Goal: Transaction & Acquisition: Purchase product/service

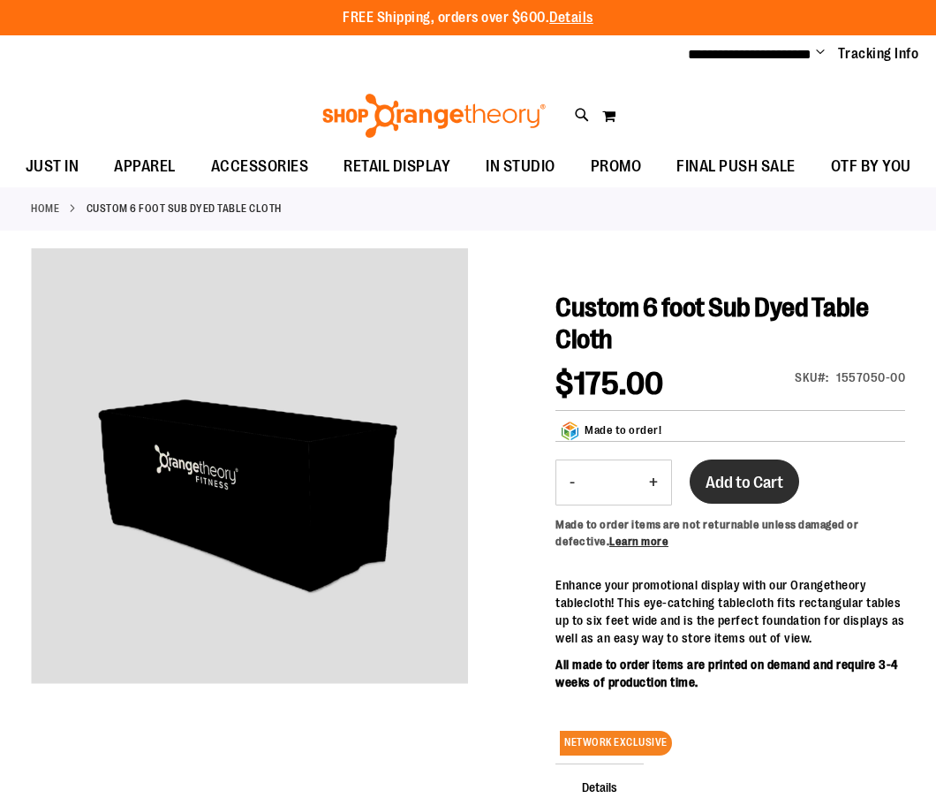
click at [746, 474] on span "Add to Cart" at bounding box center [745, 482] width 78 height 19
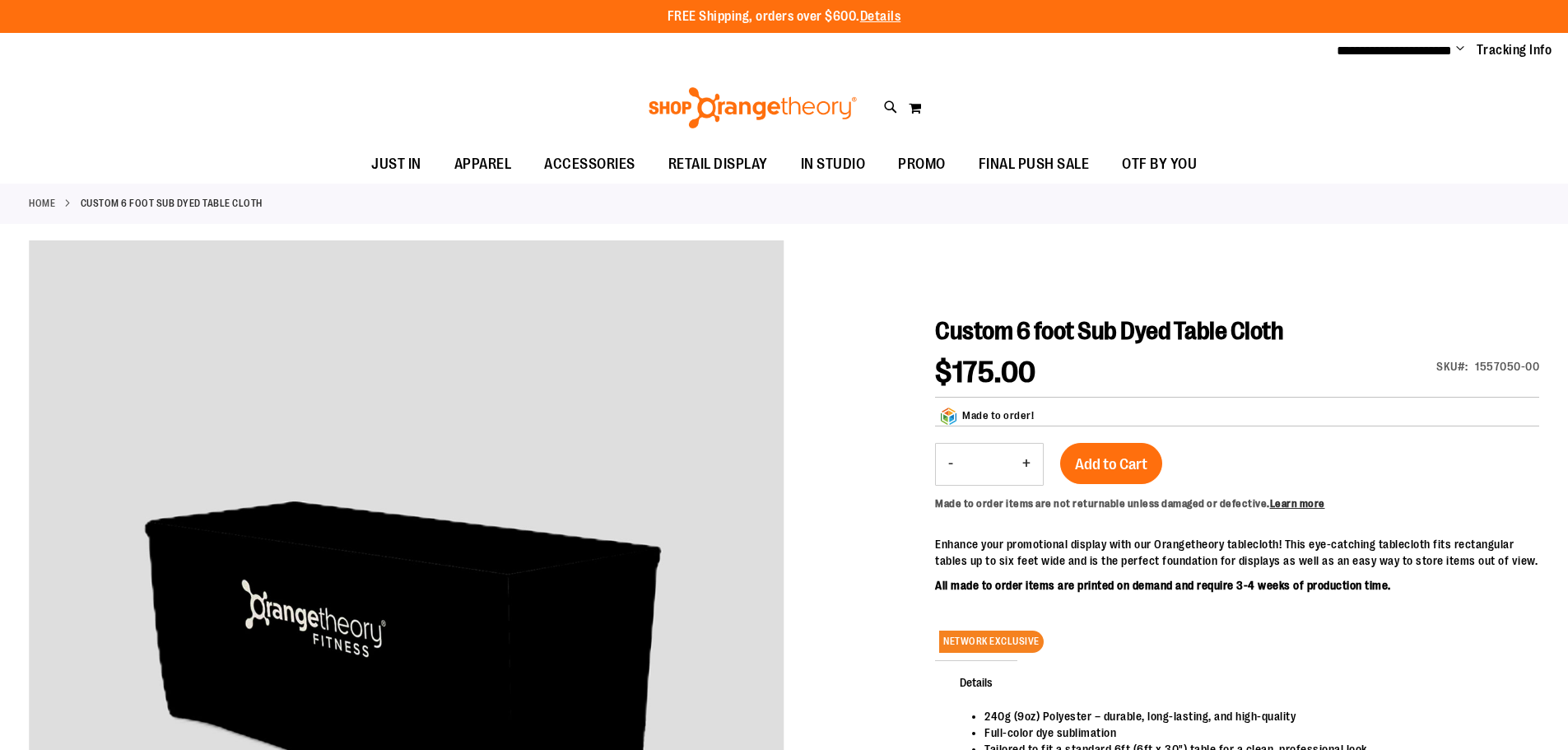
click at [872, 46] on ul "**********" at bounding box center [1438, 50] width 228 height 20
click at [872, 48] on span "Change" at bounding box center [1460, 49] width 8 height 16
click at [872, 64] on div "**********" at bounding box center [784, 50] width 1568 height 36
click at [872, 464] on span "Add to Cart" at bounding box center [1111, 464] width 73 height 18
click at [872, 108] on button "My Cart 0" at bounding box center [914, 108] width 14 height 26
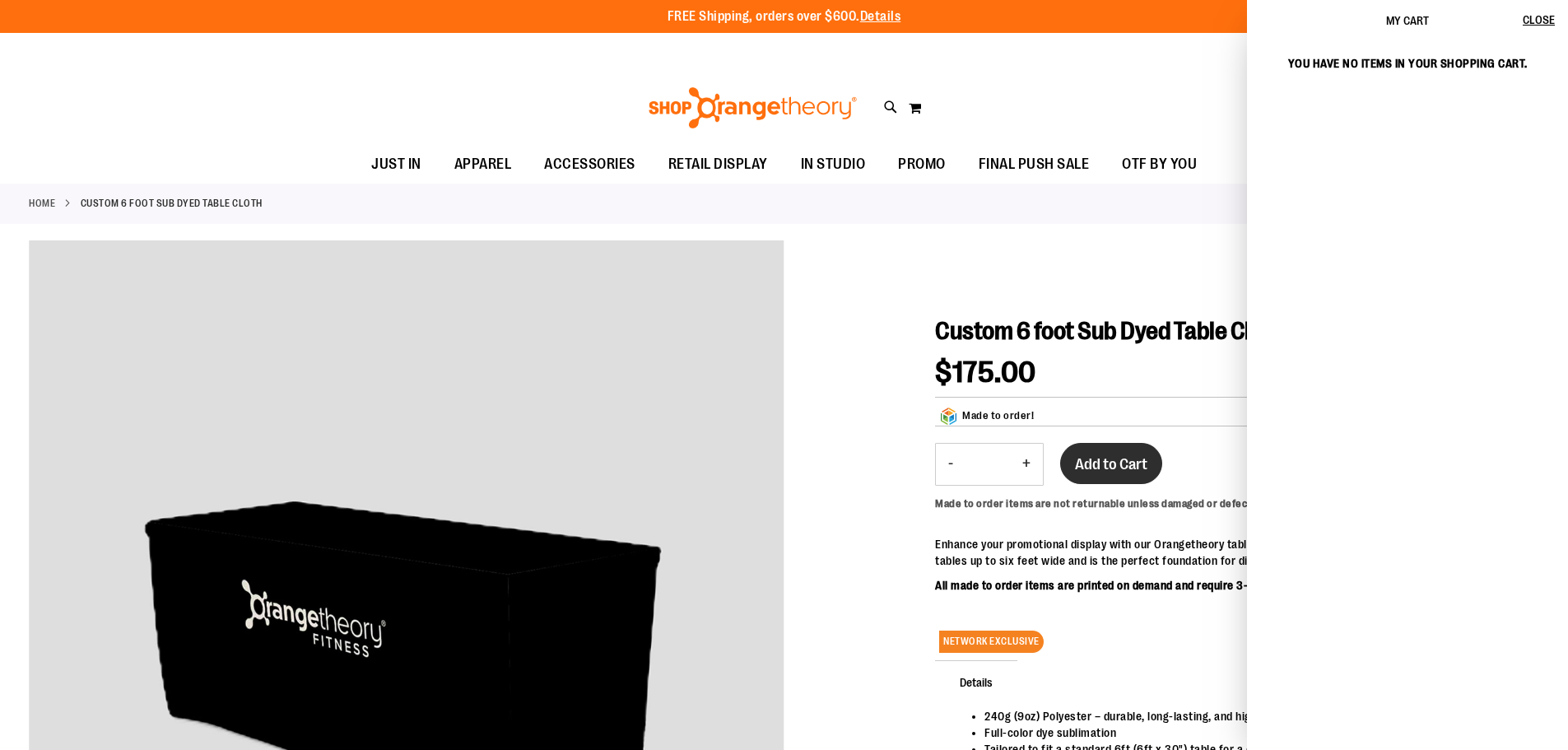
click at [872, 456] on button "Add to Cart" at bounding box center [1111, 463] width 102 height 41
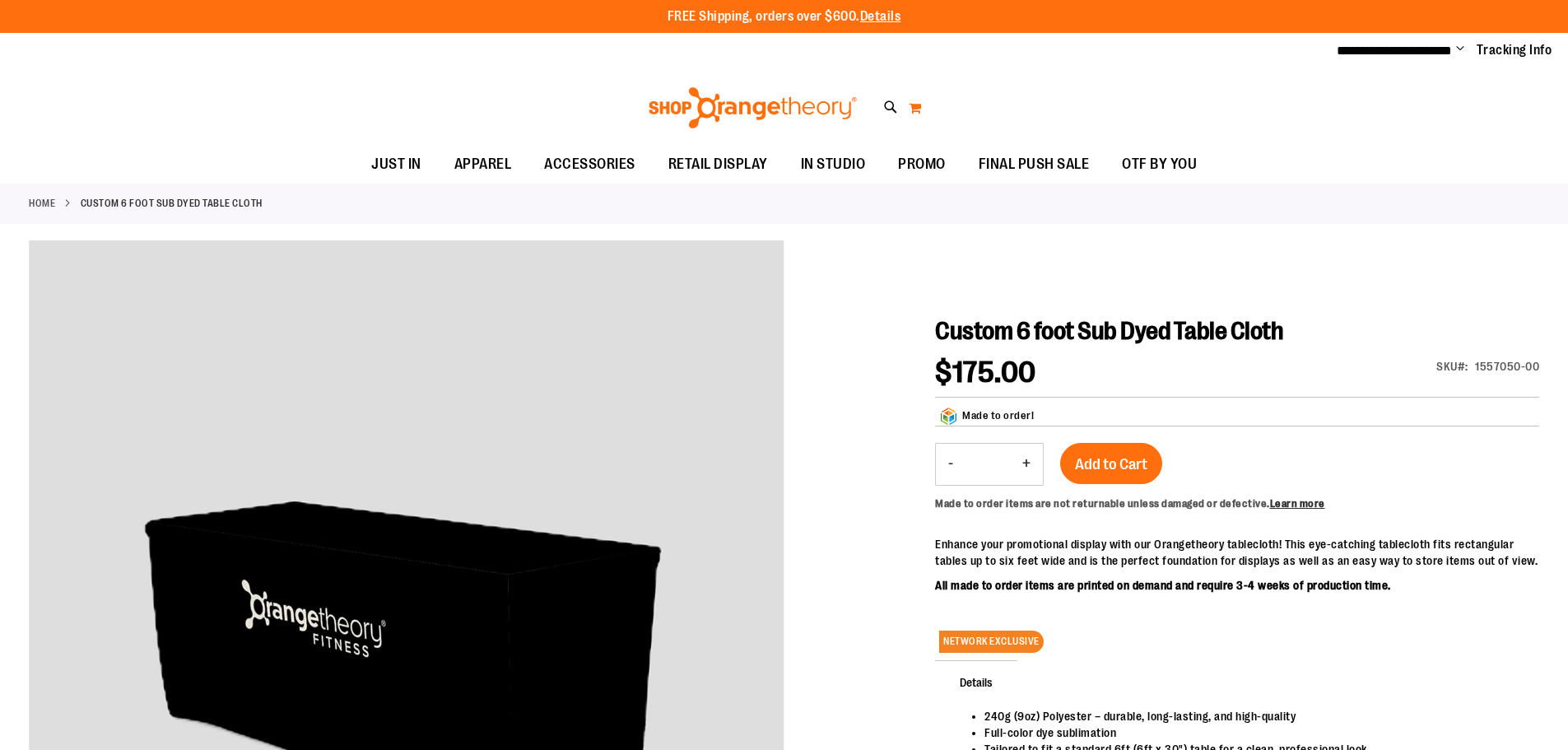
click at [872, 102] on button "My Cart 0" at bounding box center [914, 108] width 14 height 26
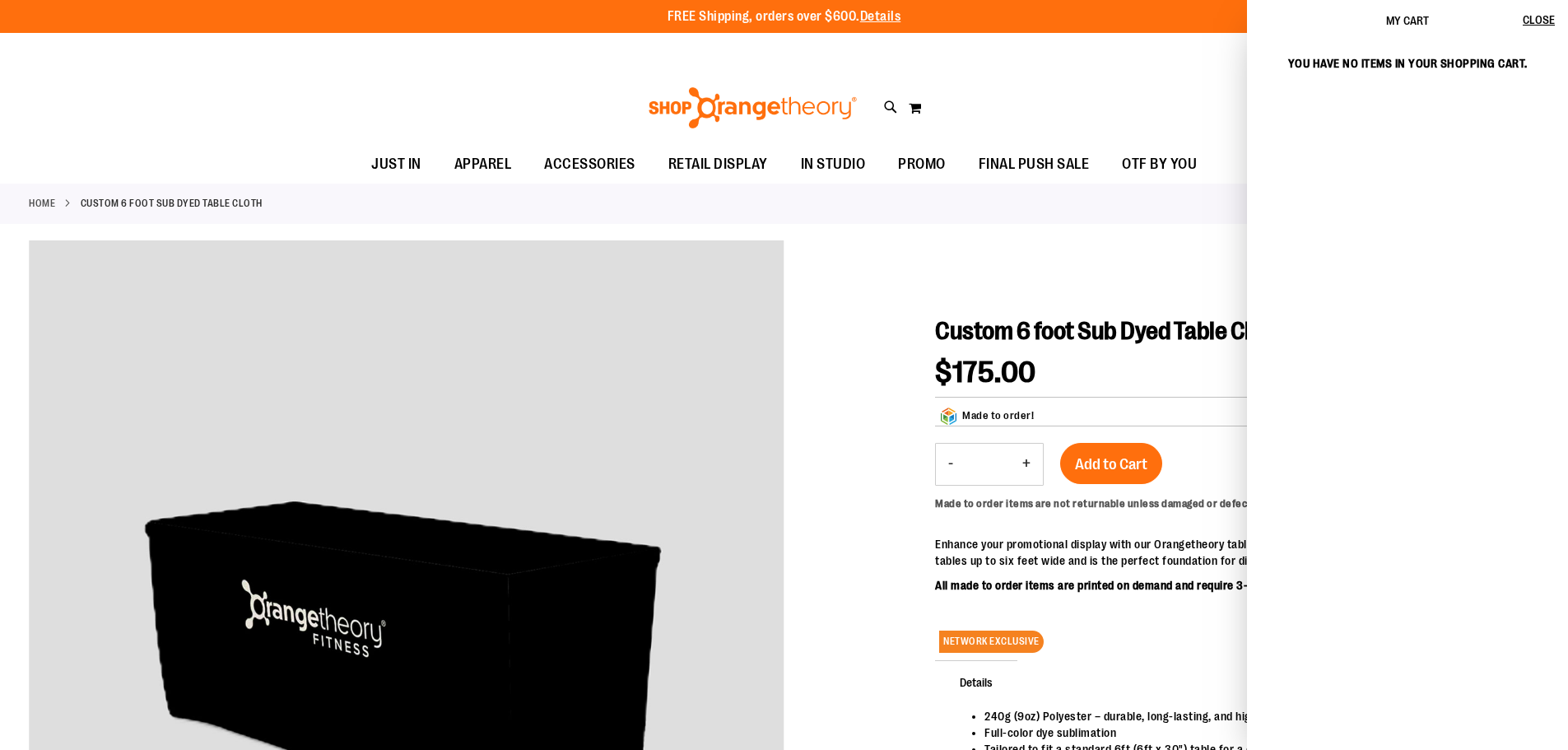
click at [872, 116] on div "My cart" at bounding box center [1407, 327] width 321 height 573
click at [872, 15] on span "Close" at bounding box center [1538, 20] width 32 height 13
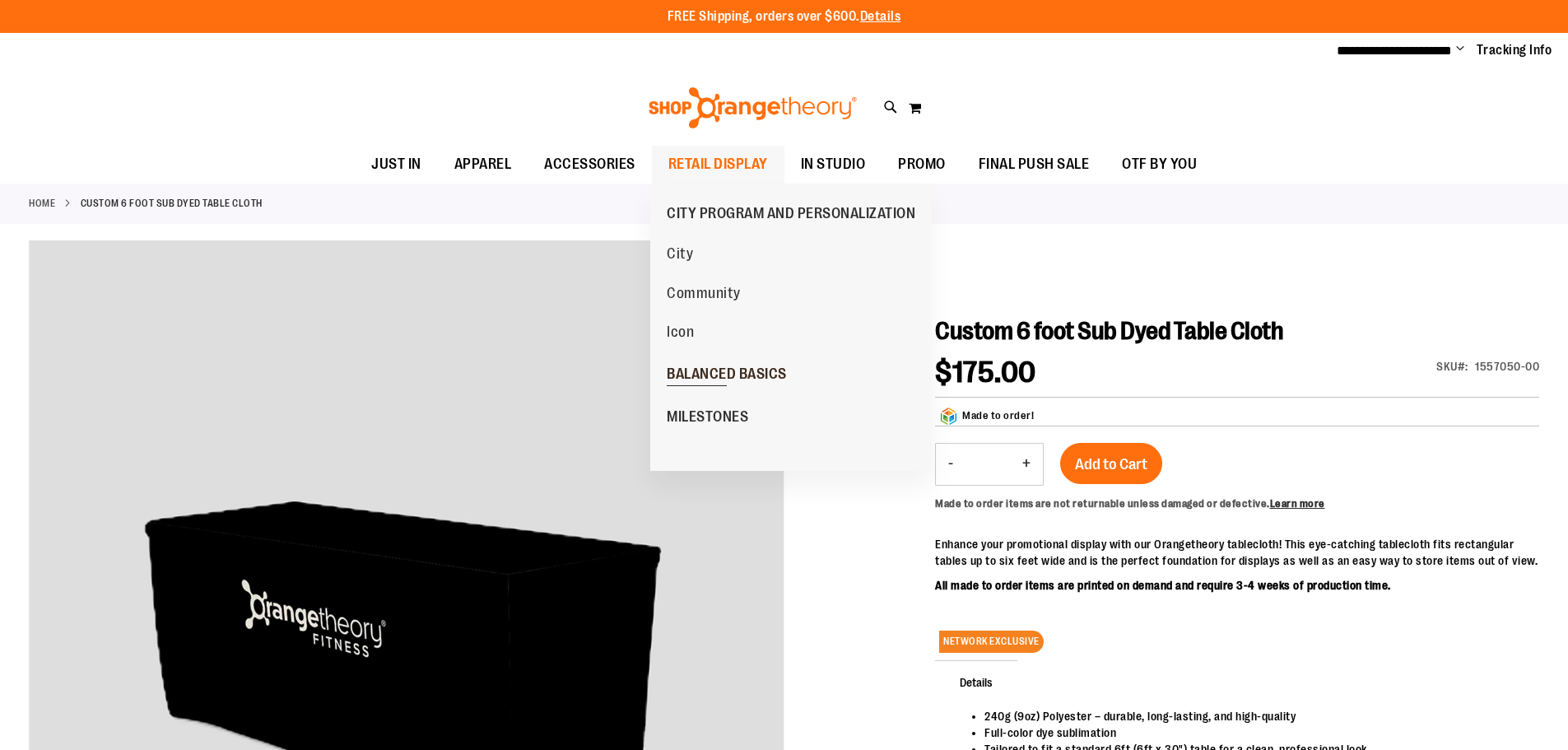
click at [702, 380] on span "BALANCED BASICS" at bounding box center [727, 375] width 120 height 20
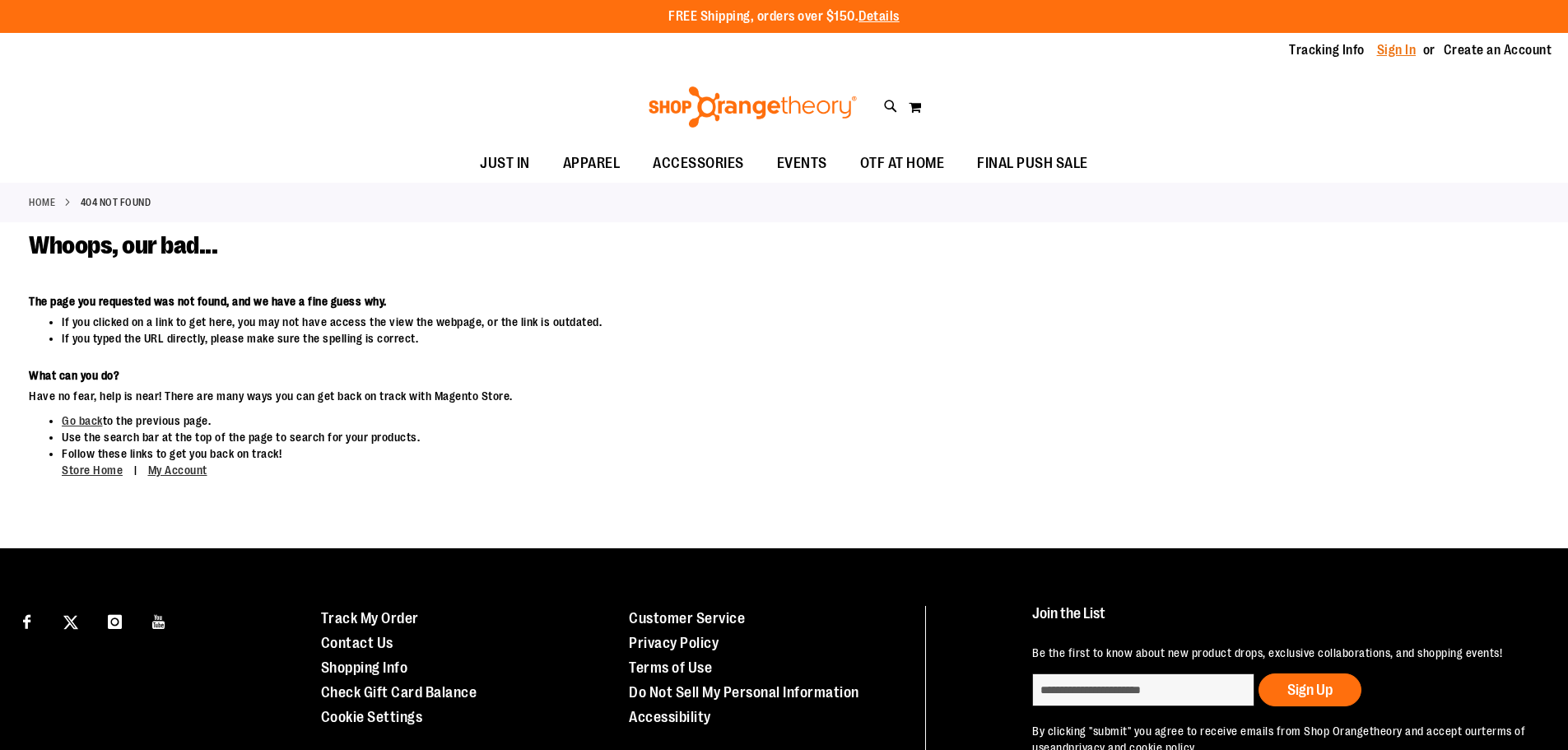
click at [1405, 53] on link "Sign In" at bounding box center [1397, 49] width 39 height 18
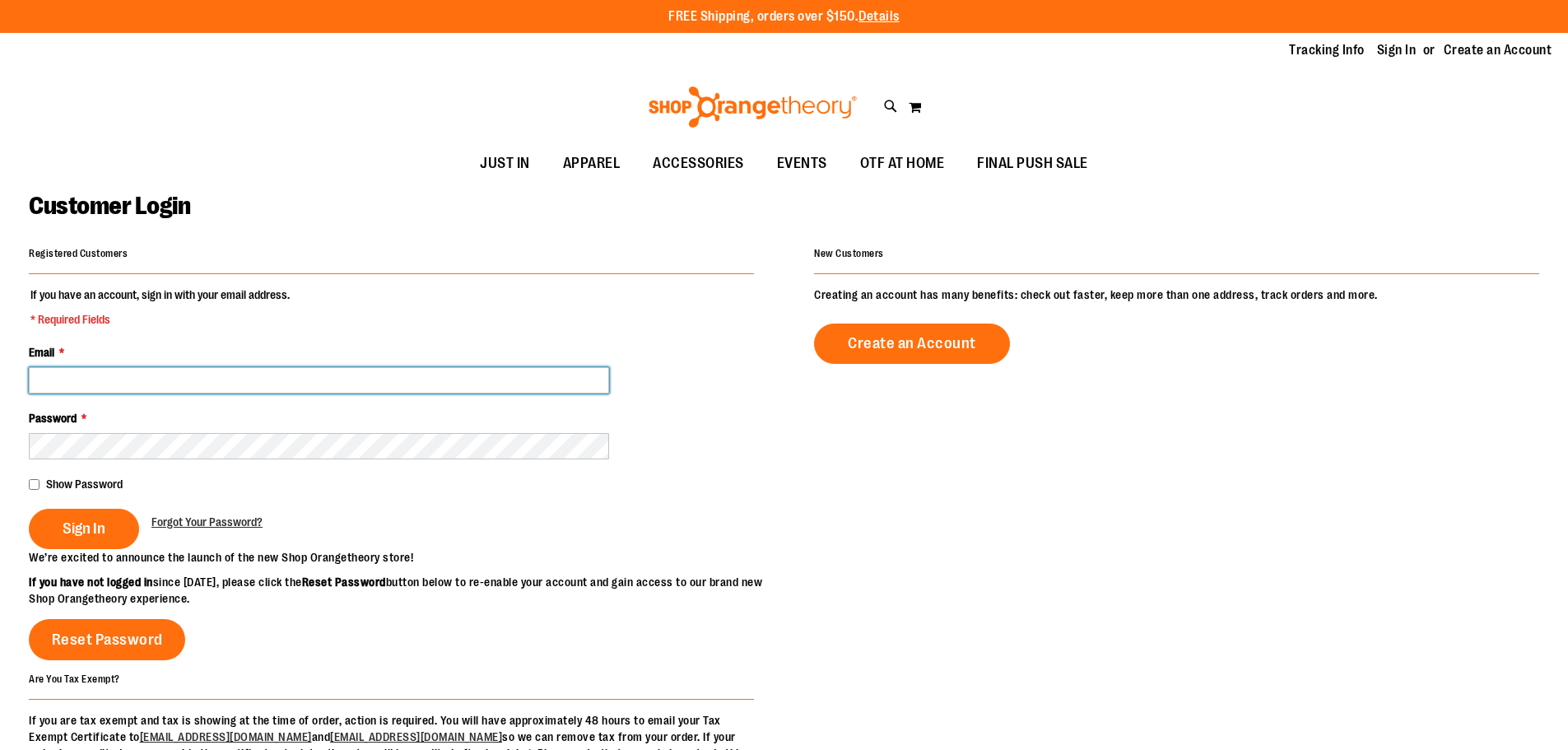
click at [199, 376] on input "Email *" at bounding box center [319, 380] width 580 height 26
type input "**********"
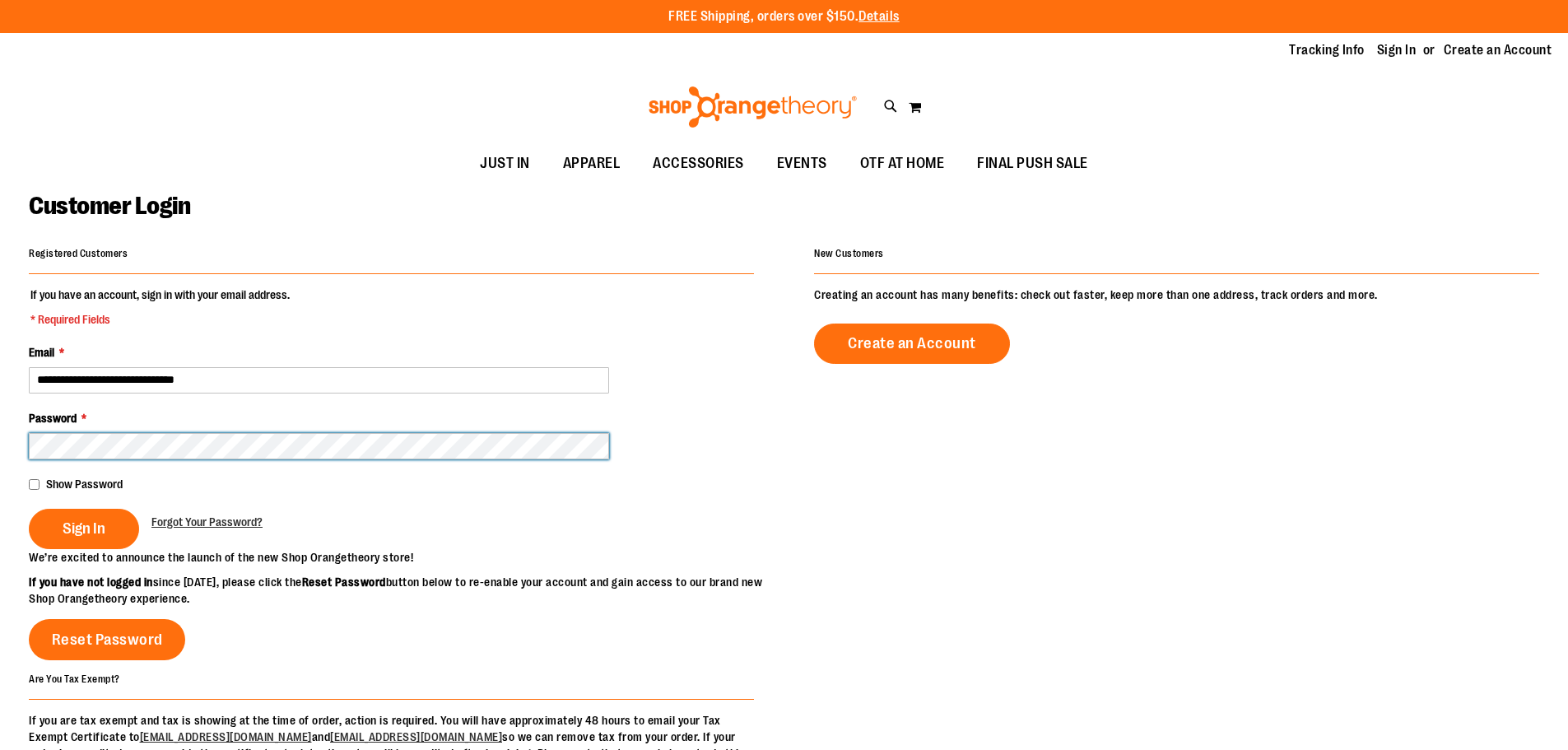
click at [29, 509] on button "Sign In" at bounding box center [84, 528] width 110 height 40
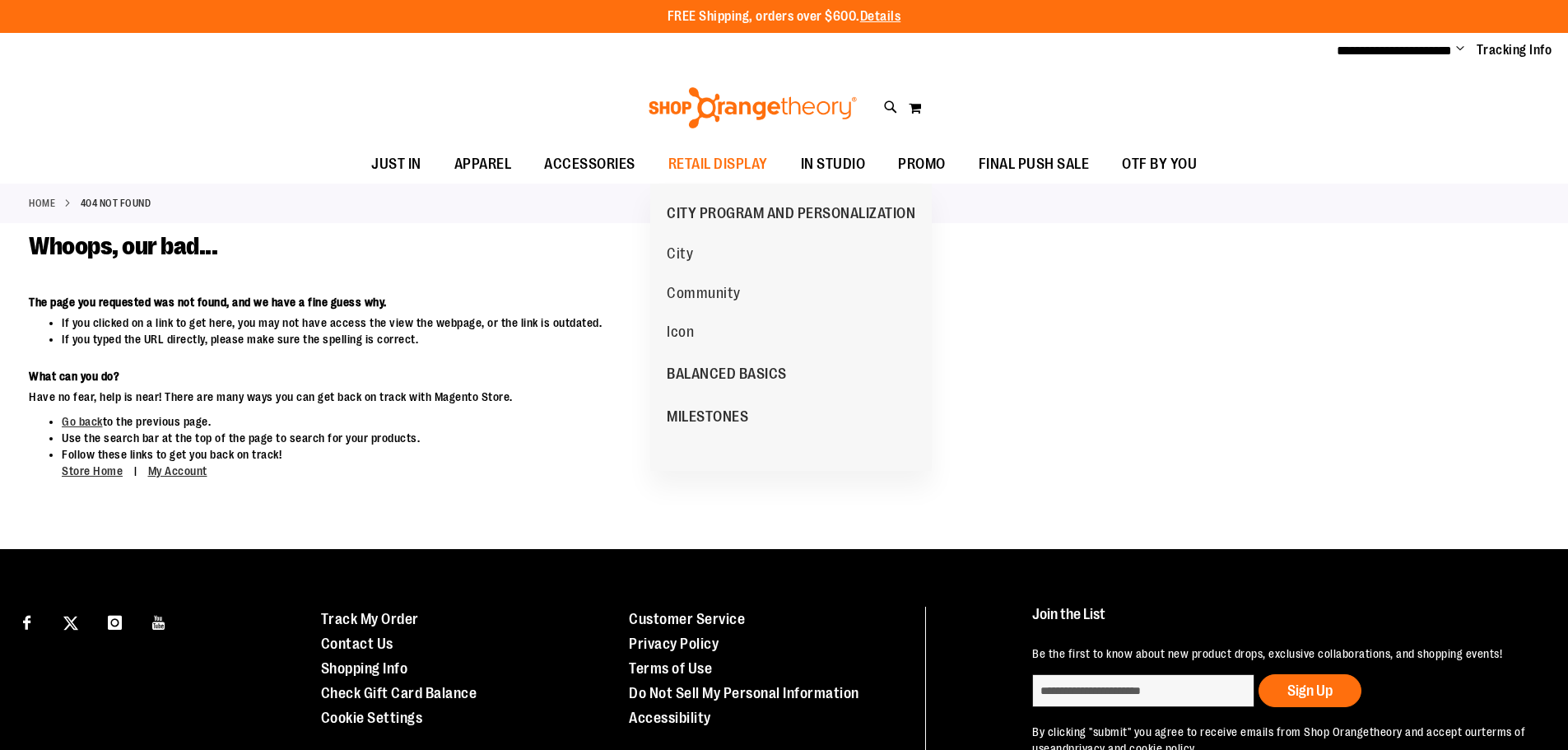
click at [735, 410] on span "MILESTONES" at bounding box center [707, 418] width 81 height 20
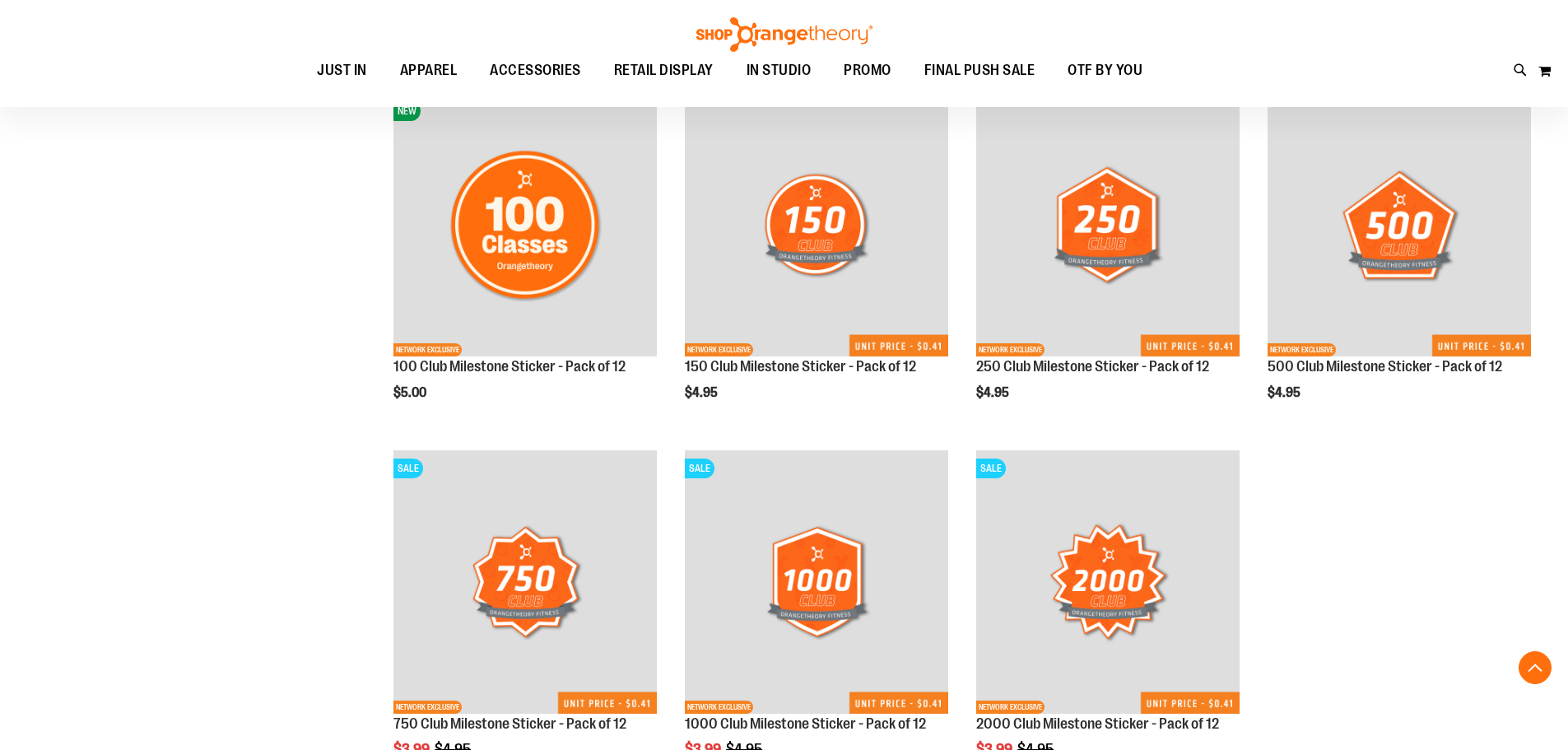
scroll to position [1480, 0]
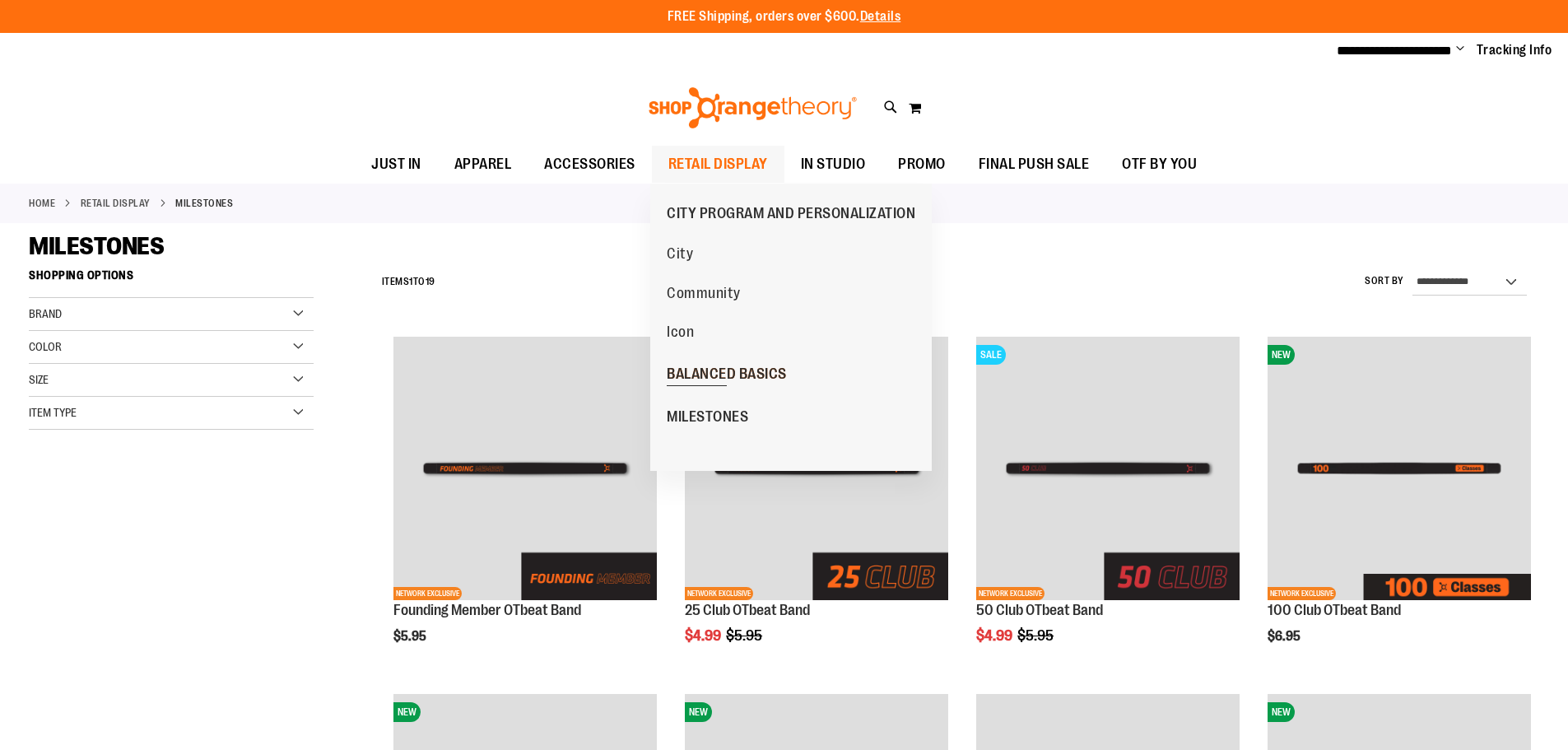
click at [710, 371] on span "BALANCED BASICS" at bounding box center [727, 375] width 120 height 20
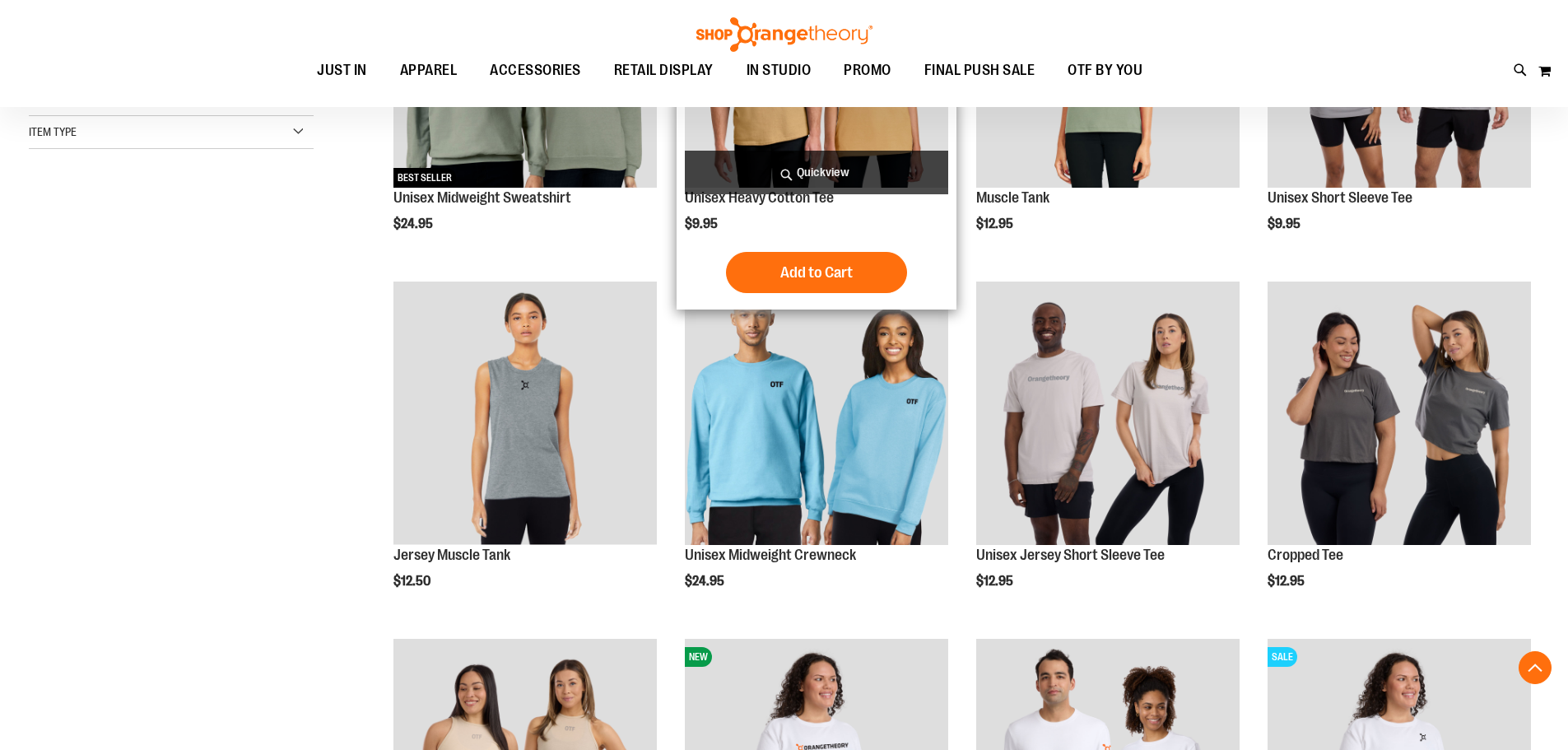
scroll to position [823, 0]
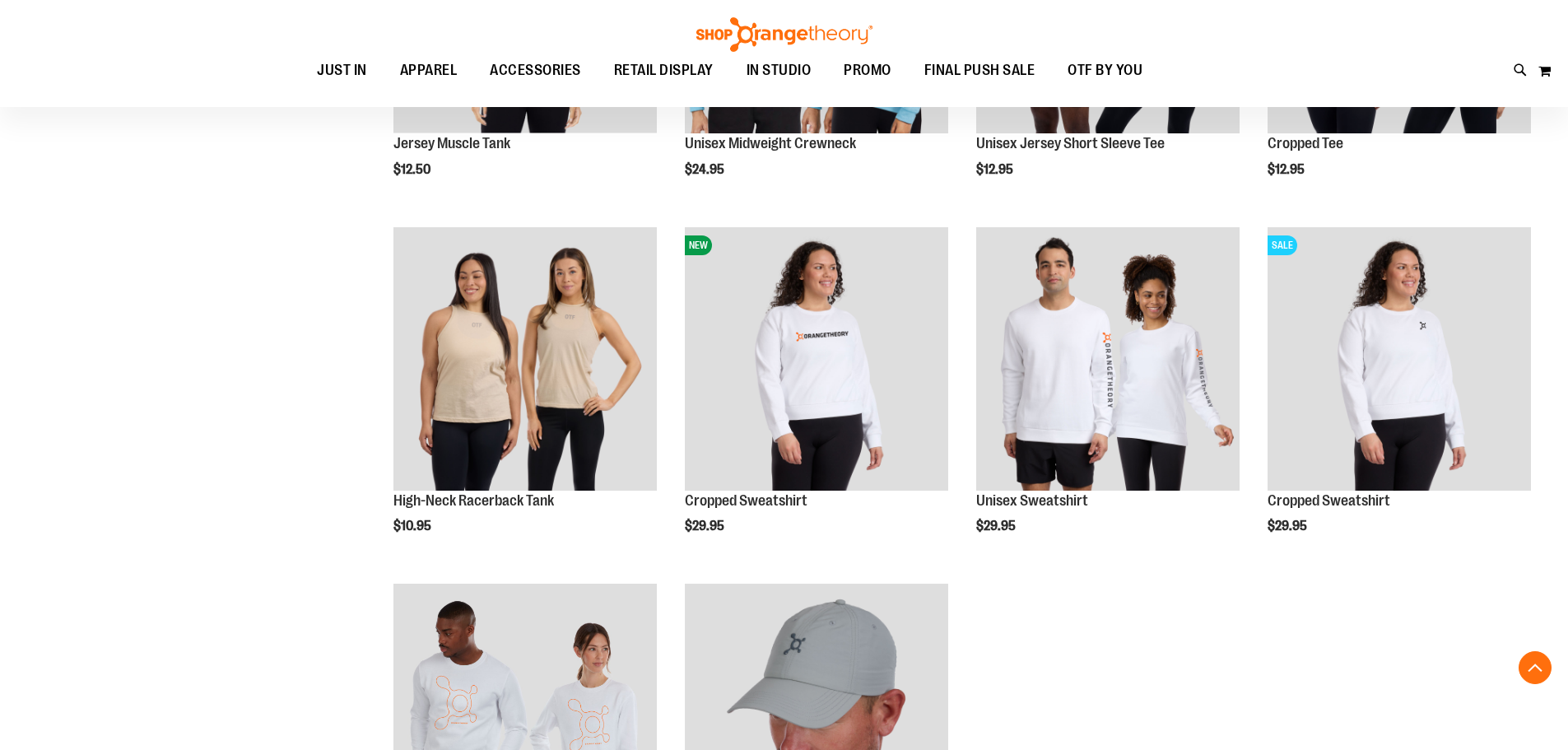
scroll to position [1070, 0]
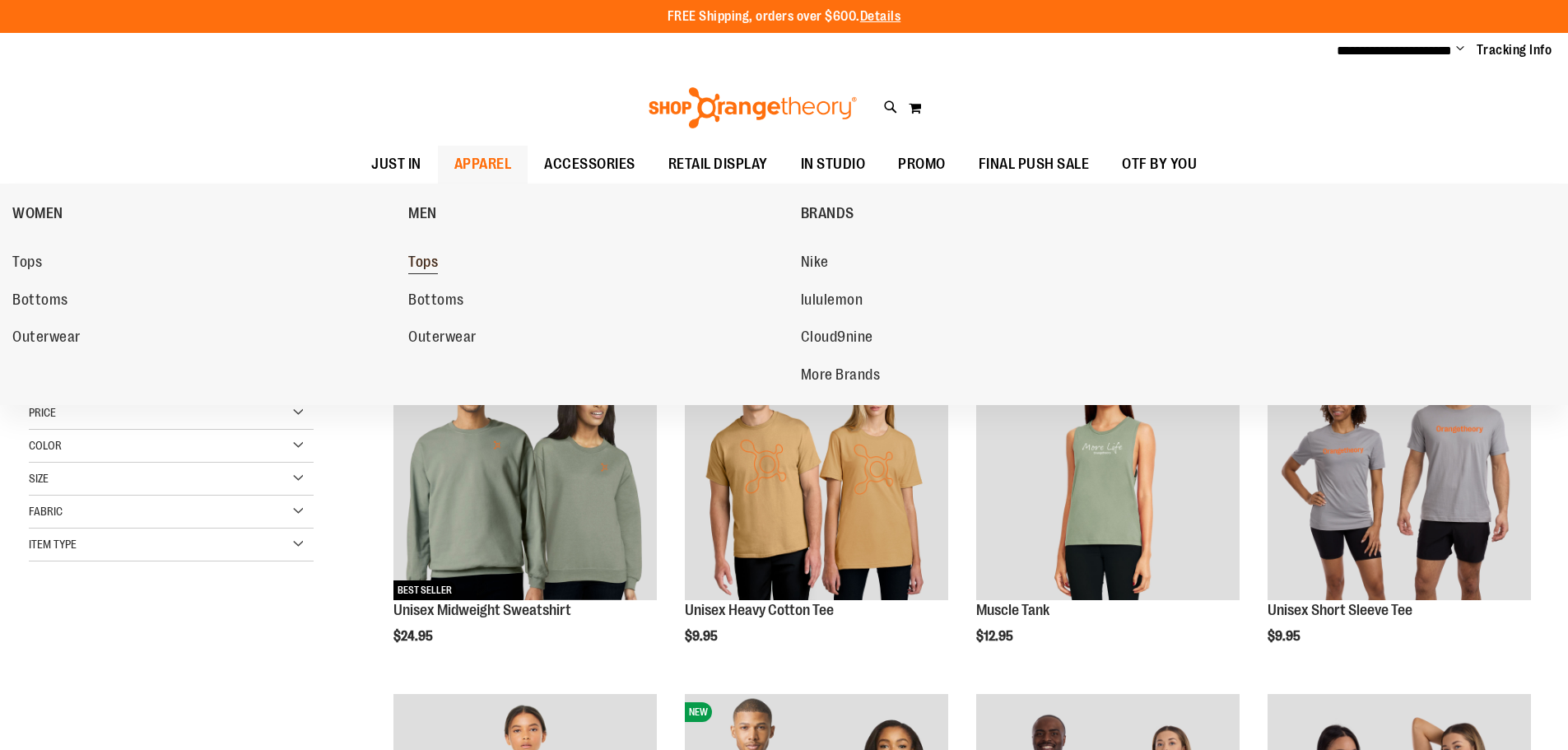
click at [425, 260] on span "Tops" at bounding box center [423, 264] width 30 height 20
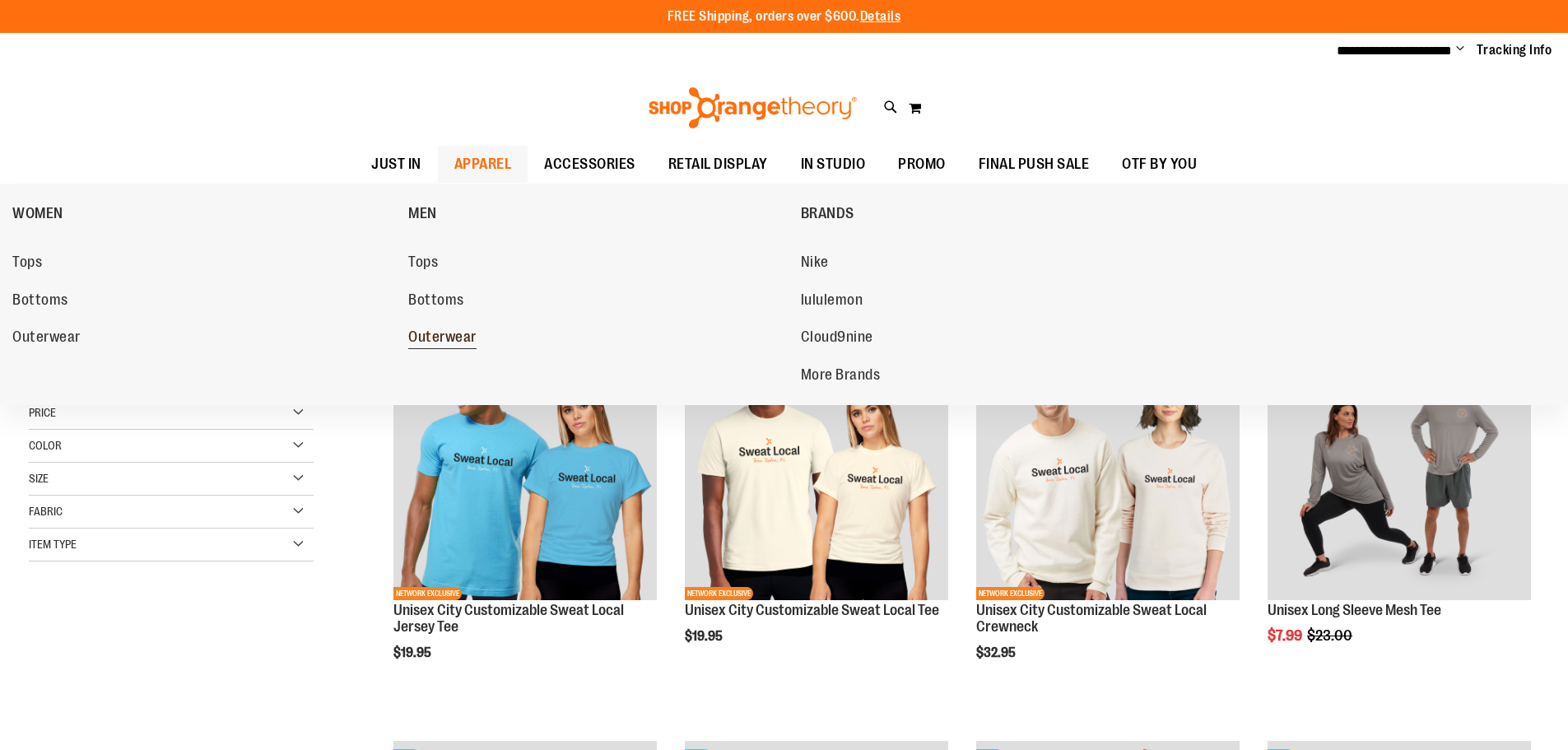
click at [443, 339] on span "Outerwear" at bounding box center [442, 339] width 68 height 20
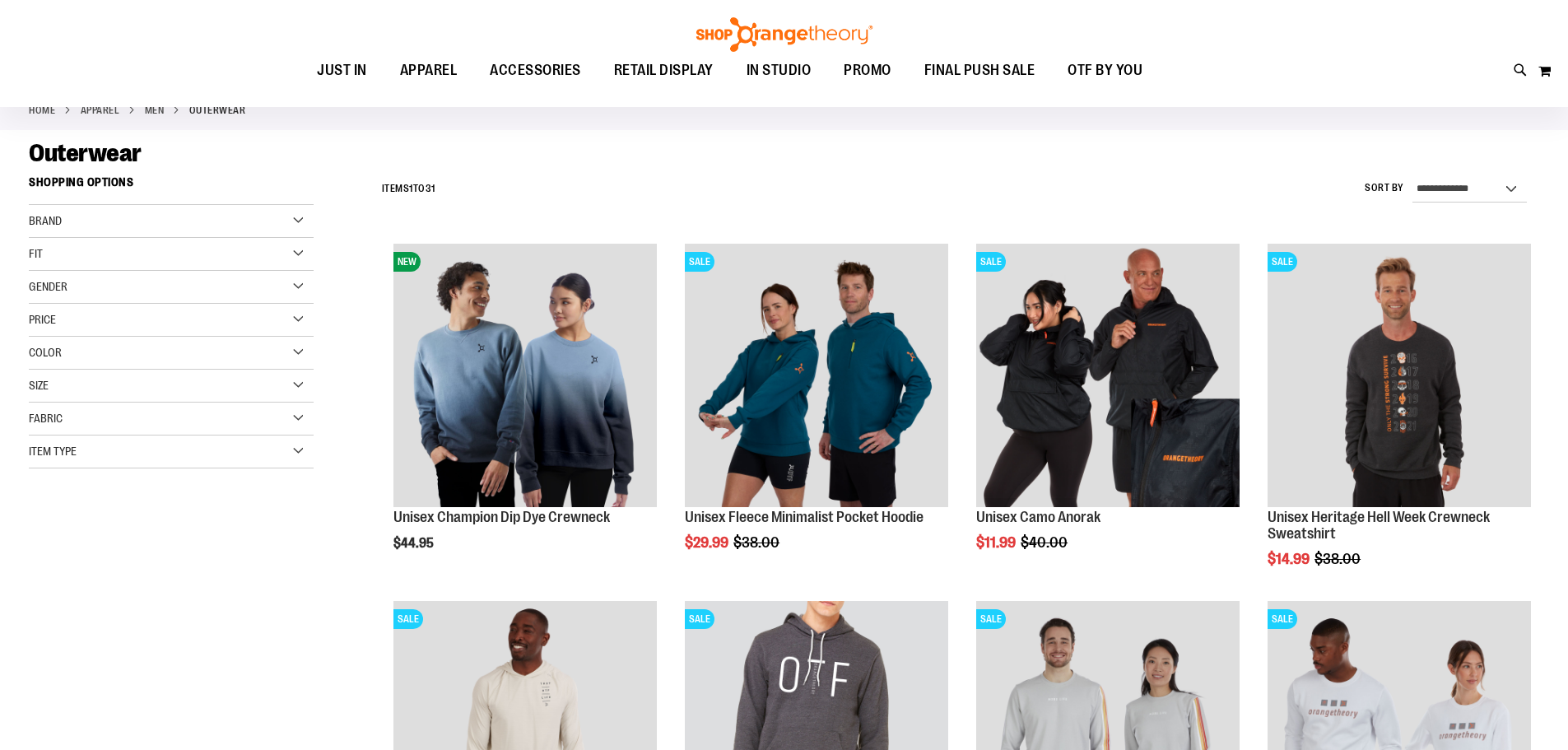
scroll to position [246, 0]
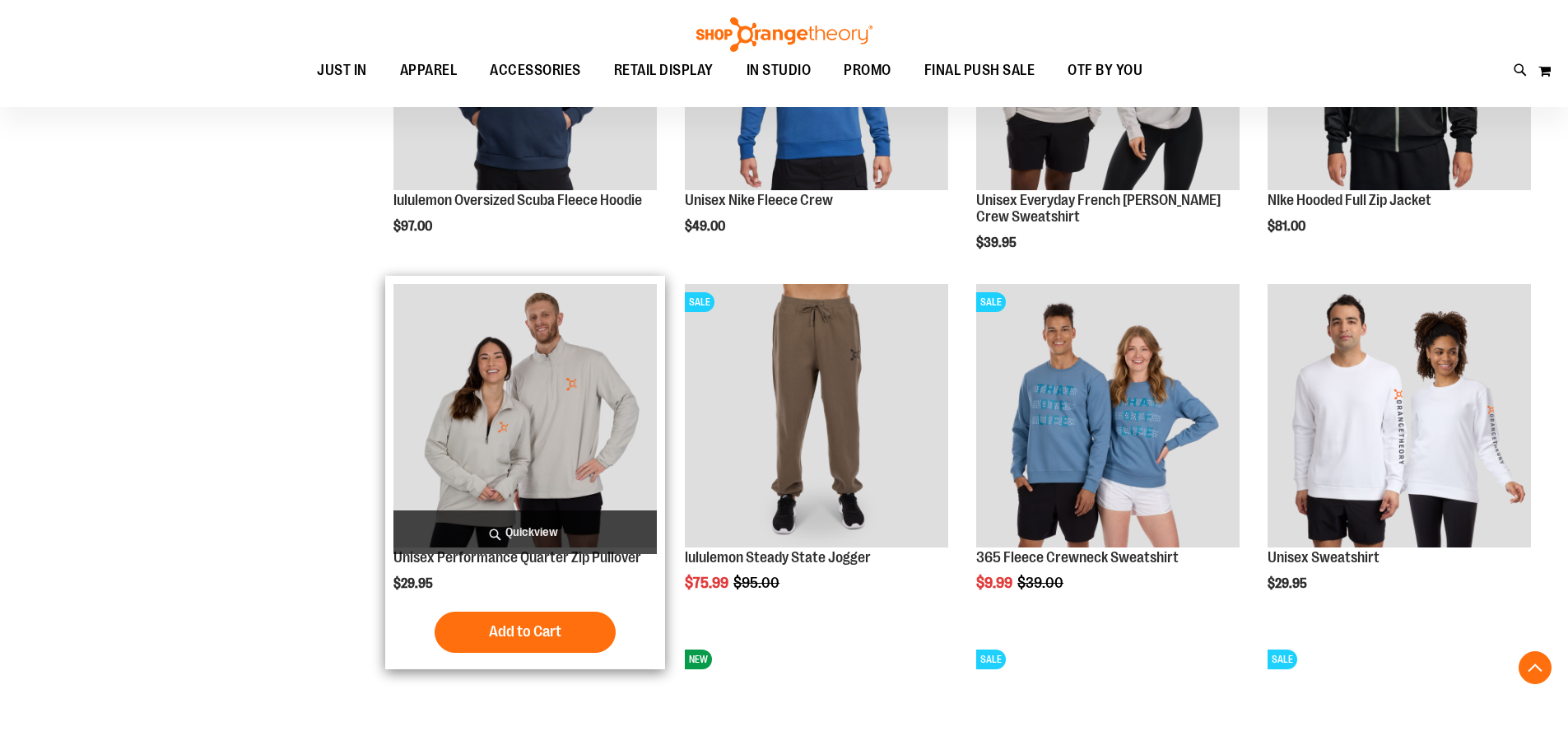
scroll to position [1480, 0]
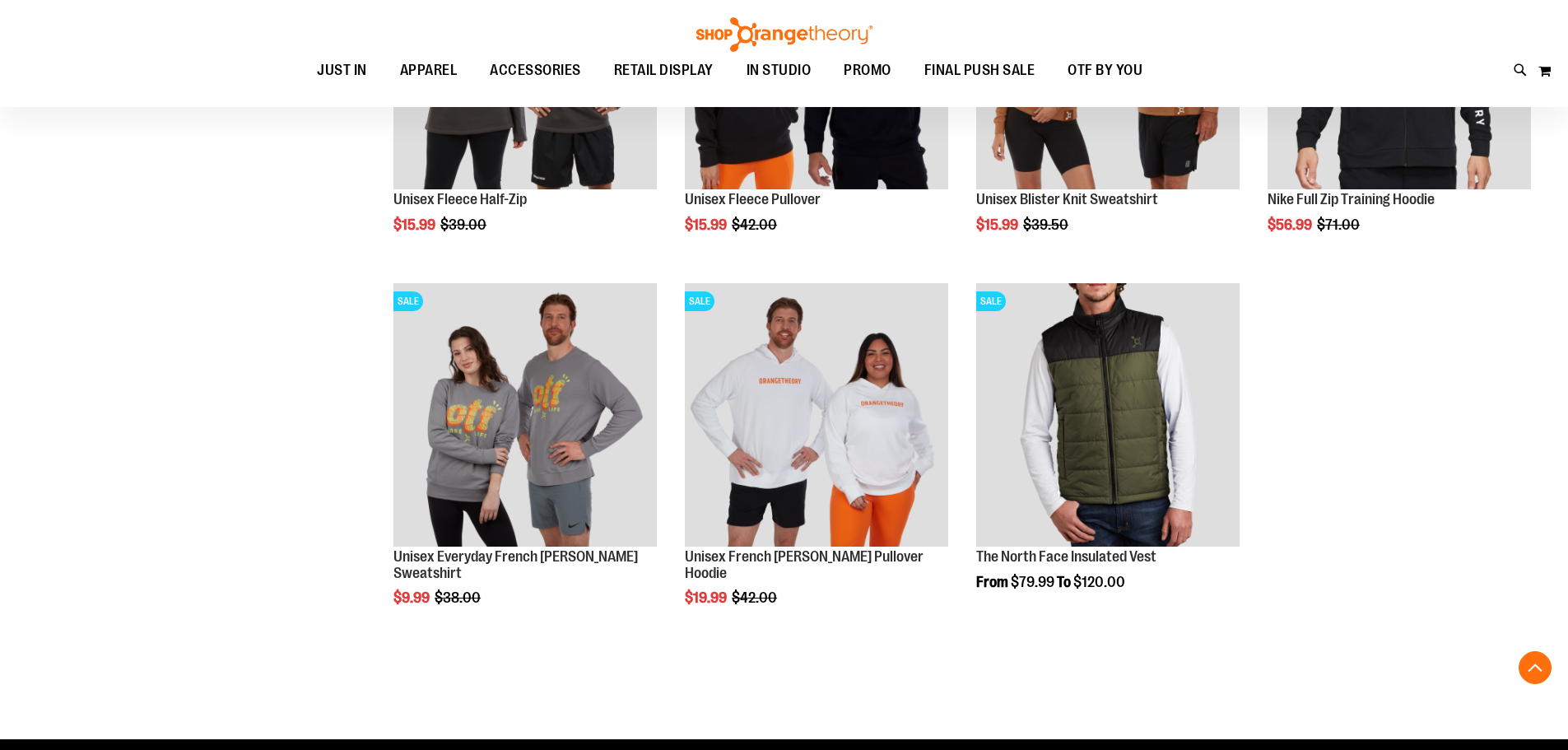
scroll to position [2221, 0]
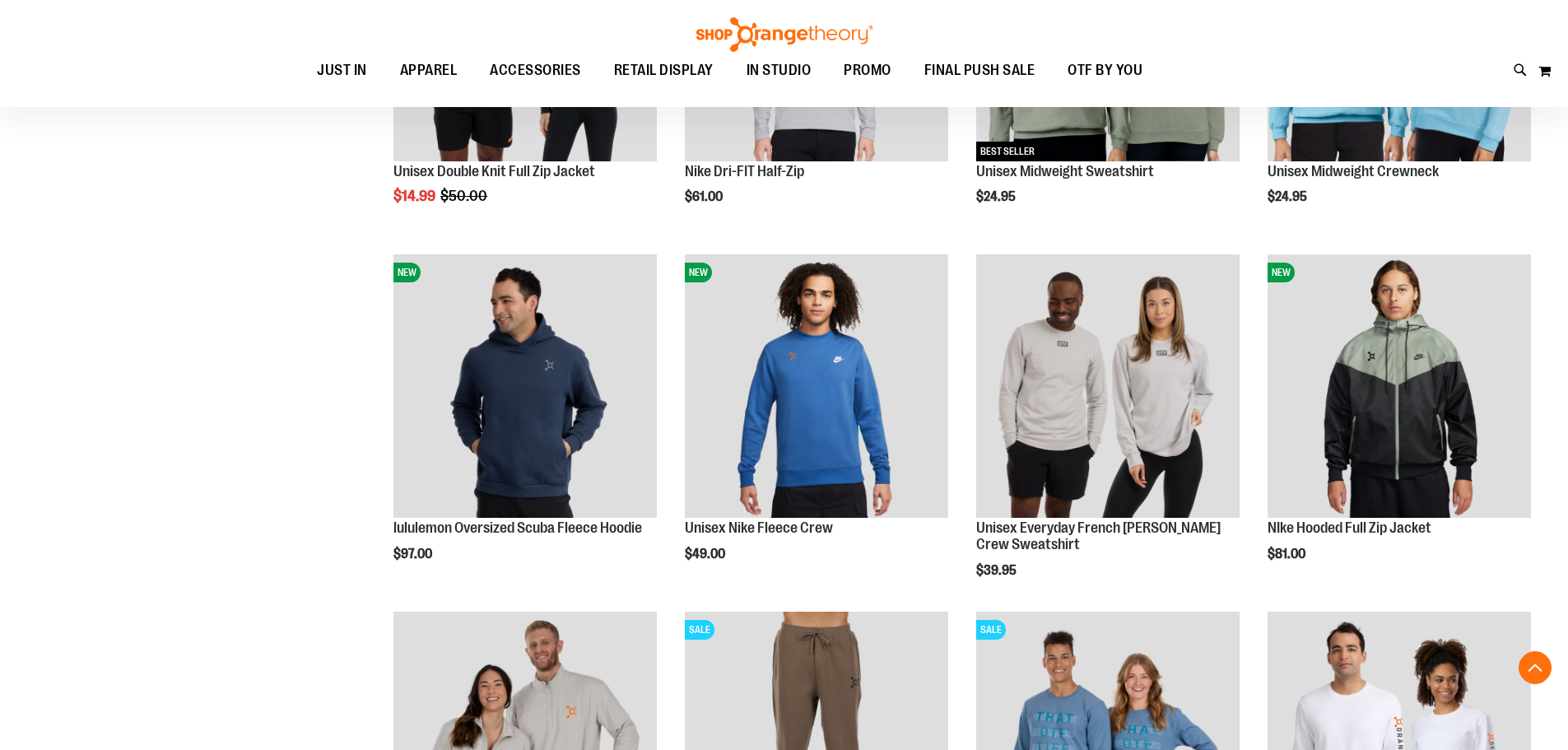
scroll to position [823, 0]
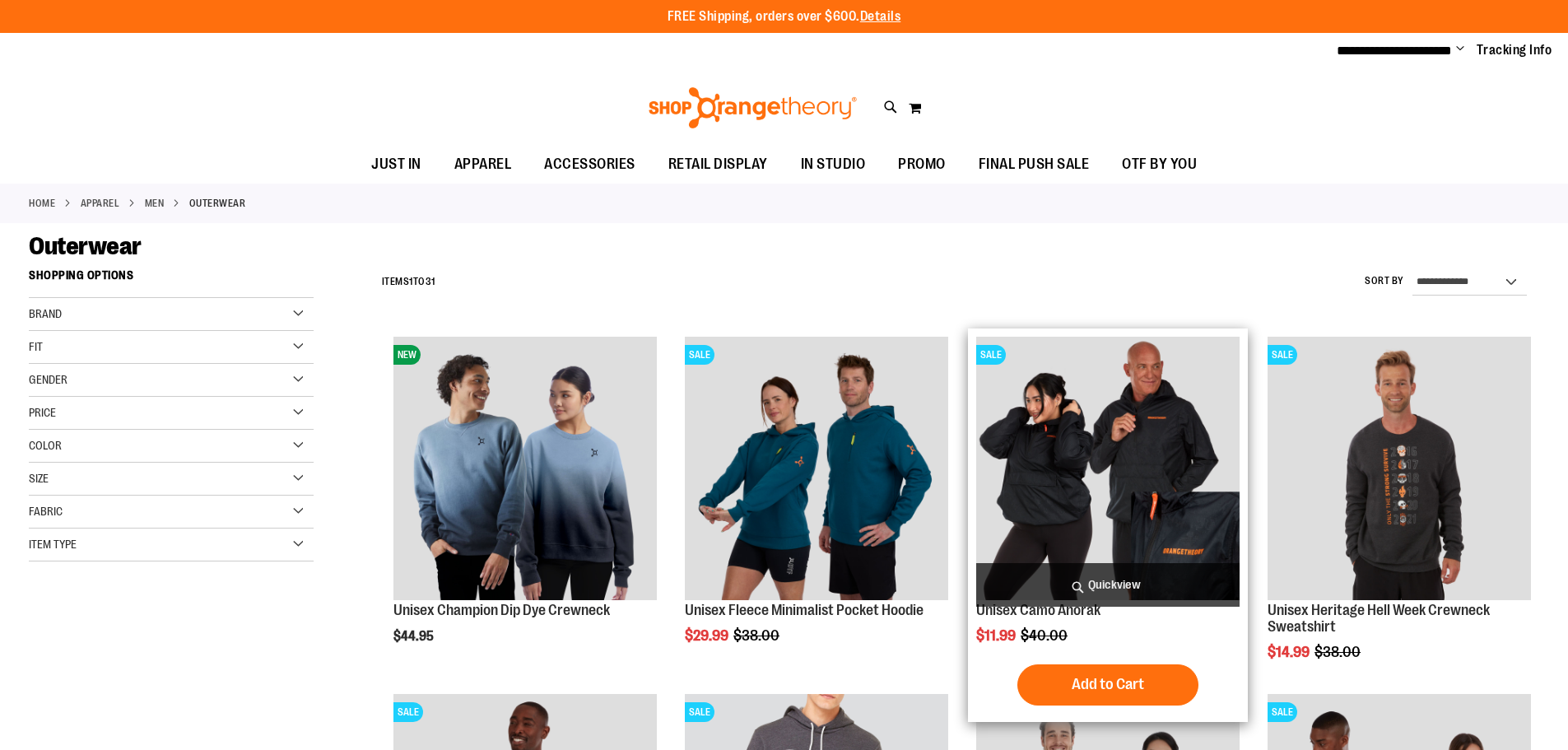
click at [1092, 492] on img "product" at bounding box center [1108, 468] width 264 height 264
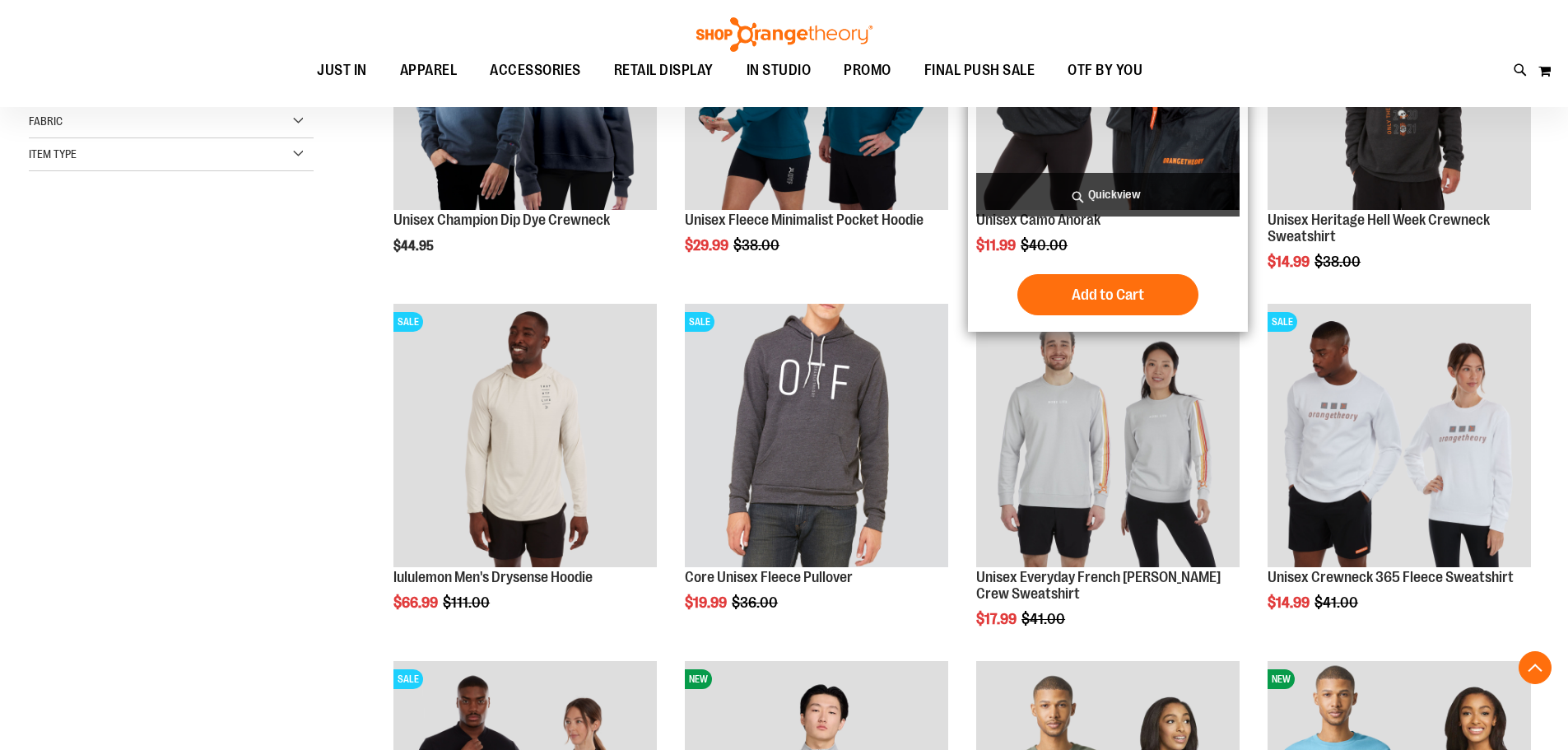
scroll to position [411, 0]
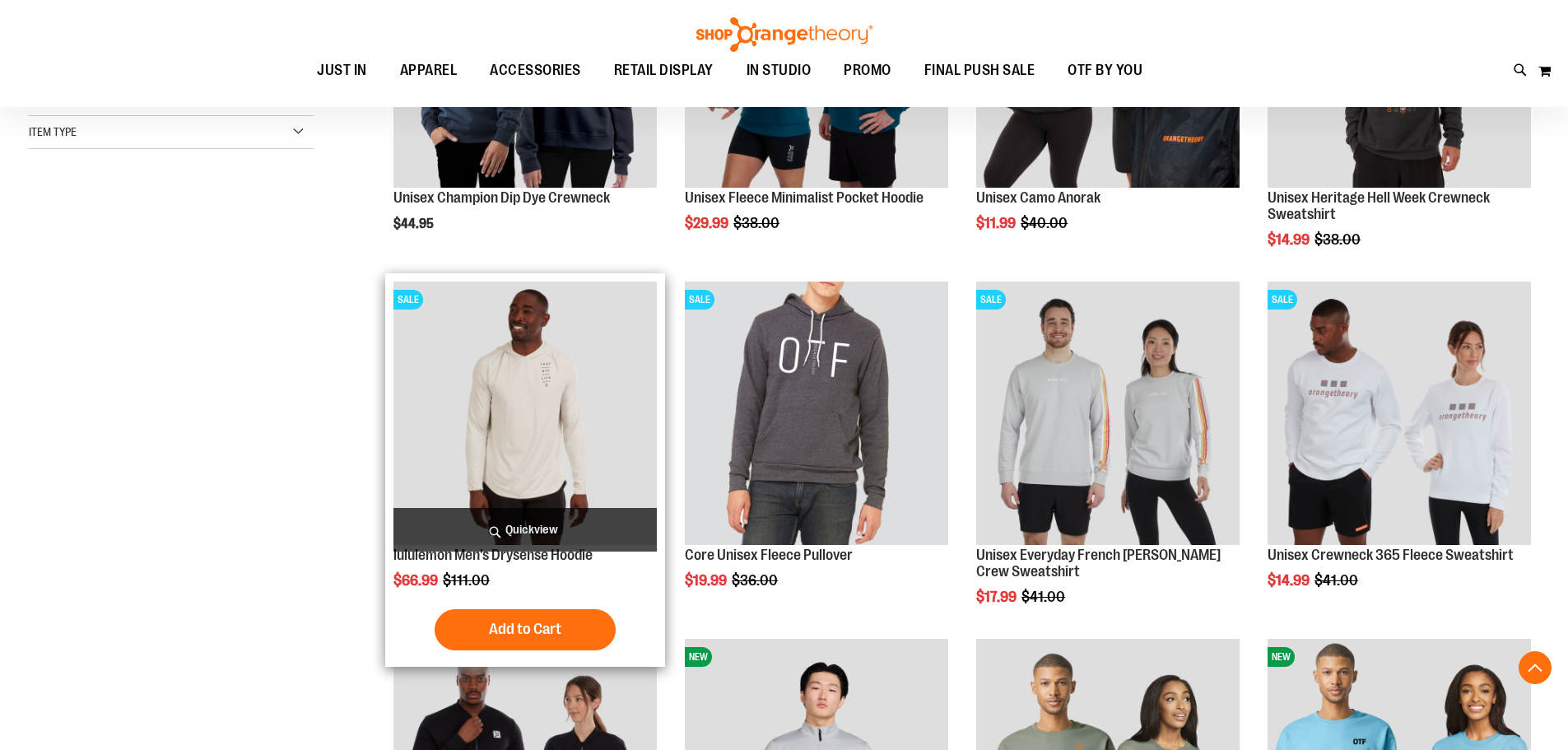
click at [548, 423] on img "product" at bounding box center [525, 413] width 264 height 264
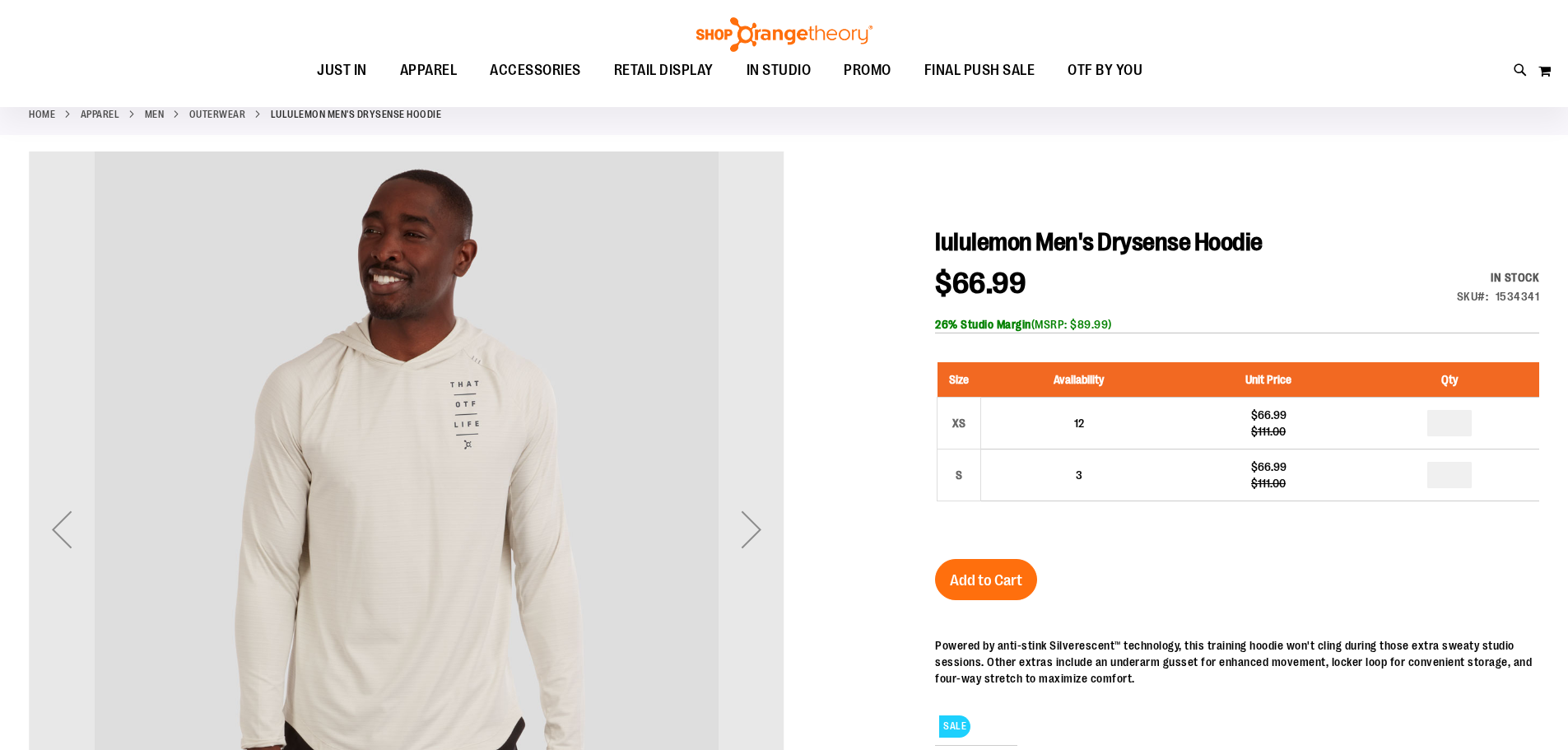
scroll to position [246, 0]
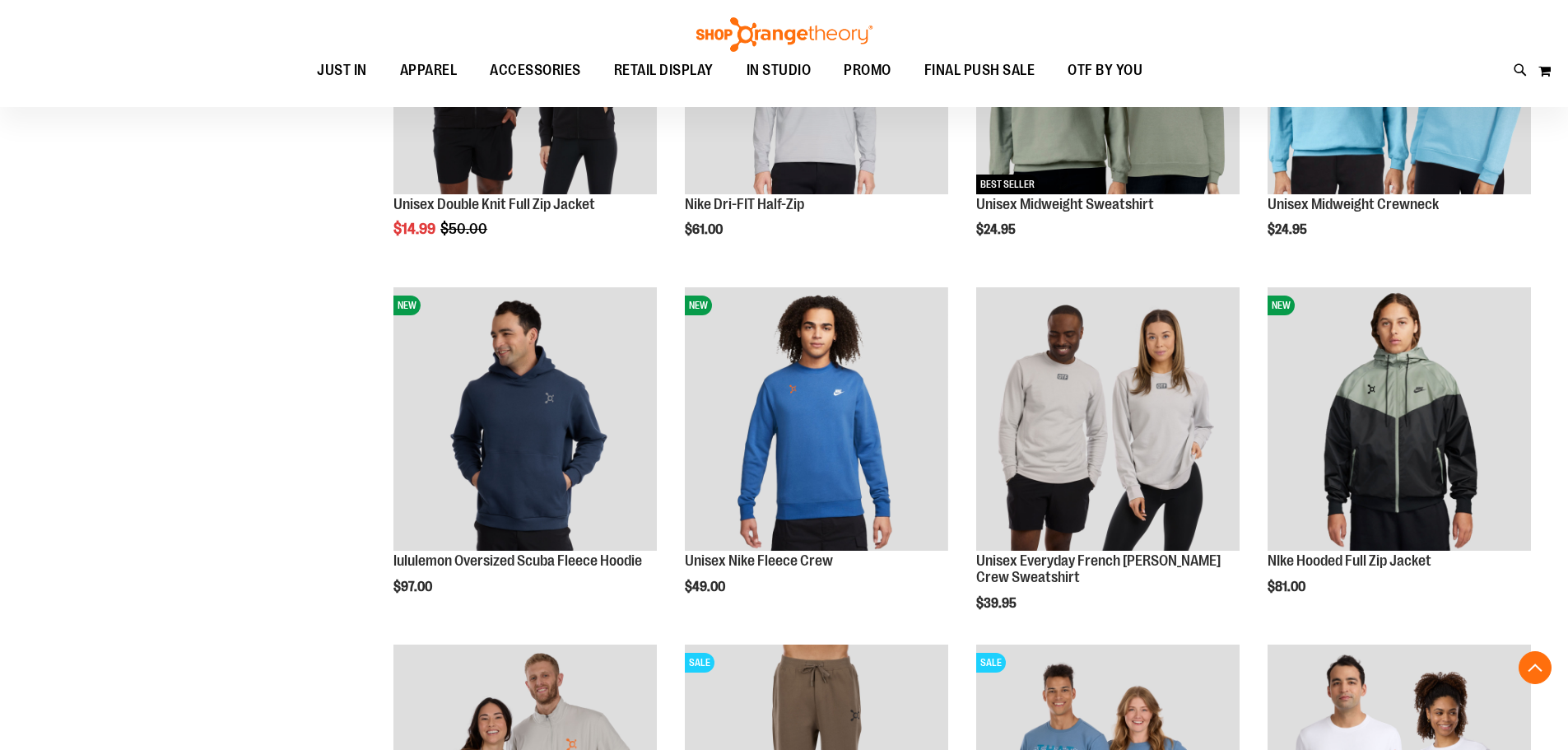
scroll to position [1448, 0]
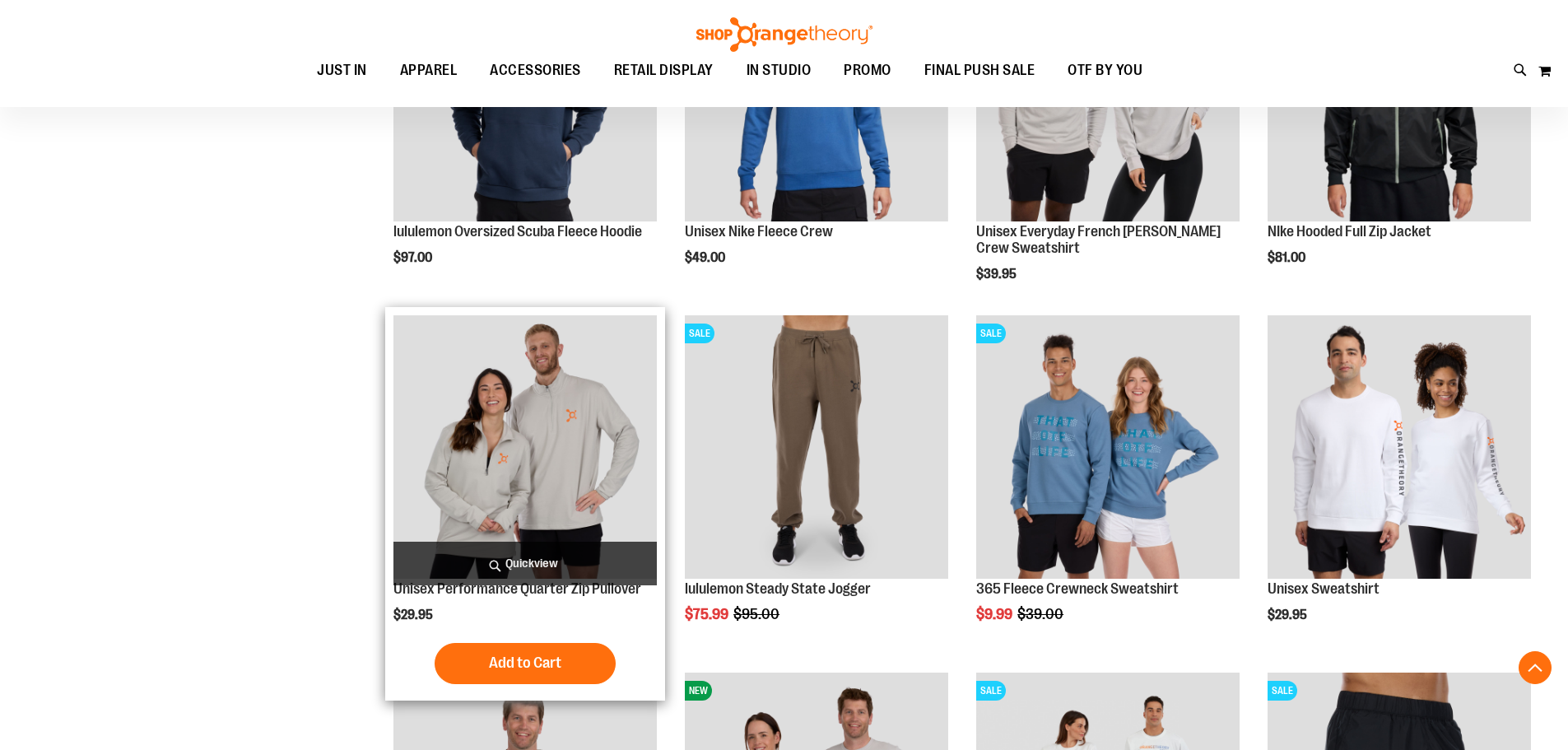
click at [548, 434] on img "product" at bounding box center [525, 446] width 264 height 264
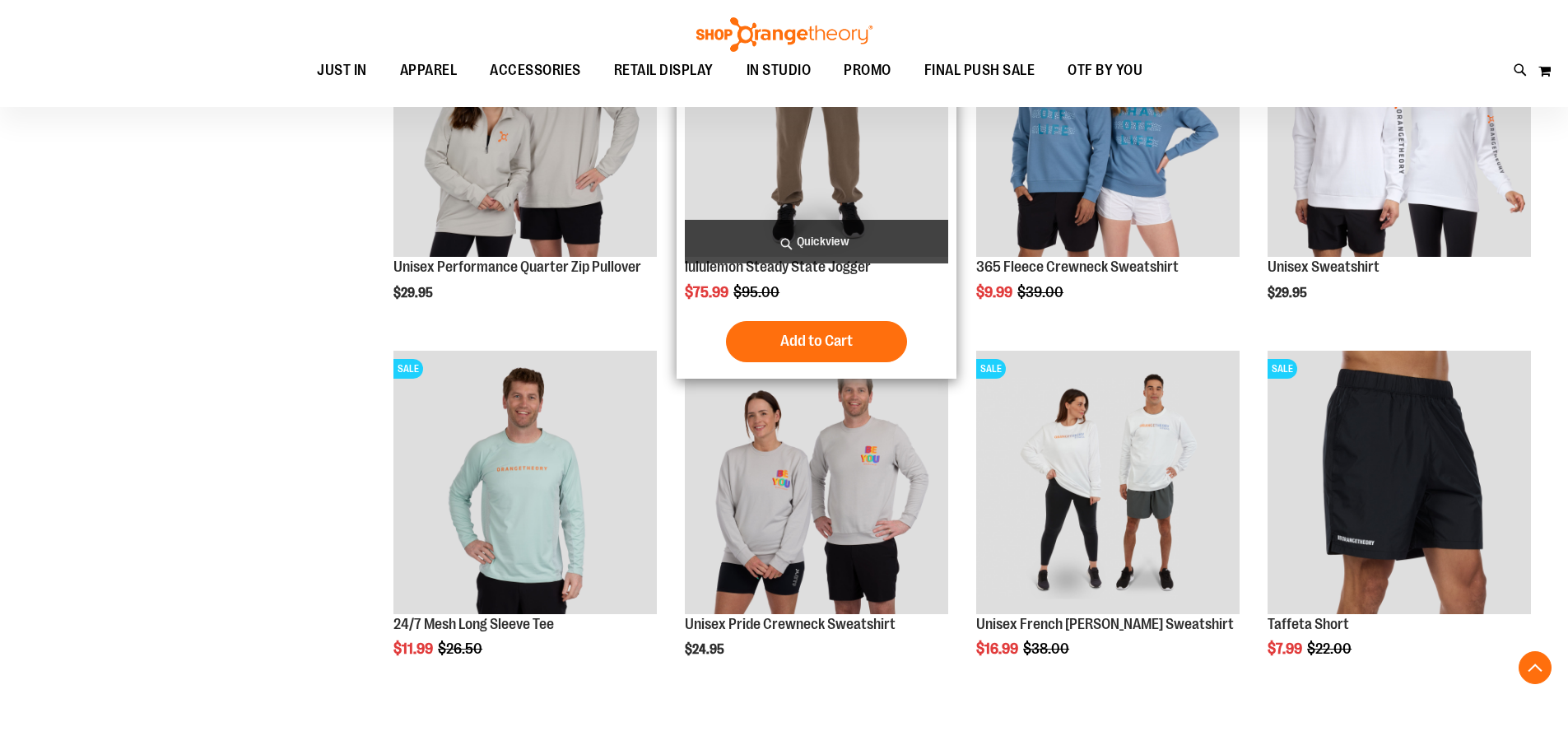
scroll to position [1152, 0]
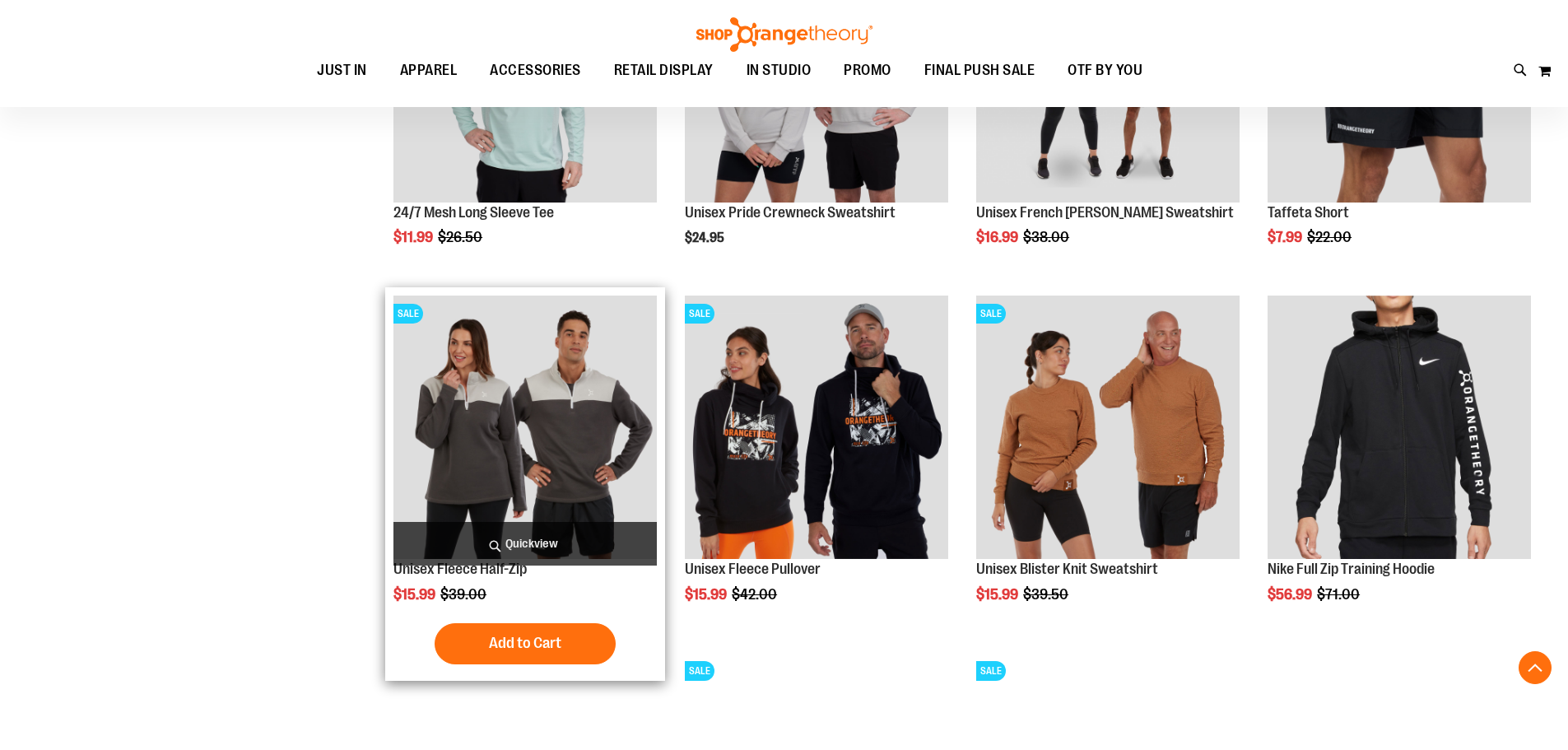
click at [467, 411] on img "product" at bounding box center [525, 427] width 264 height 264
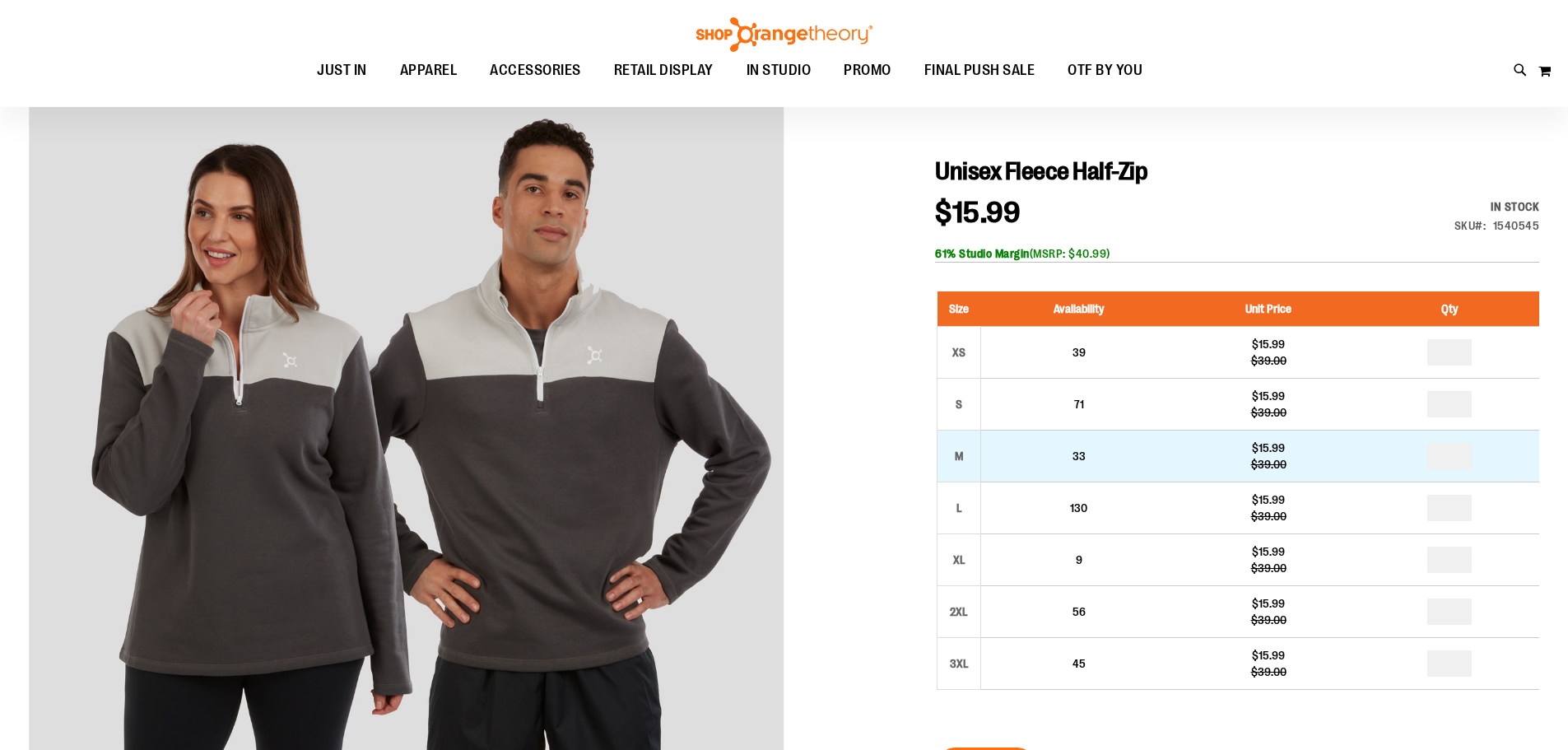
scroll to position [164, 0]
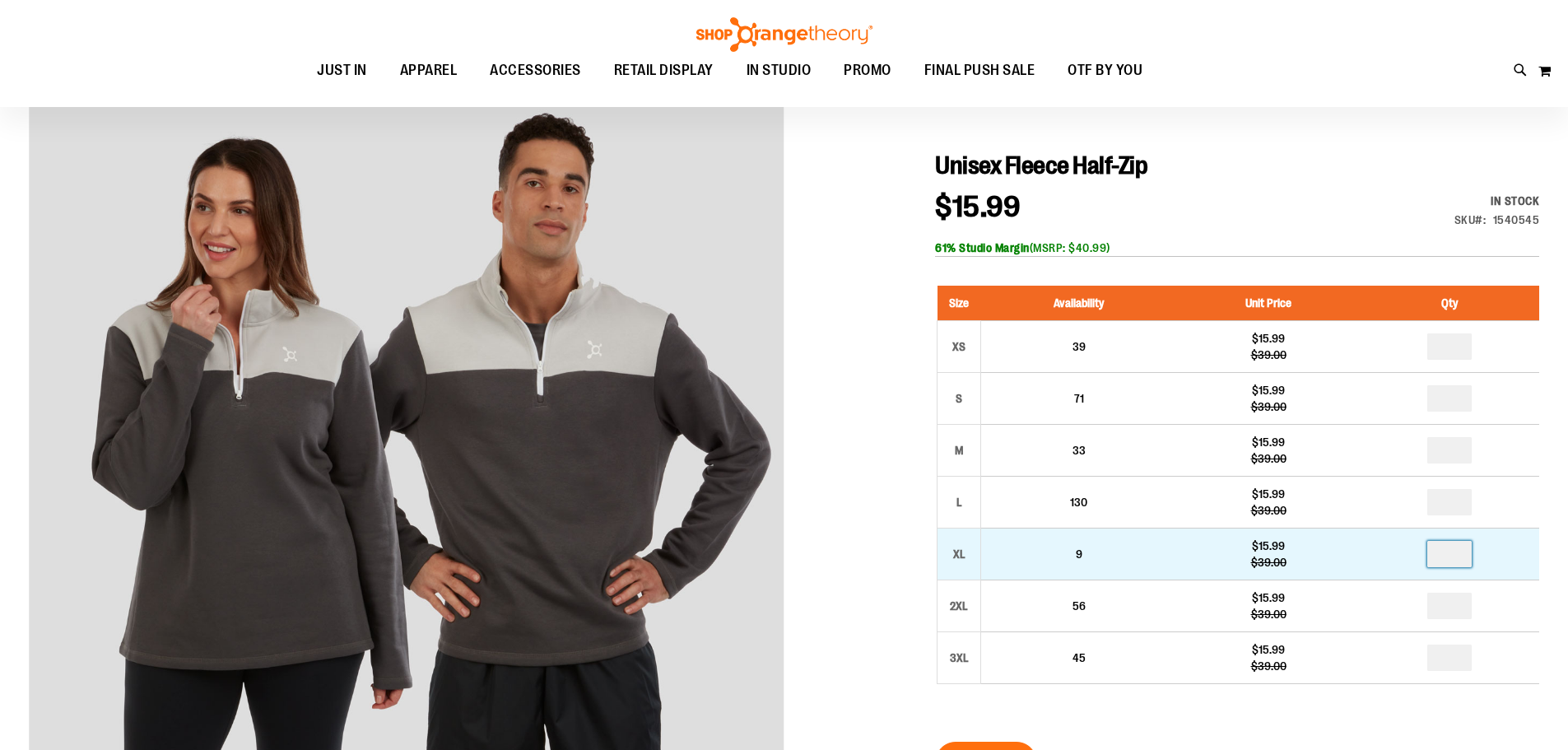
click at [1444, 555] on input "number" at bounding box center [1450, 553] width 45 height 26
type input "*"
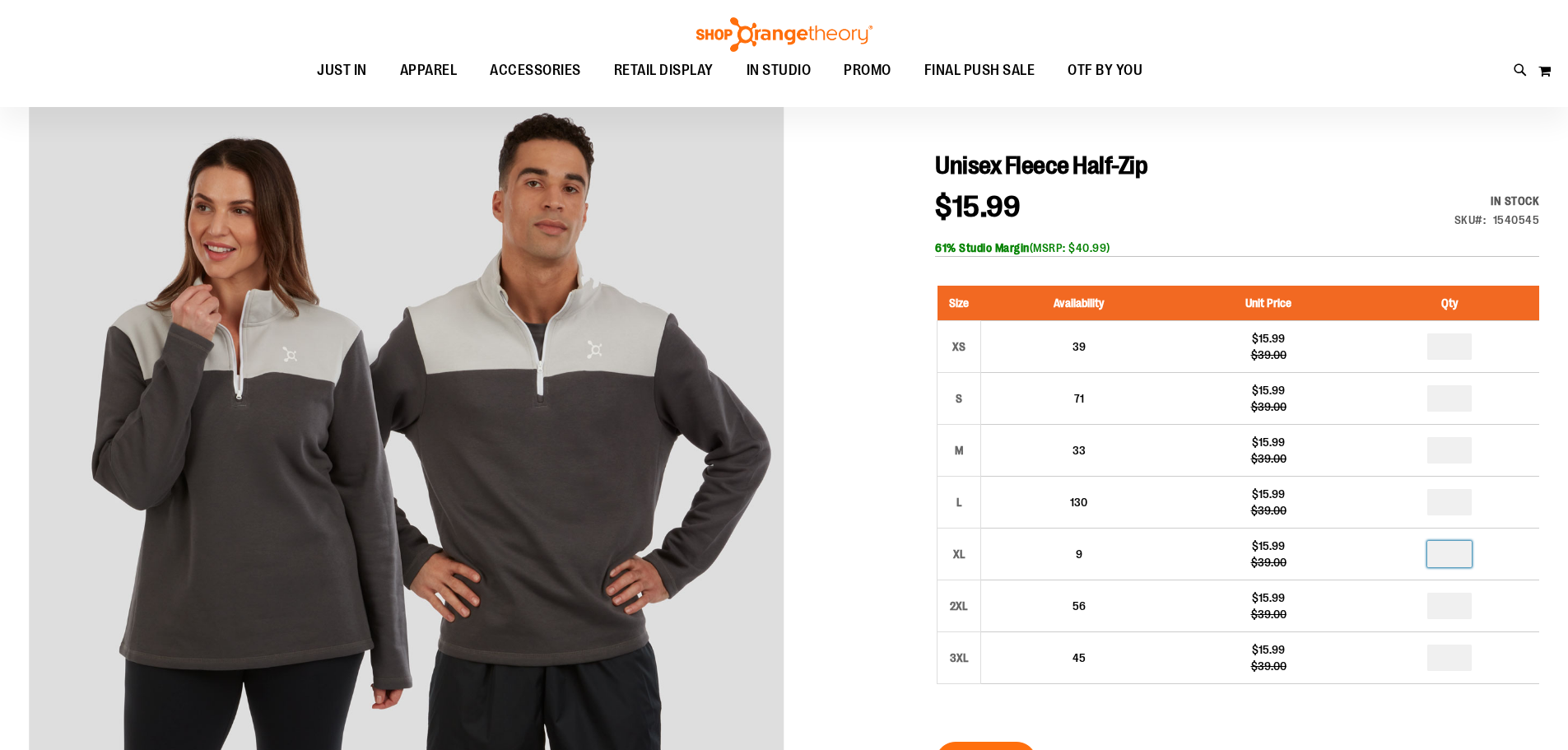
click at [901, 546] on div at bounding box center [784, 591] width 1510 height 1033
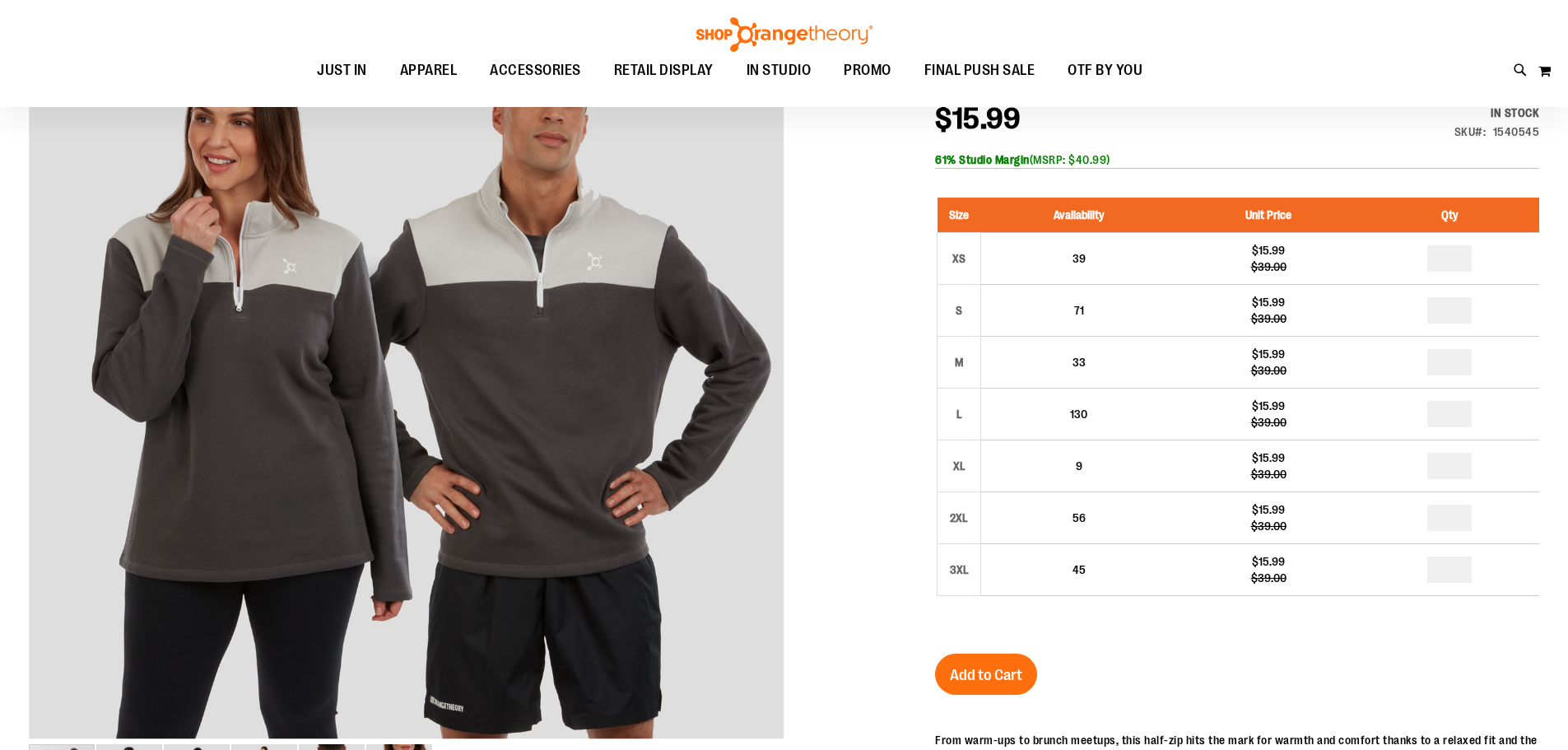
scroll to position [329, 0]
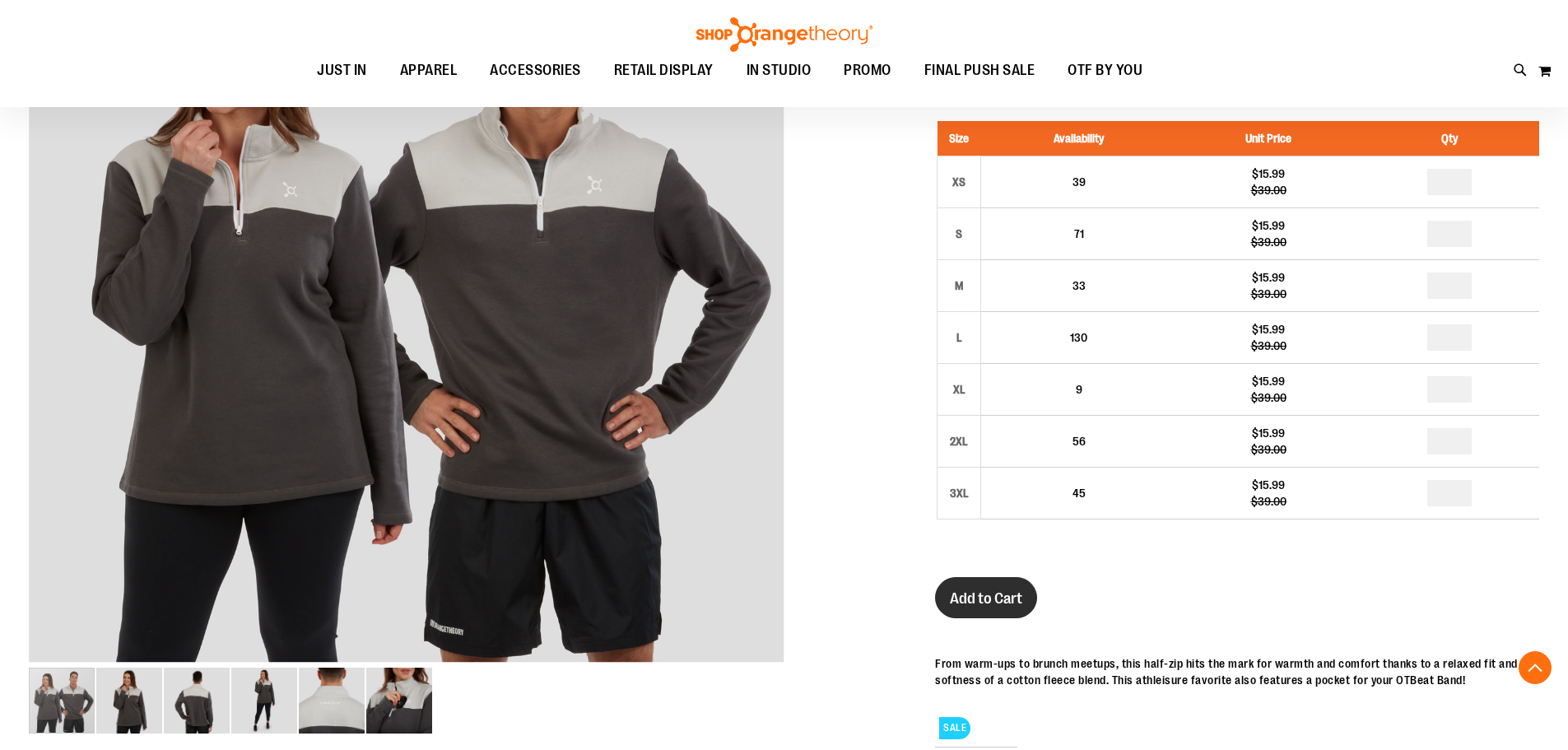
click at [986, 608] on button "Add to Cart" at bounding box center [987, 597] width 102 height 41
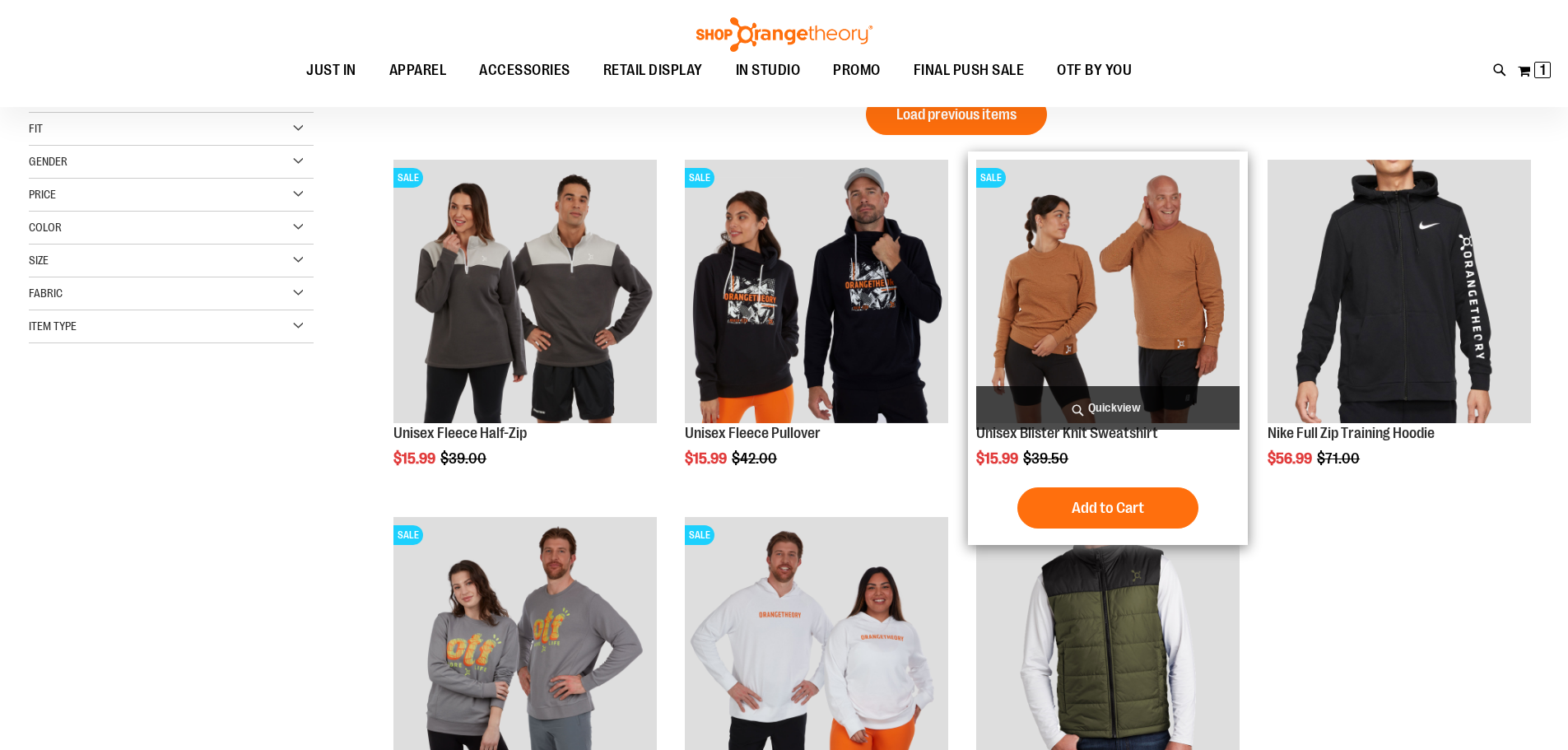
scroll to position [246, 0]
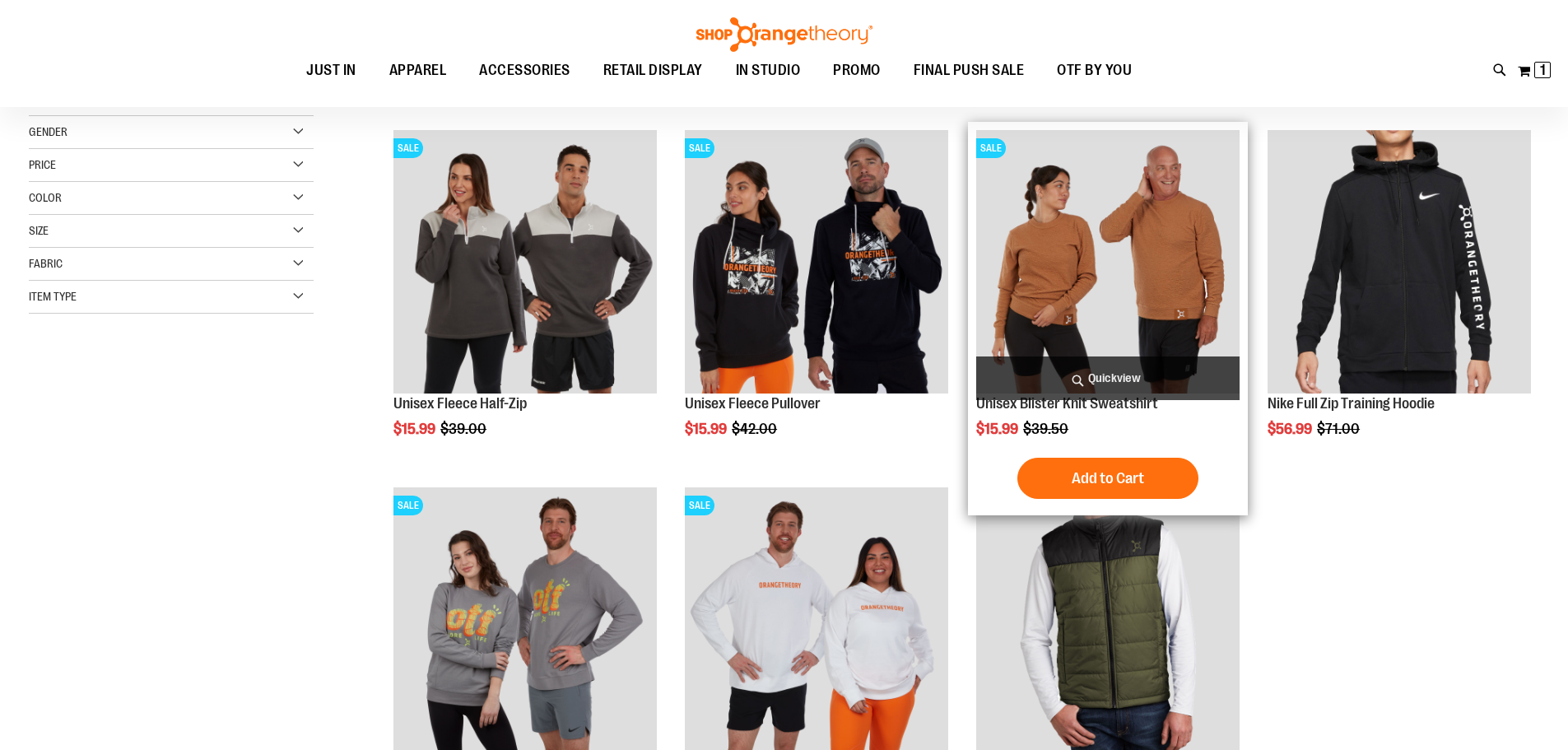
click at [1112, 266] on img "product" at bounding box center [1108, 262] width 264 height 264
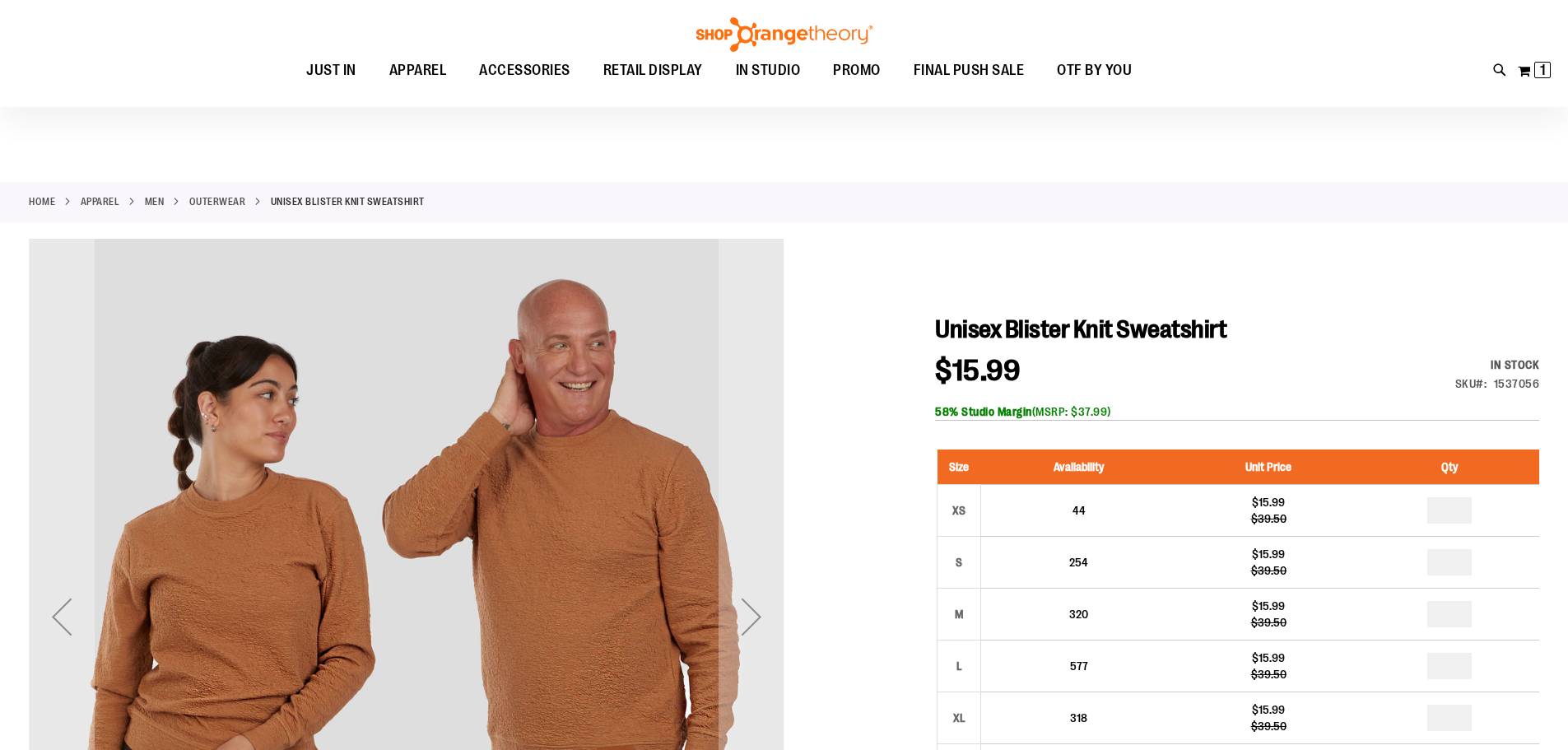
scroll to position [164, 0]
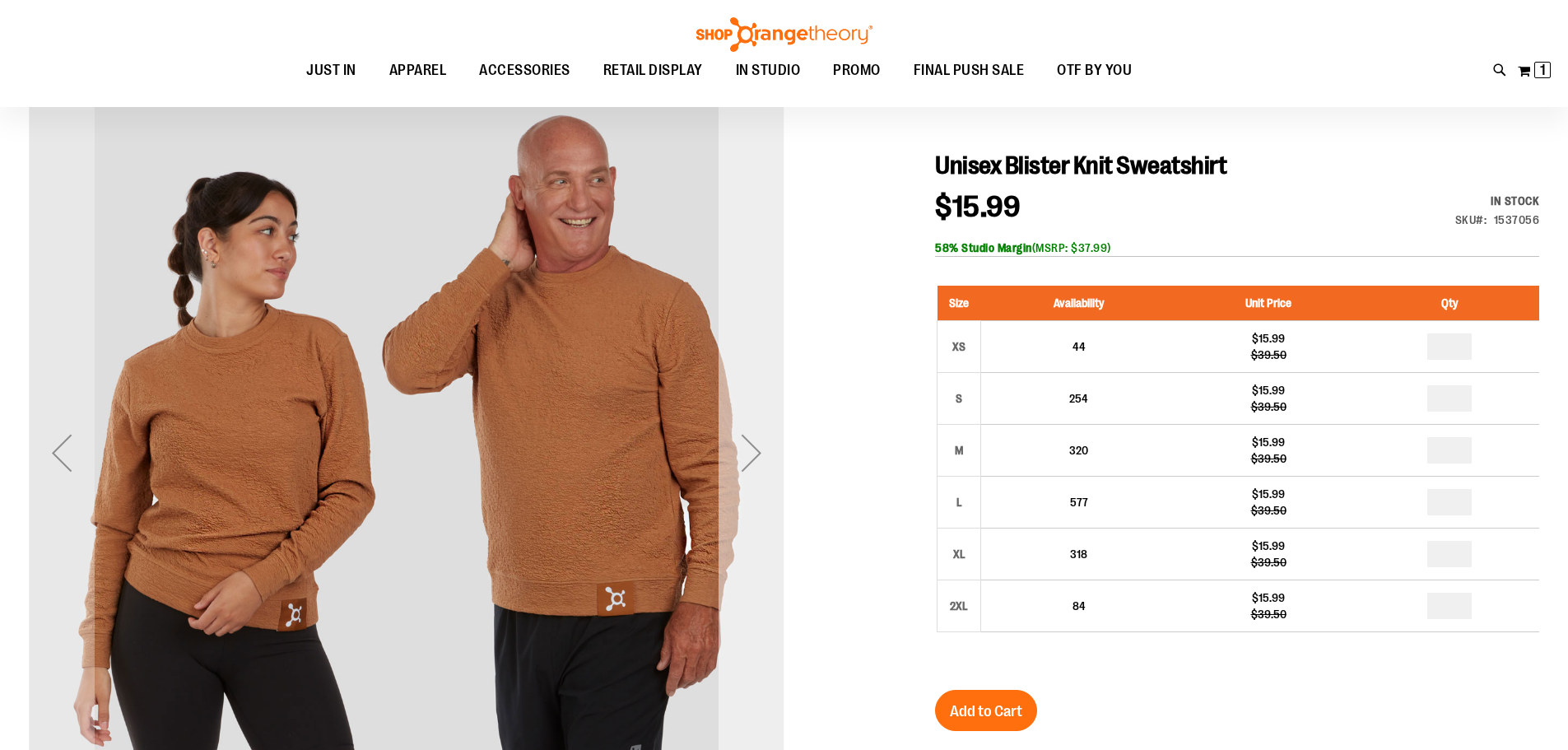
click at [759, 451] on div "Next" at bounding box center [751, 453] width 66 height 66
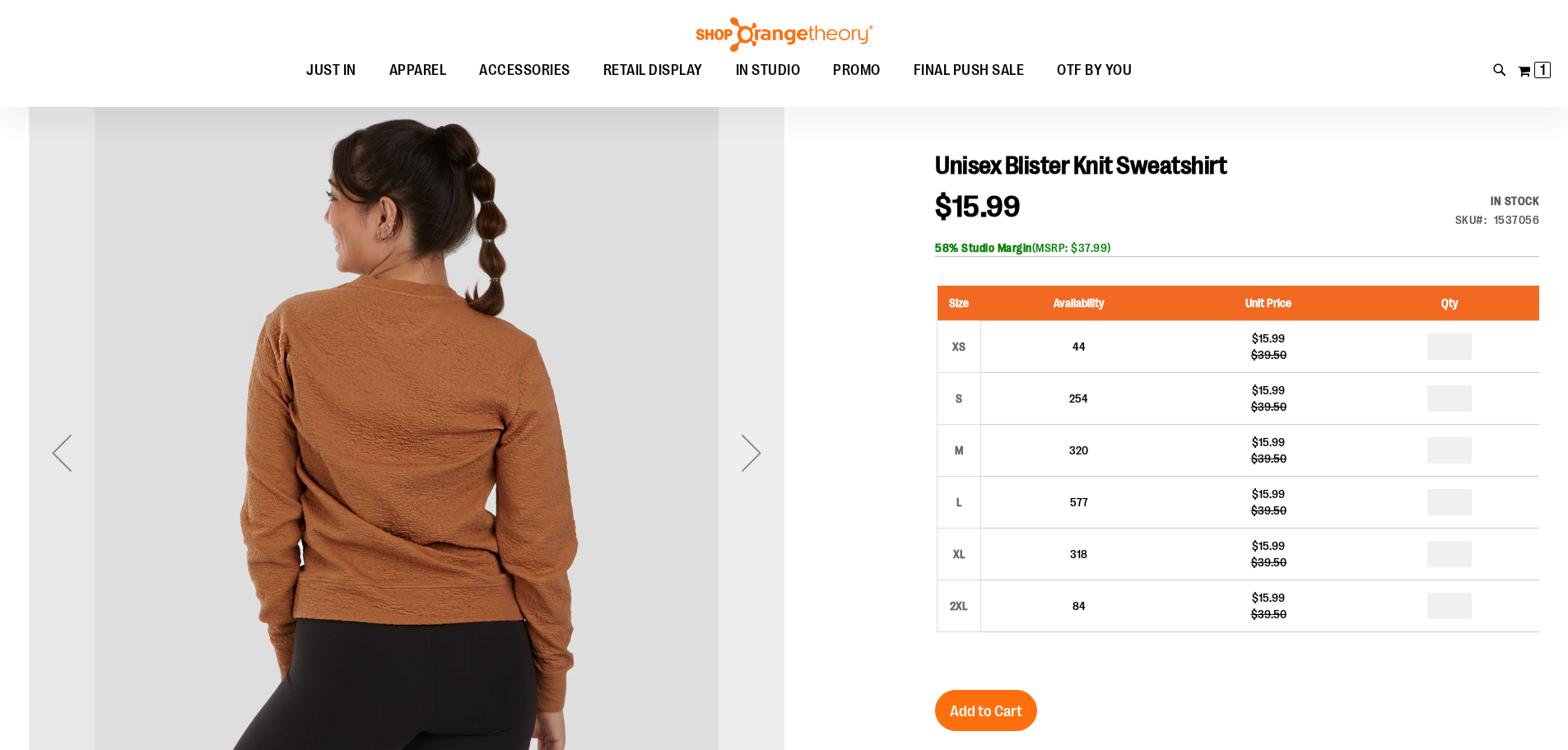
click at [755, 451] on div "Next" at bounding box center [751, 453] width 66 height 66
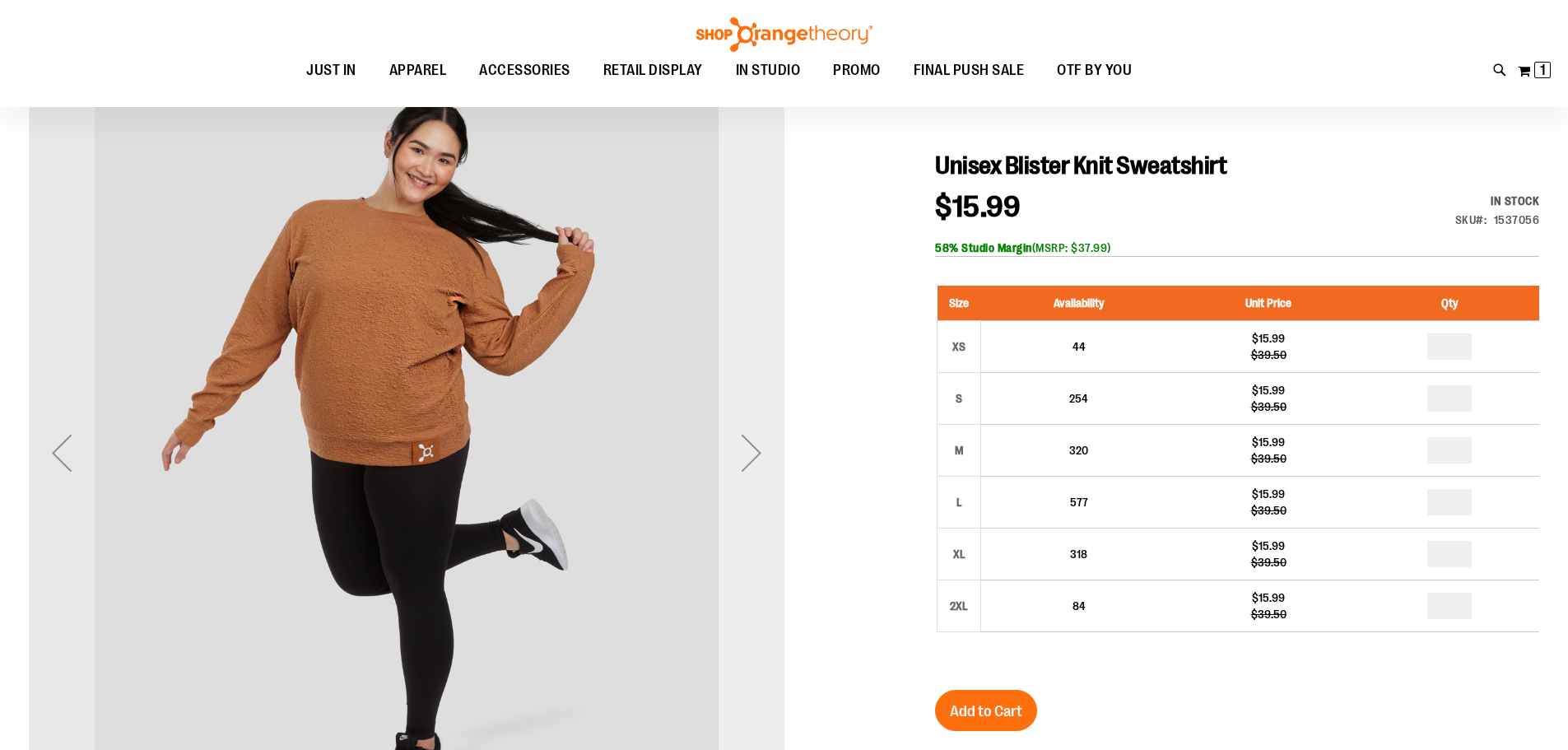
click at [755, 451] on div "Next" at bounding box center [751, 453] width 66 height 66
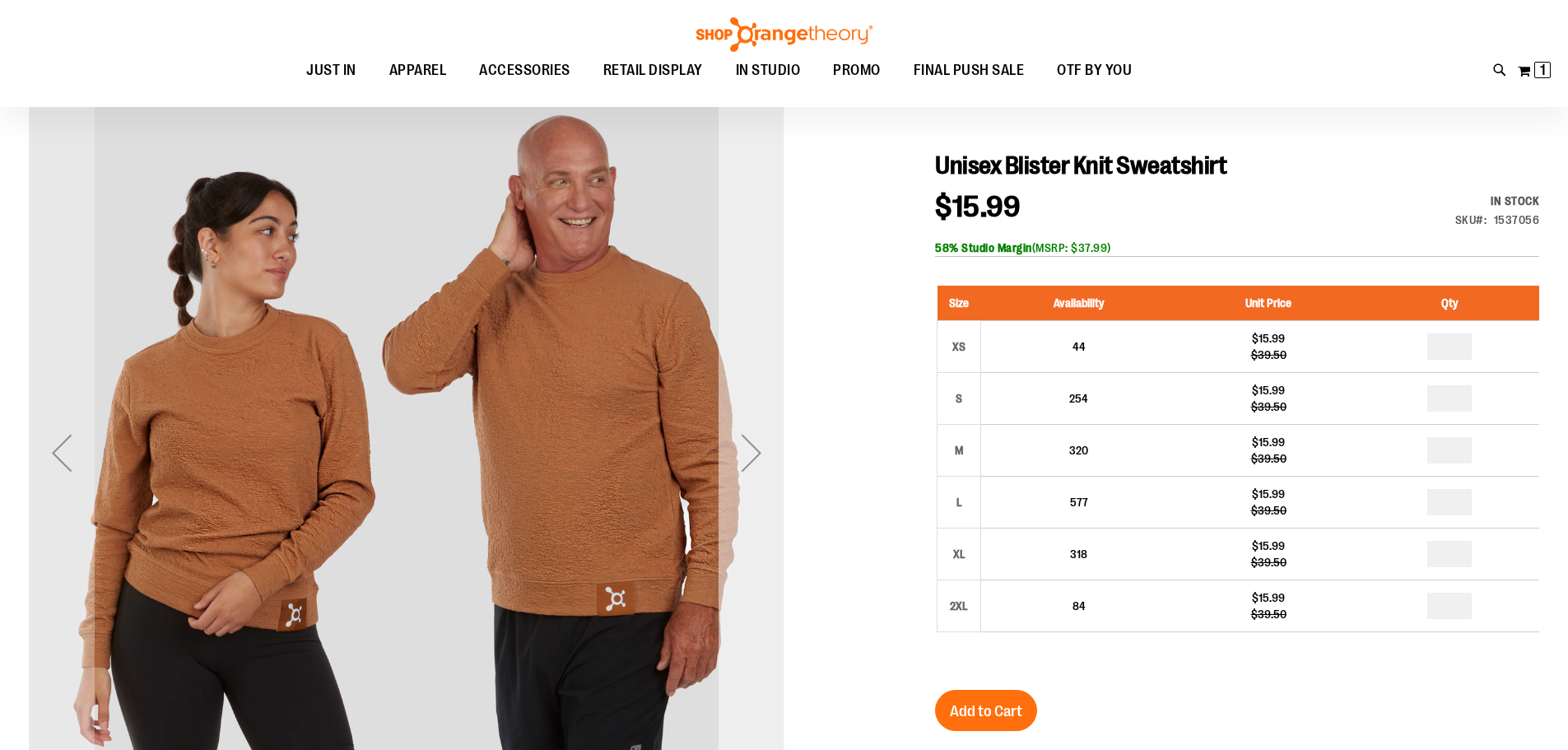
click at [755, 451] on div "Next" at bounding box center [751, 453] width 66 height 66
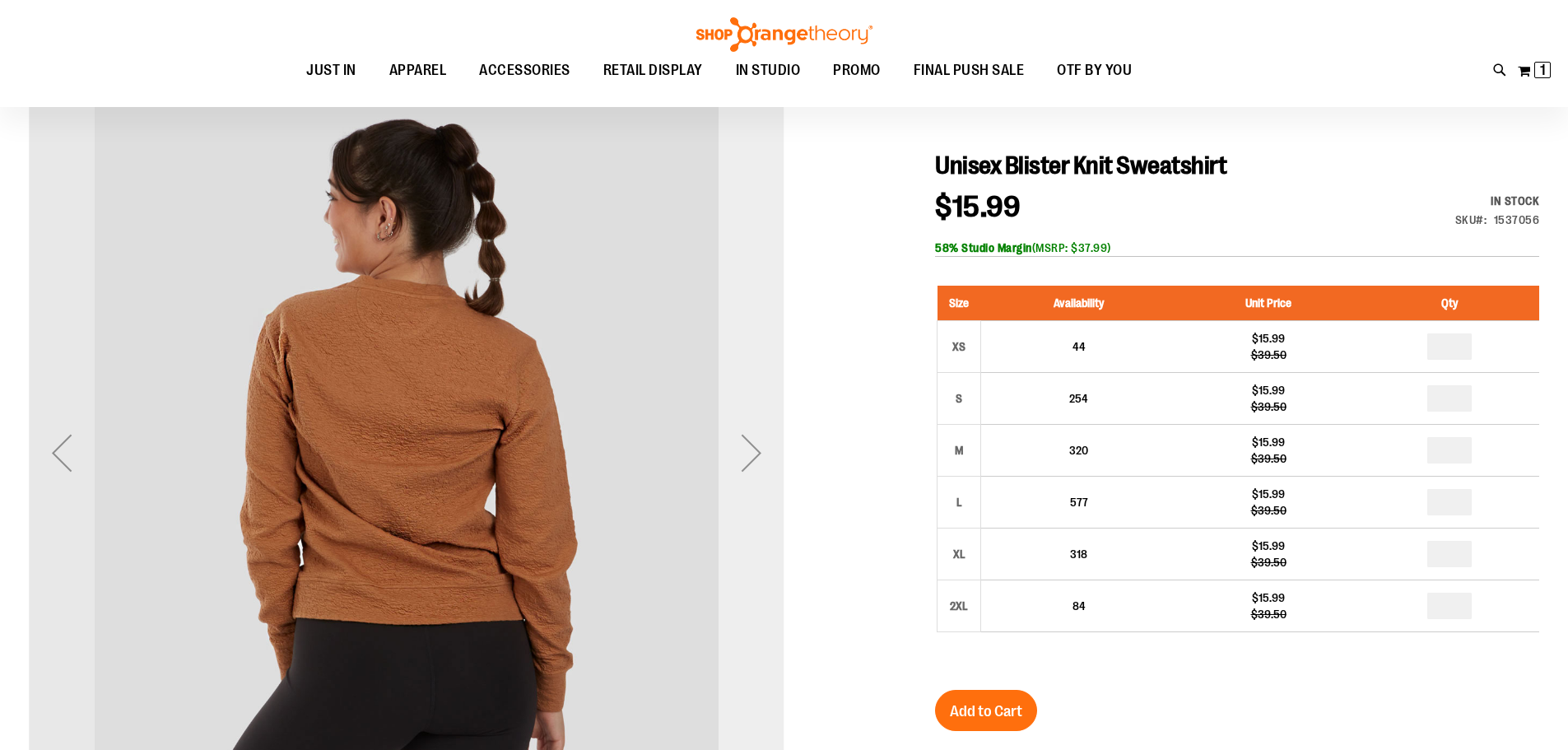
click at [755, 451] on div "Next" at bounding box center [751, 453] width 66 height 66
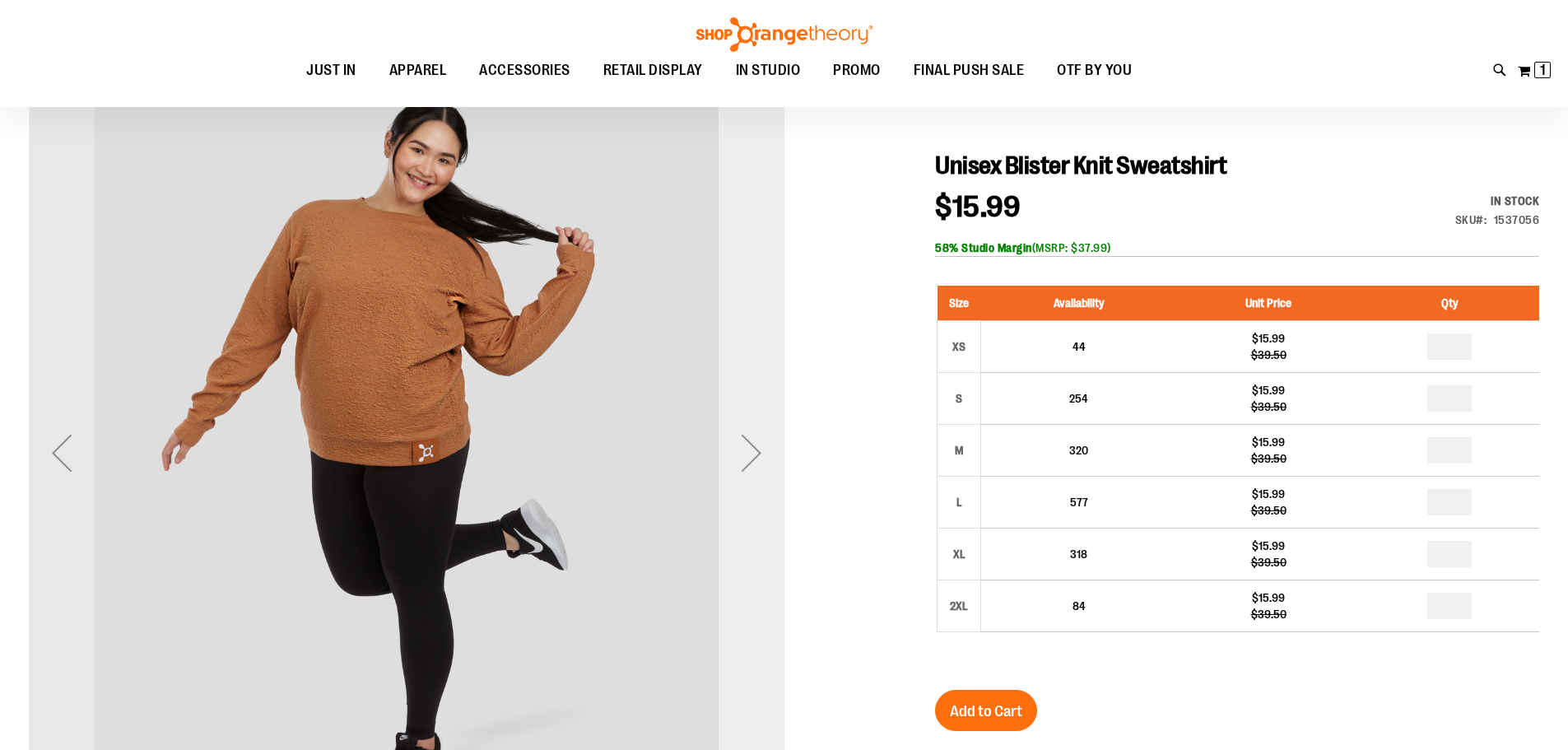
click at [755, 451] on div "Next" at bounding box center [751, 453] width 66 height 66
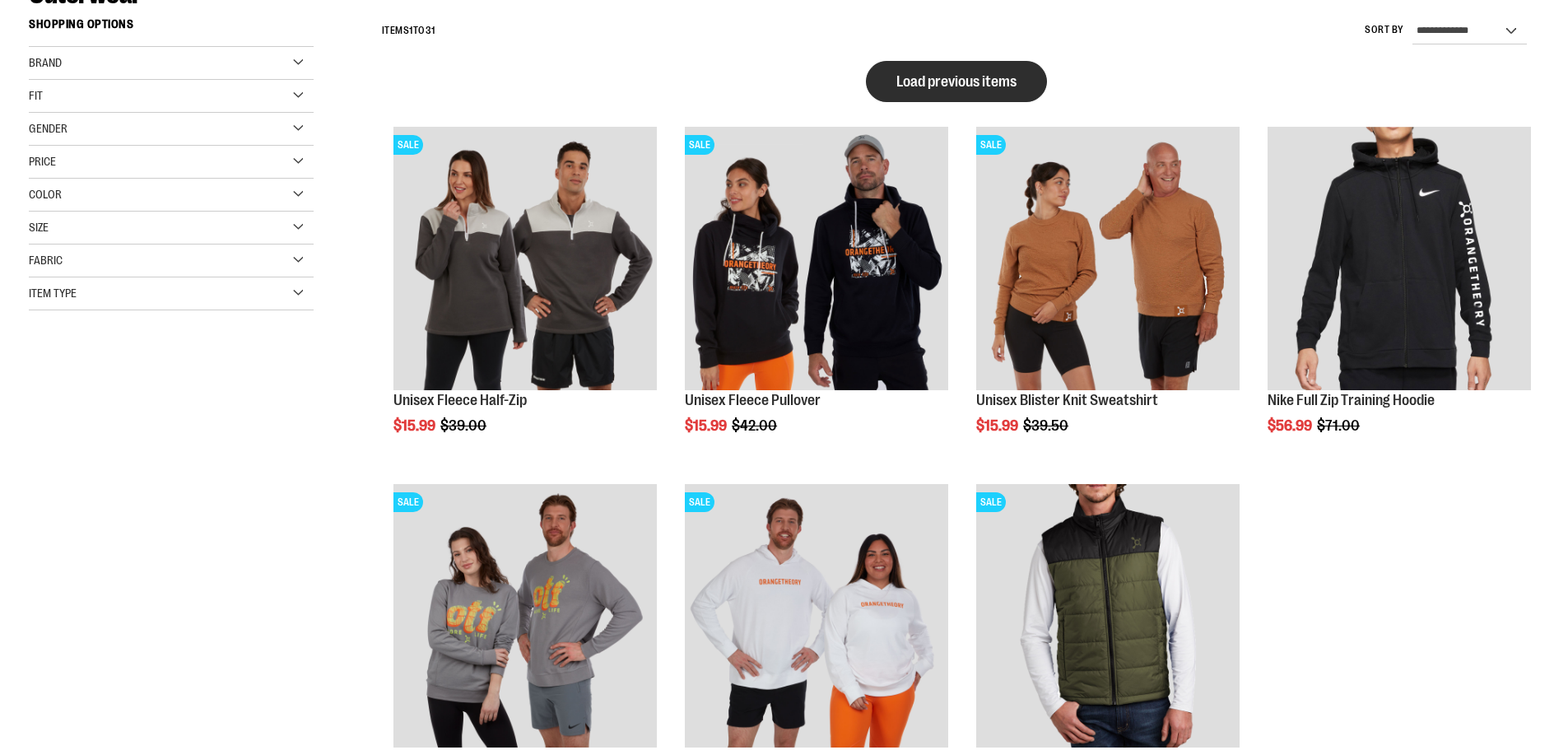
click at [974, 75] on span "Load previous items" at bounding box center [956, 82] width 120 height 17
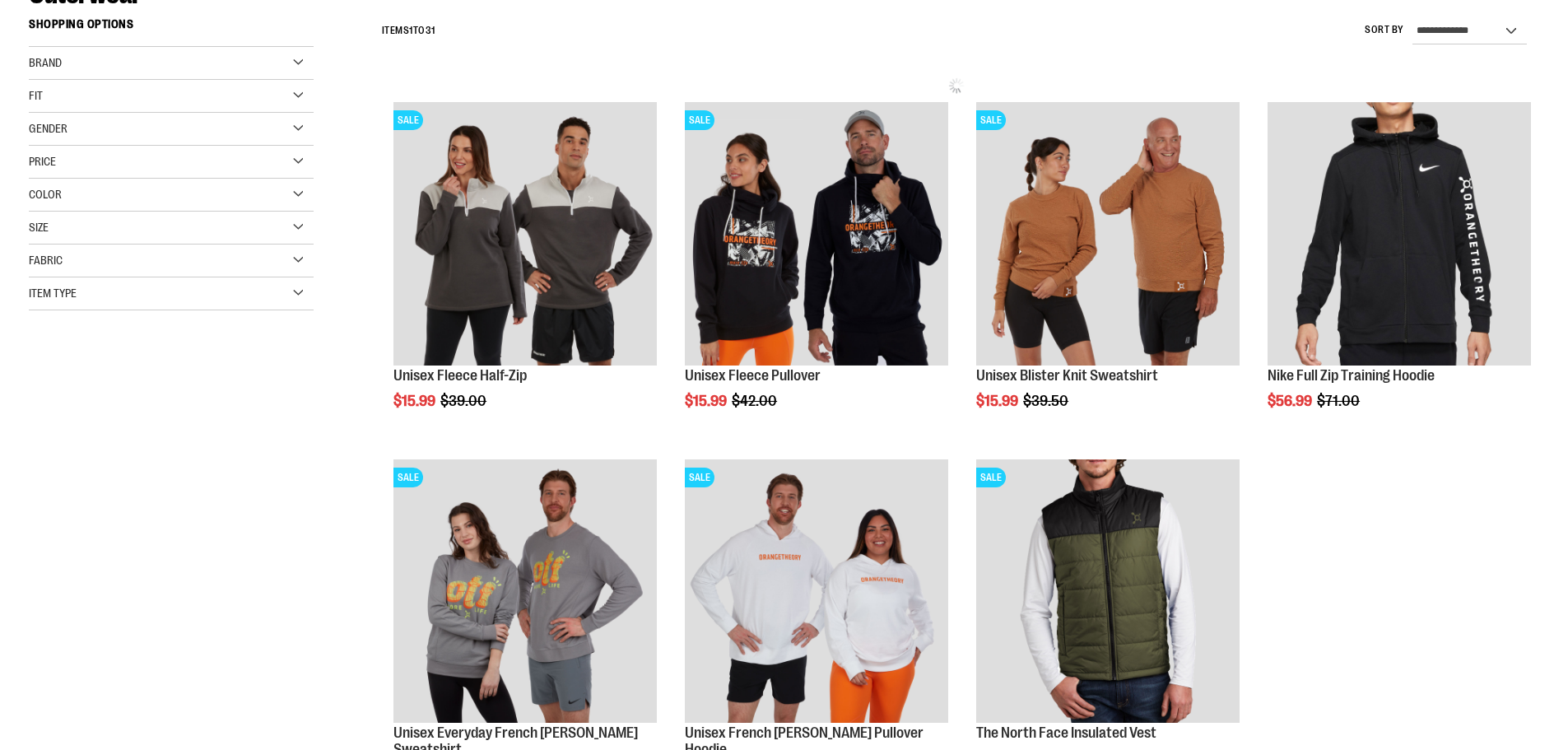
scroll to position [245, 0]
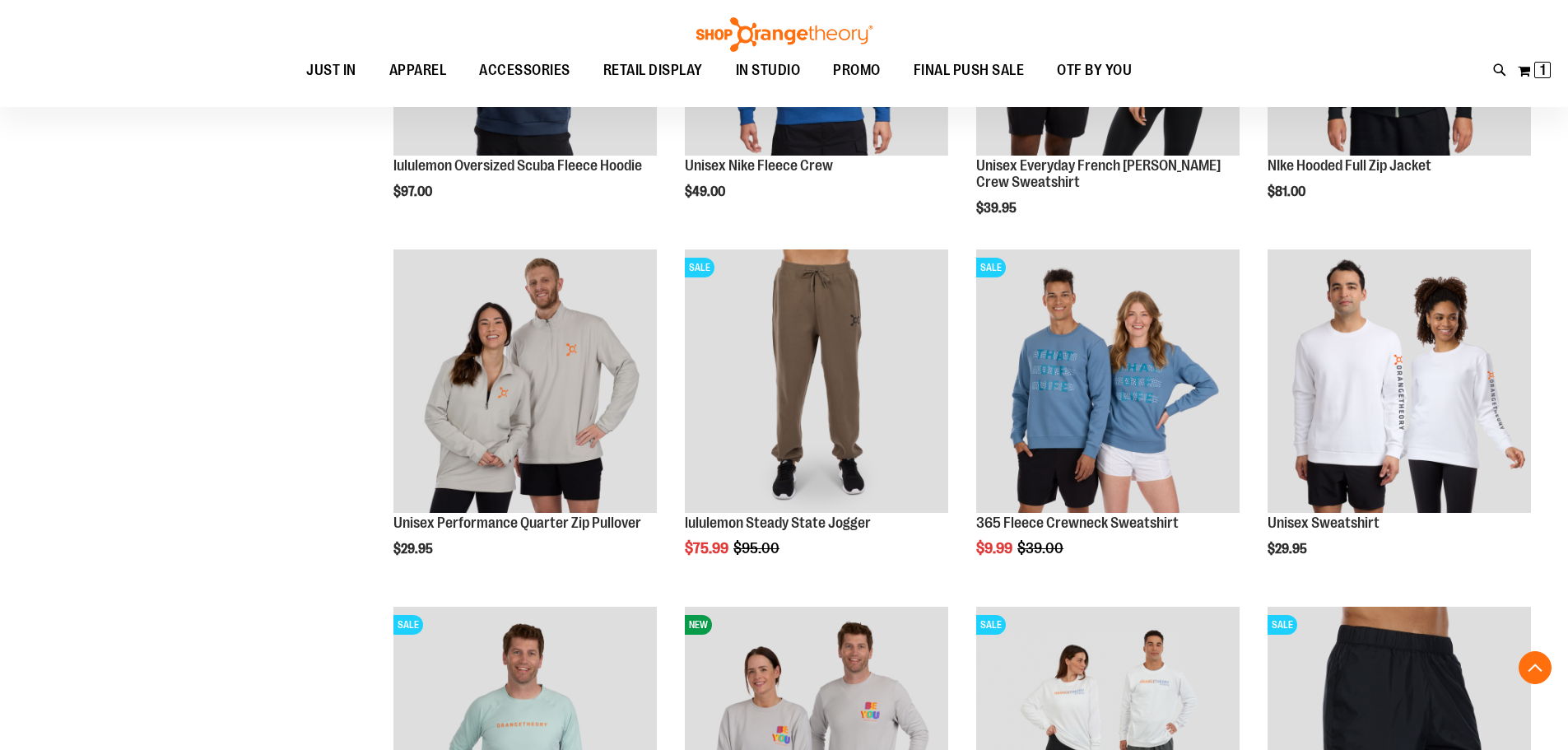
scroll to position [492, 0]
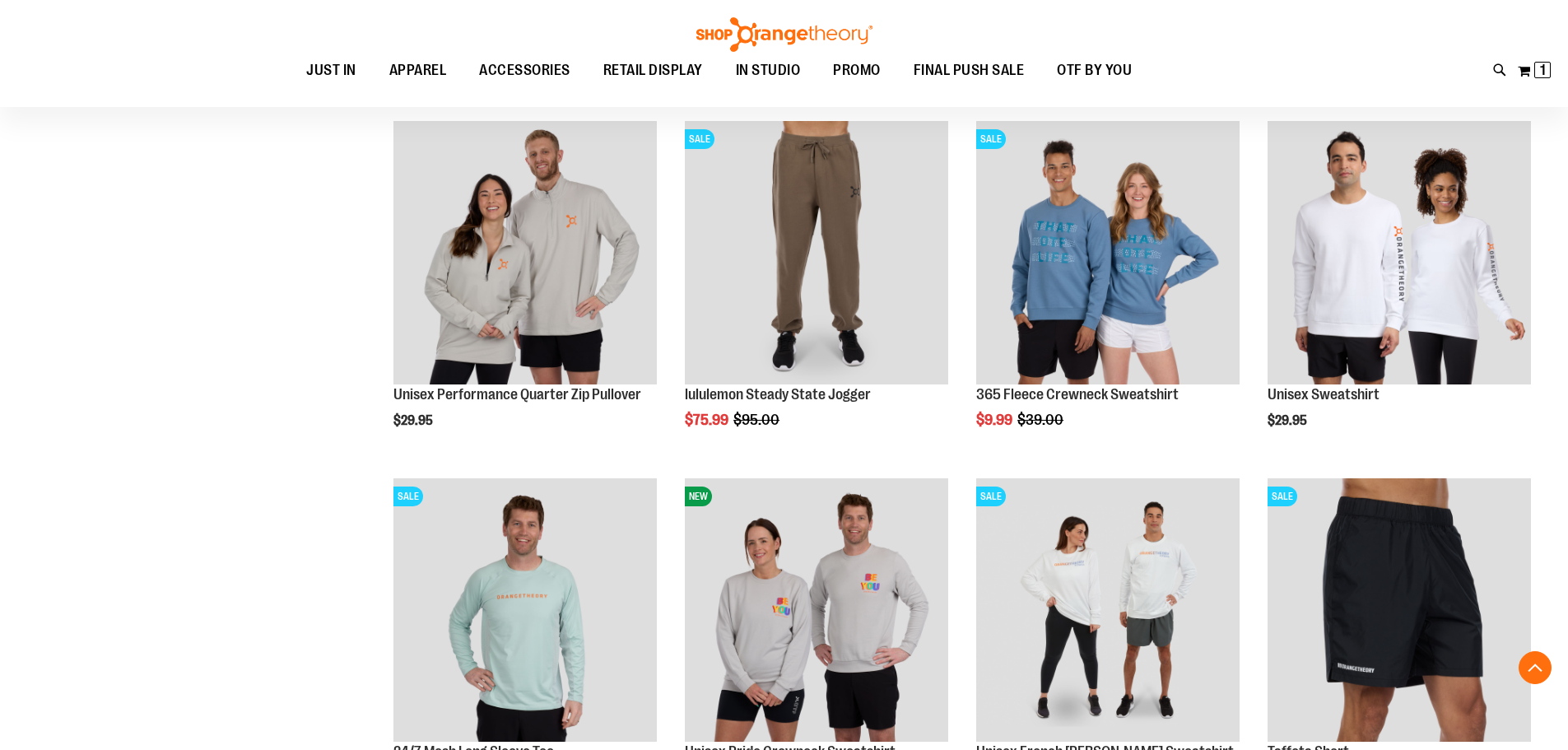
scroll to position [822, 0]
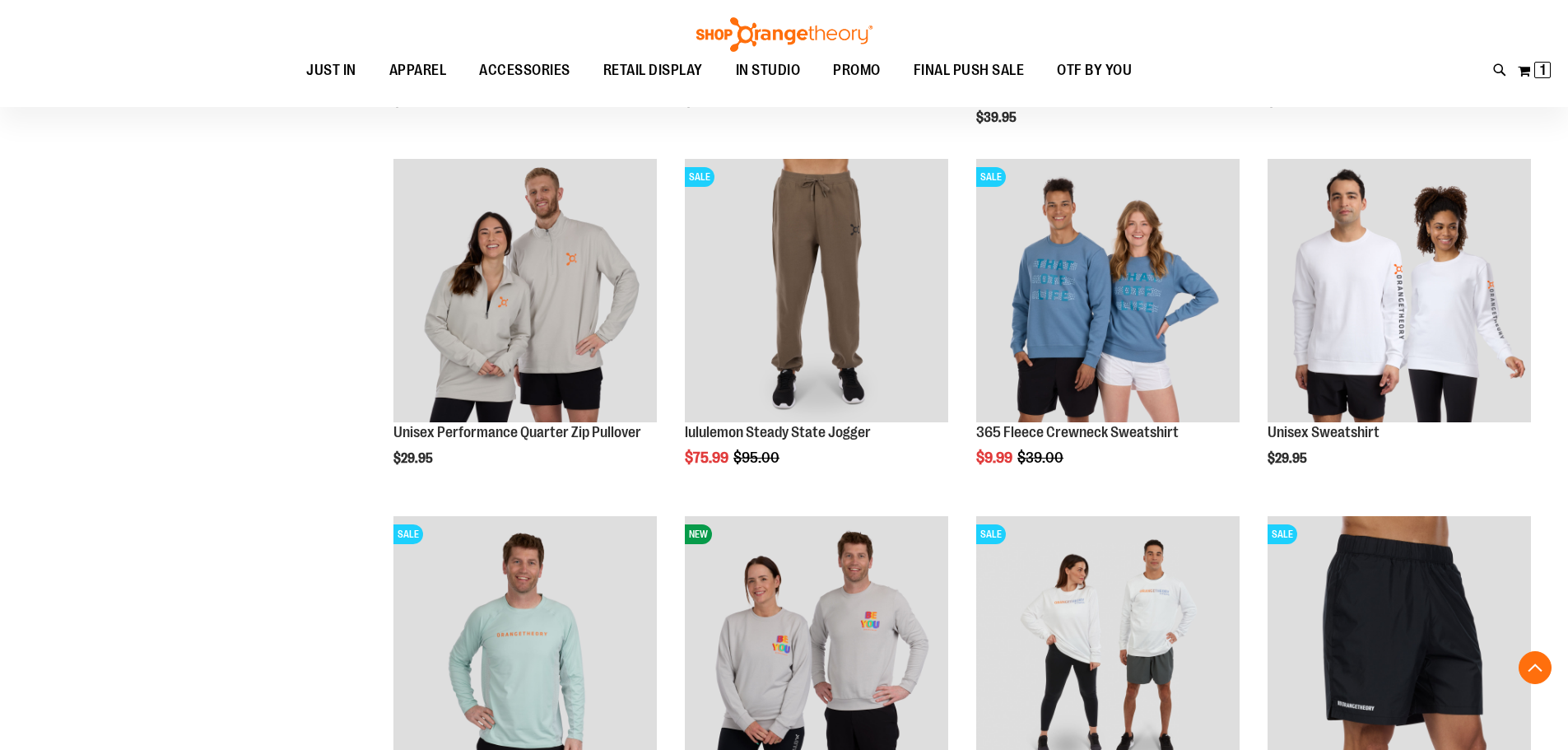
scroll to position [904, 0]
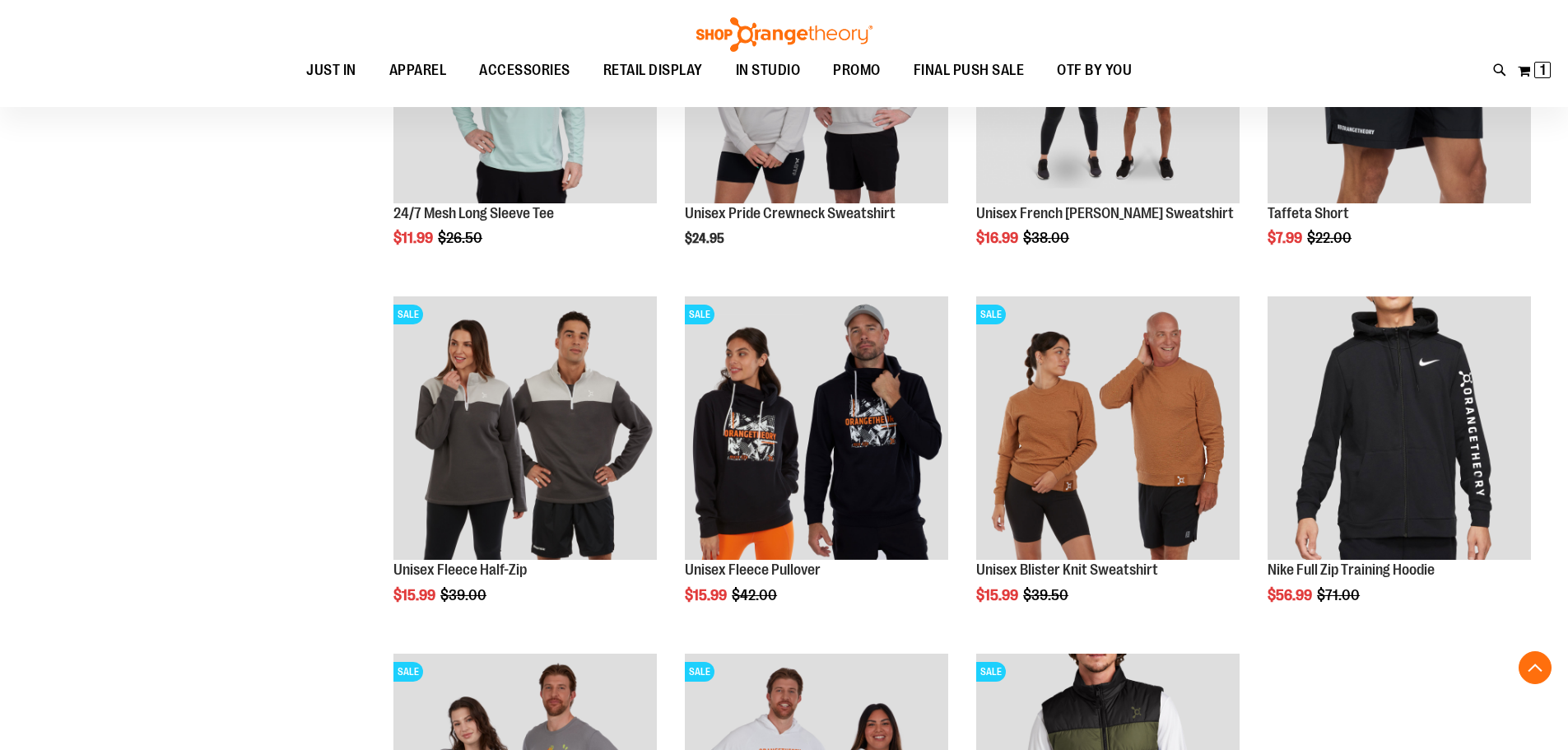
scroll to position [822, 0]
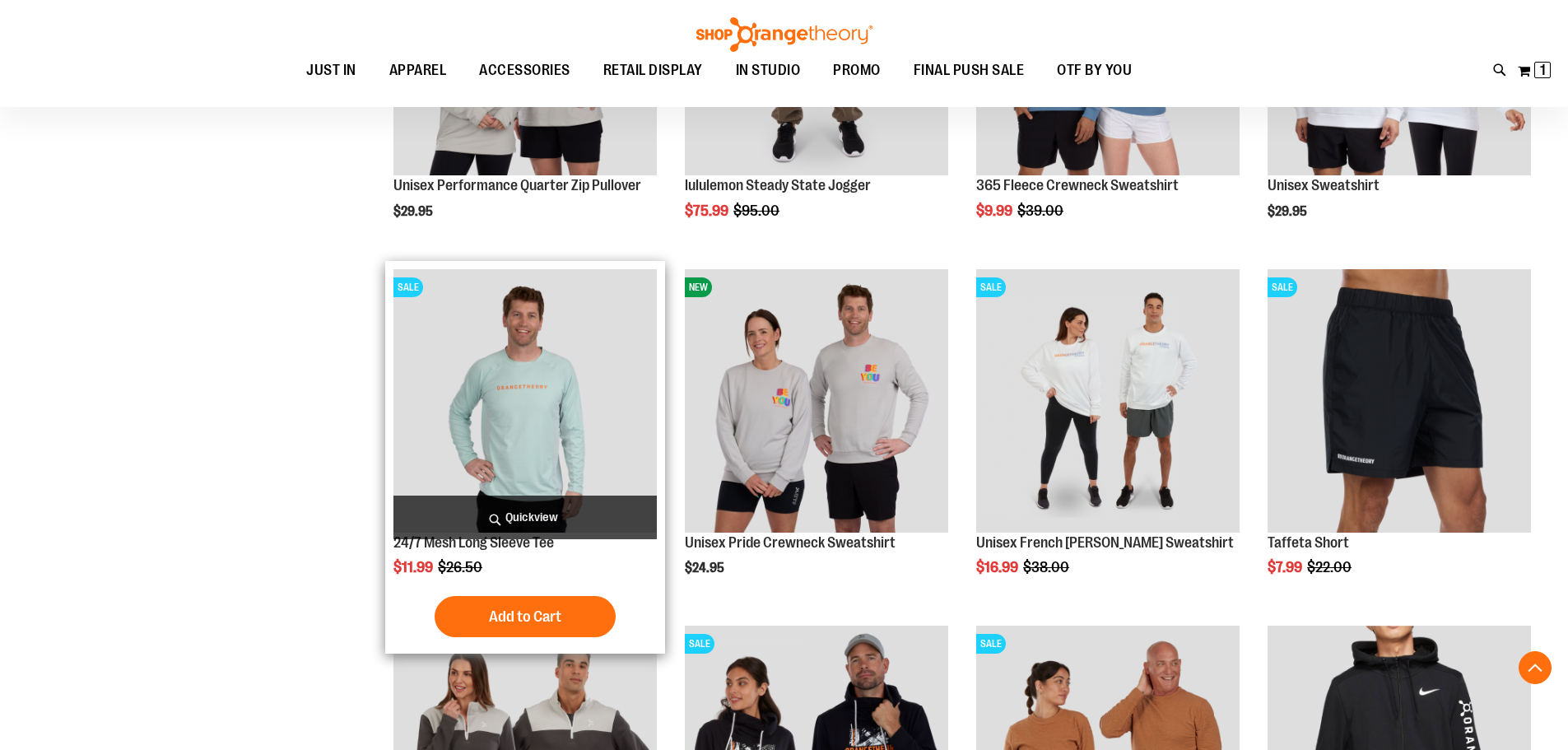
click at [503, 351] on img "product" at bounding box center [525, 401] width 264 height 264
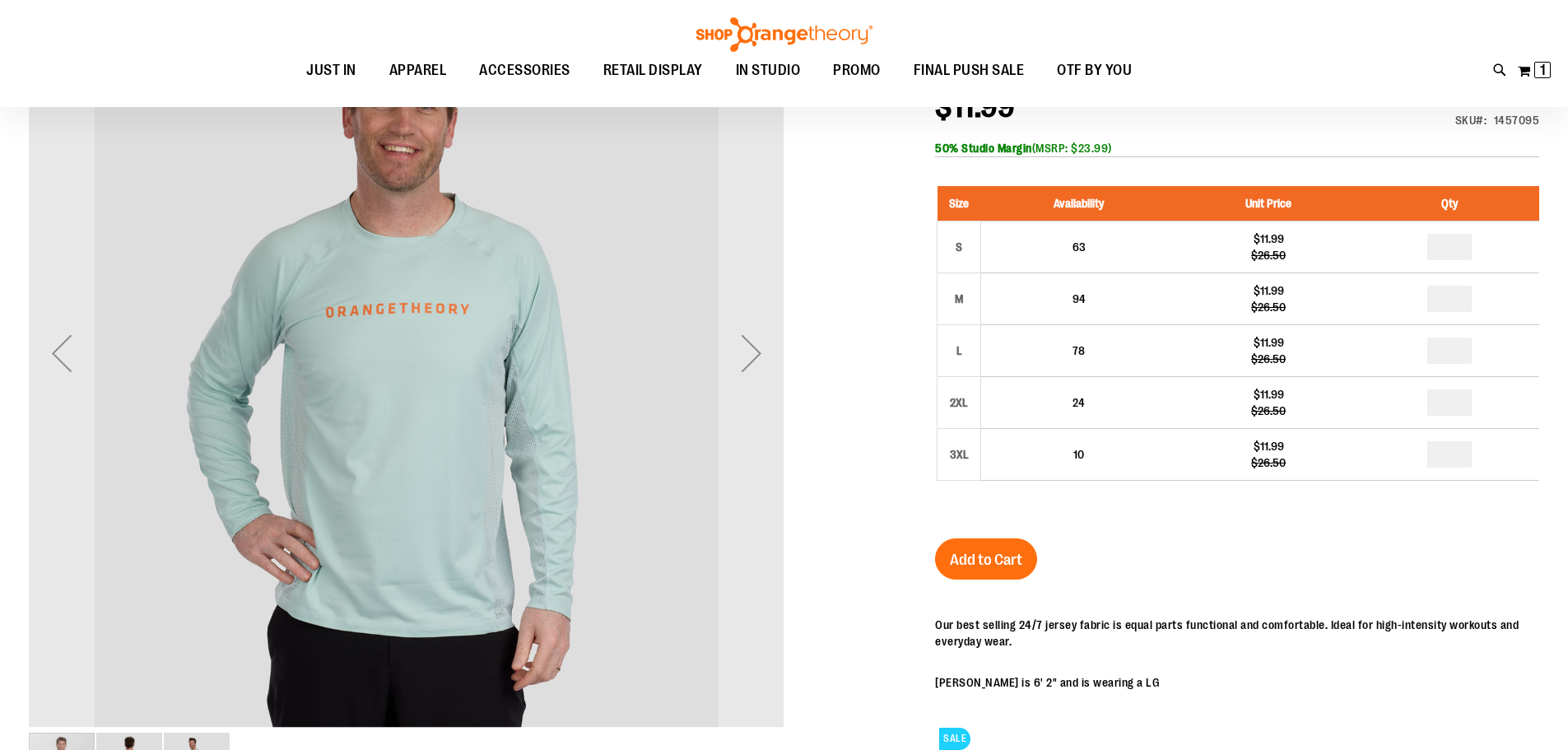
scroll to position [81, 0]
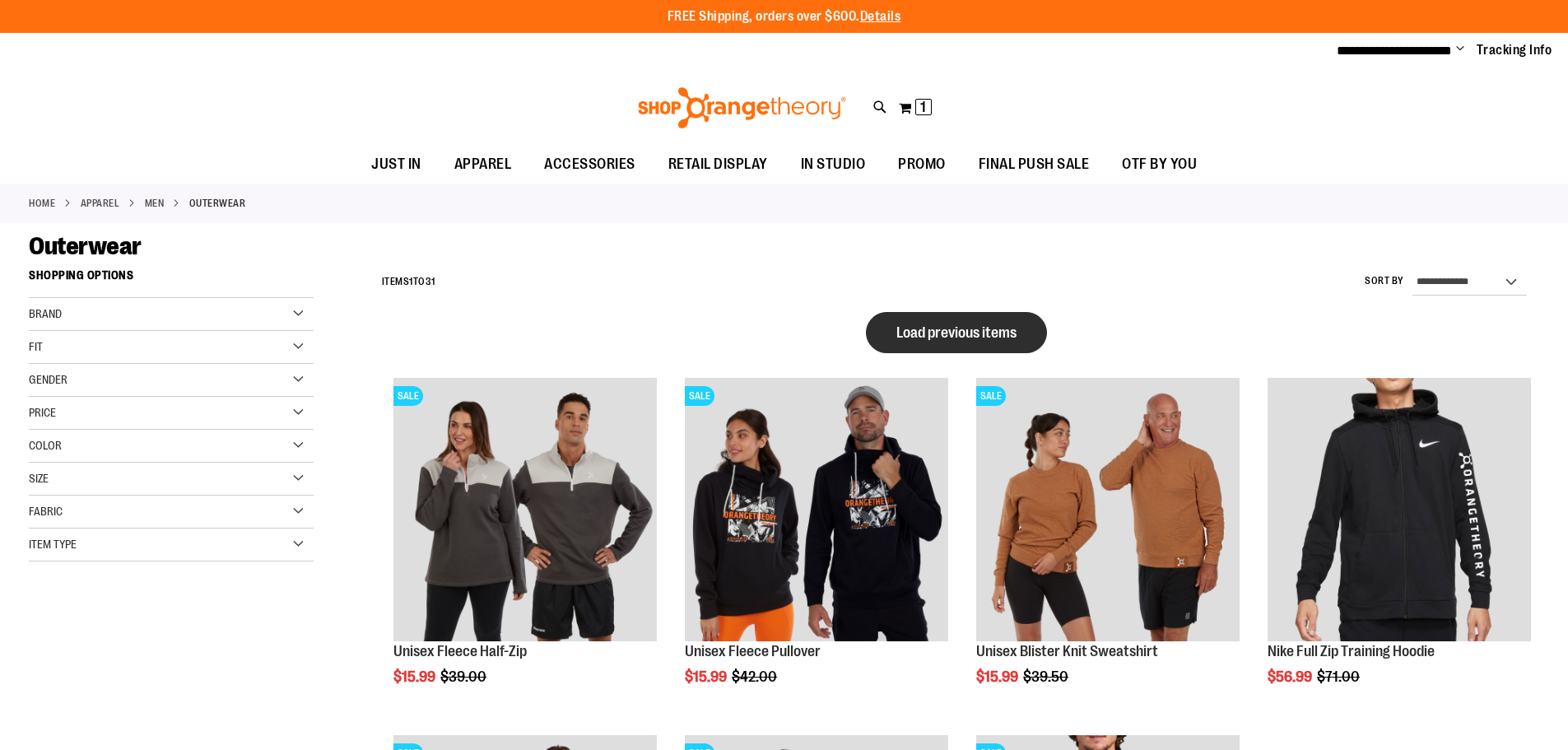
click at [986, 329] on span "Load previous items" at bounding box center [956, 333] width 120 height 17
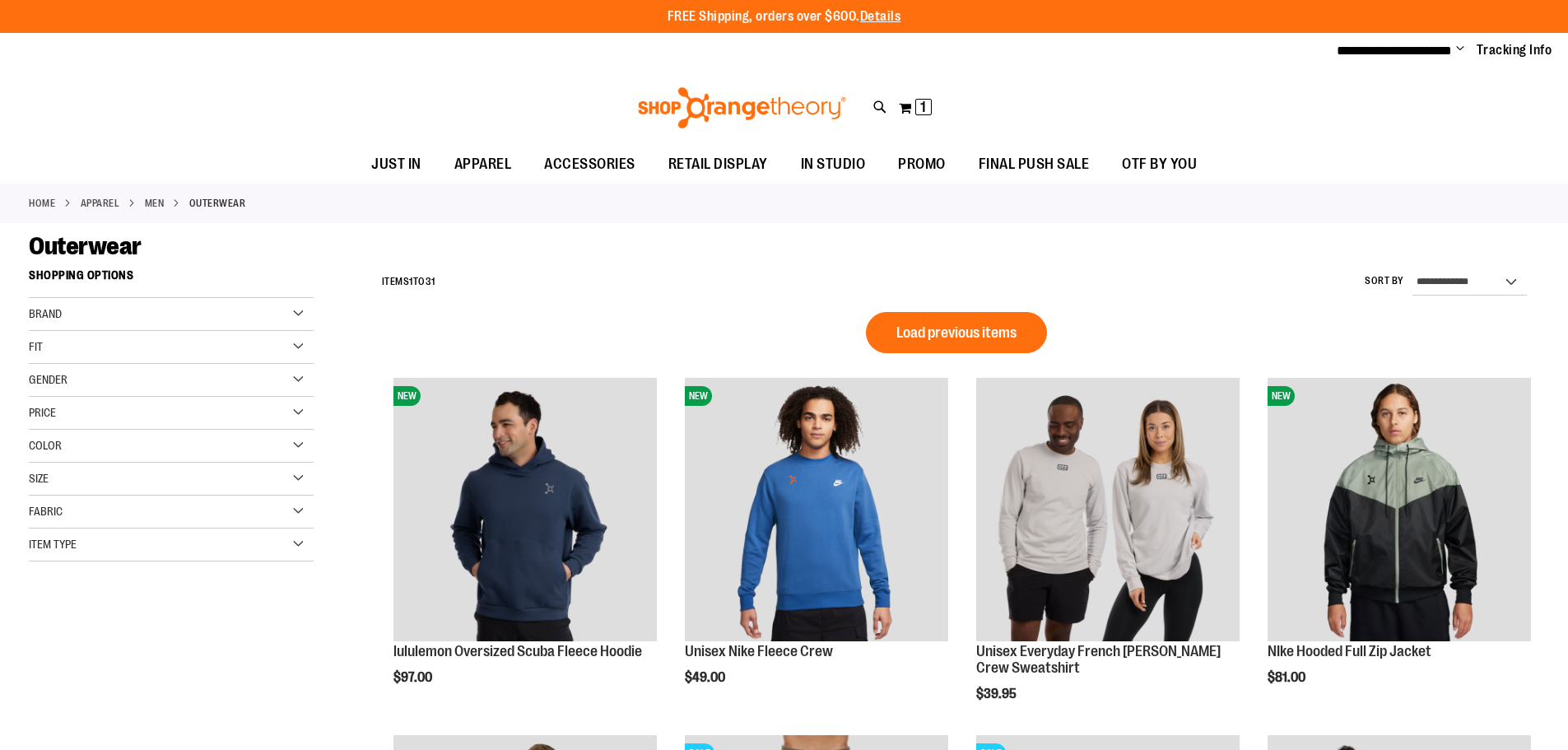
click at [1000, 324] on span "Load previous items" at bounding box center [956, 333] width 120 height 17
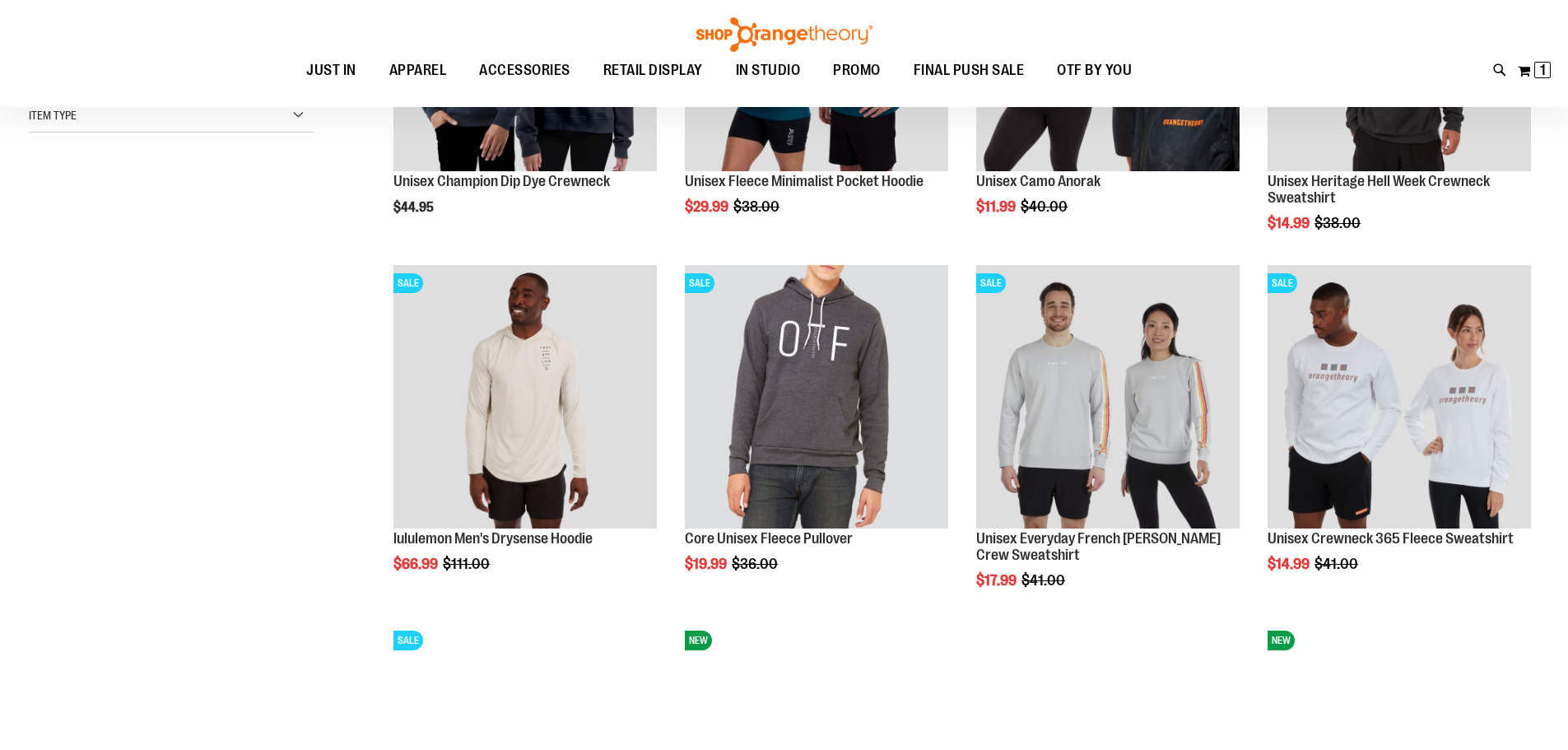
scroll to position [246, 0]
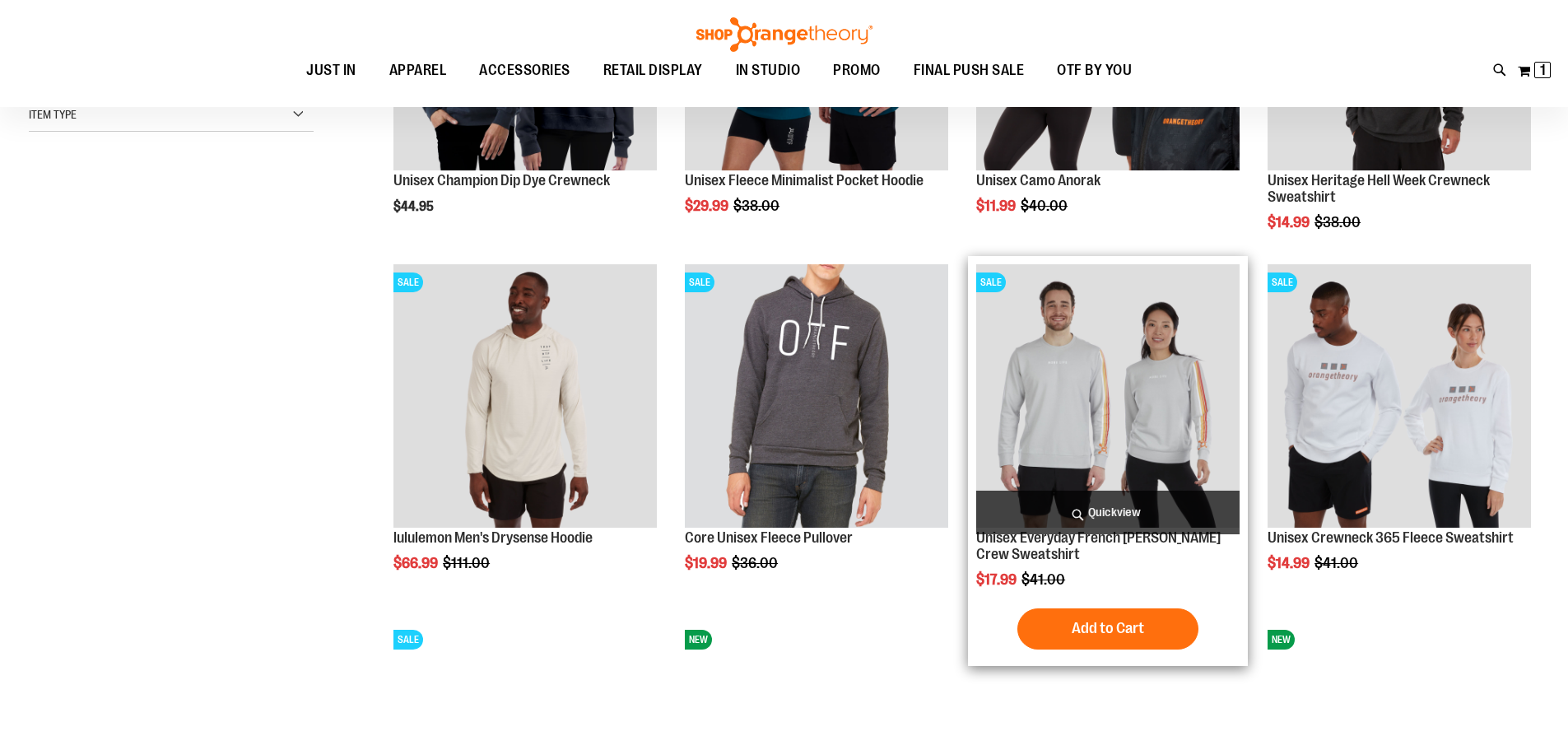
click at [1146, 381] on img "product" at bounding box center [1108, 396] width 264 height 264
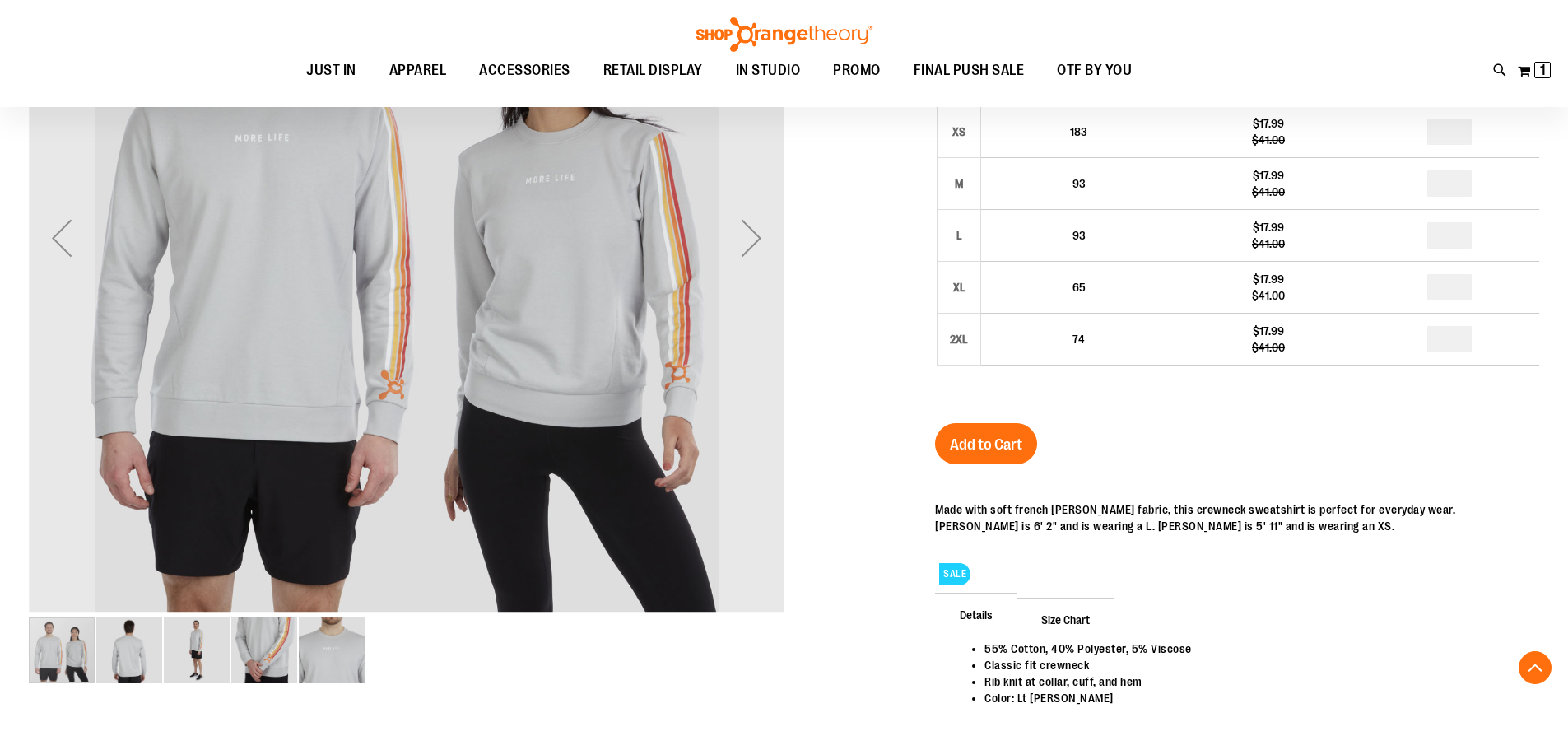
scroll to position [575, 0]
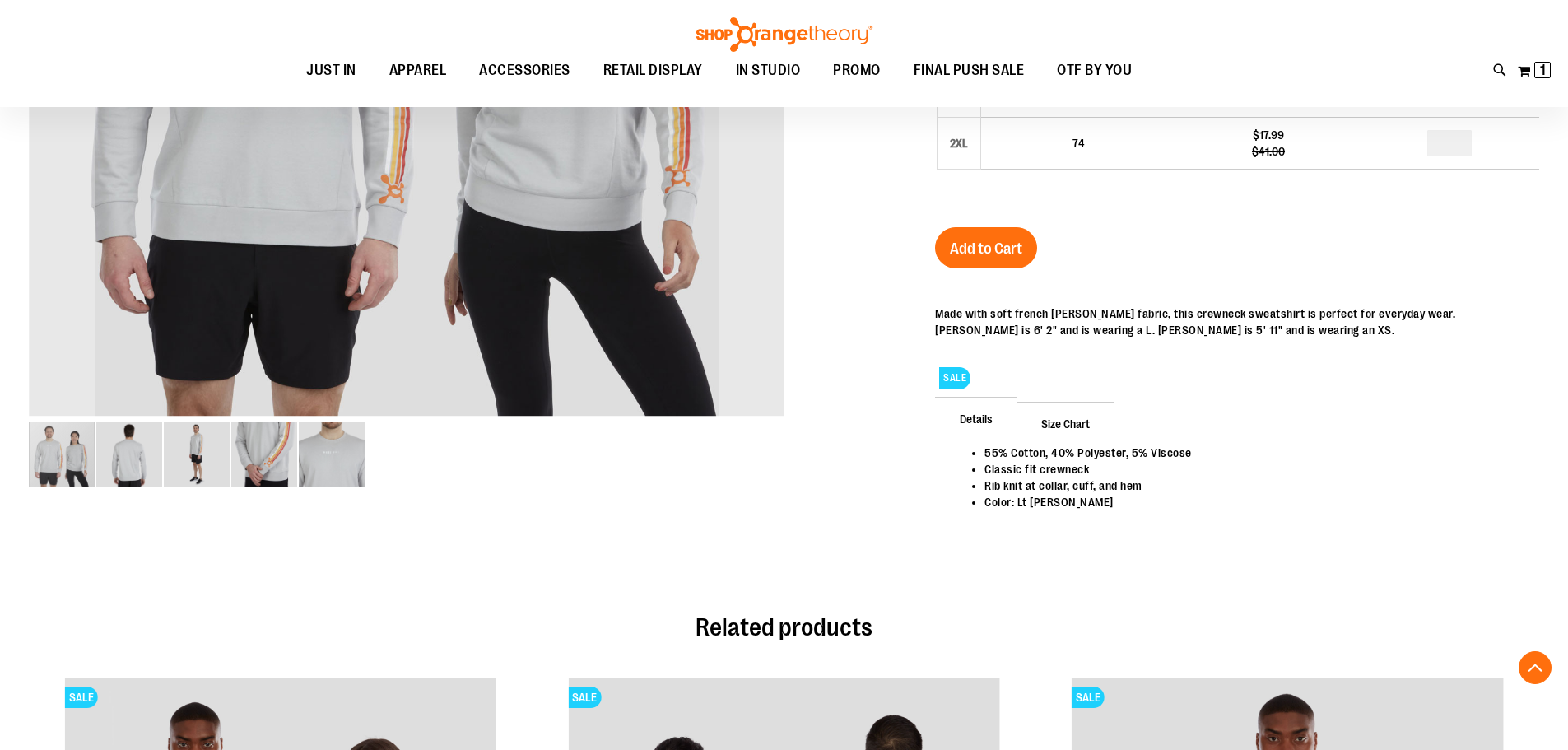
click at [122, 440] on img "image 2 of 5" at bounding box center [129, 454] width 66 height 66
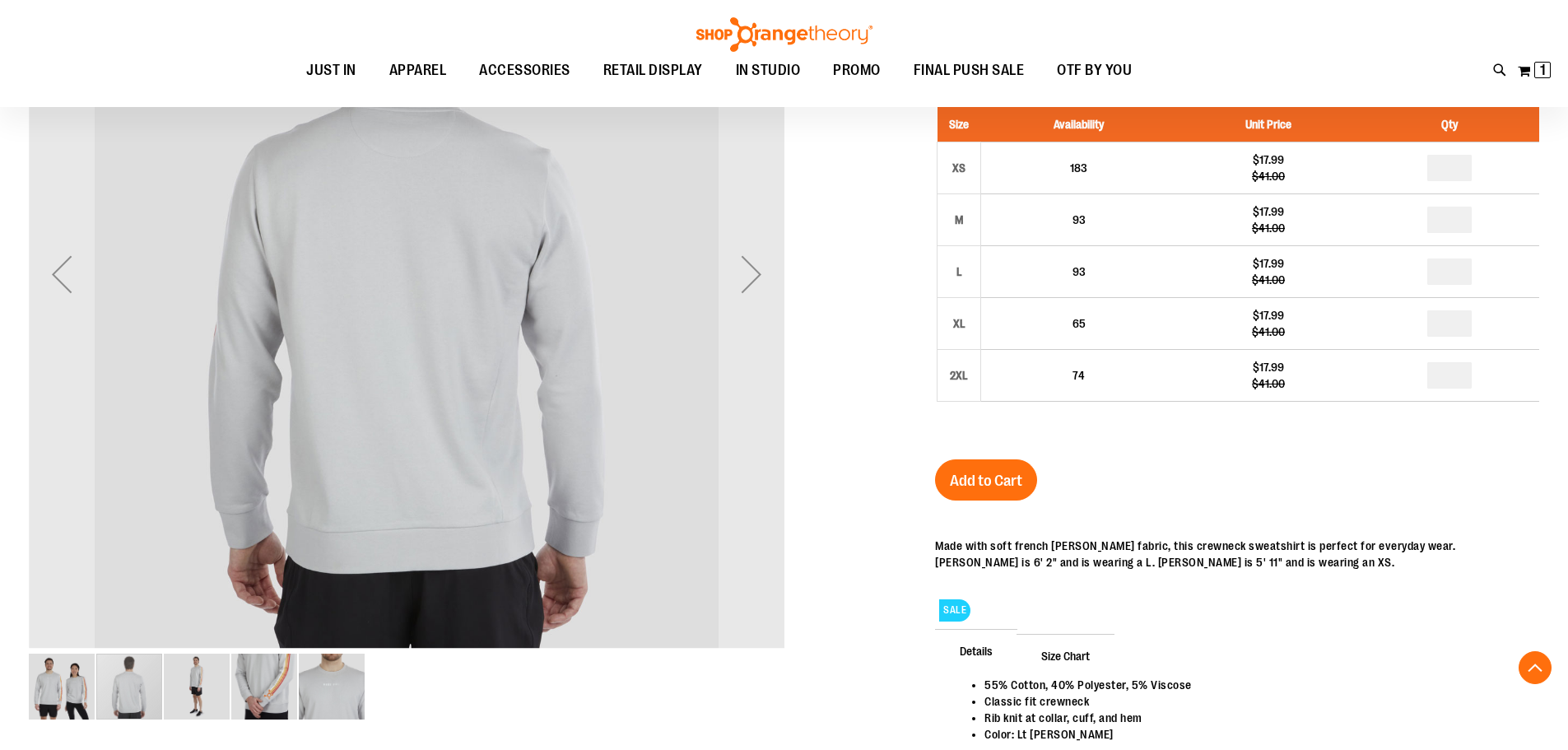
scroll to position [328, 0]
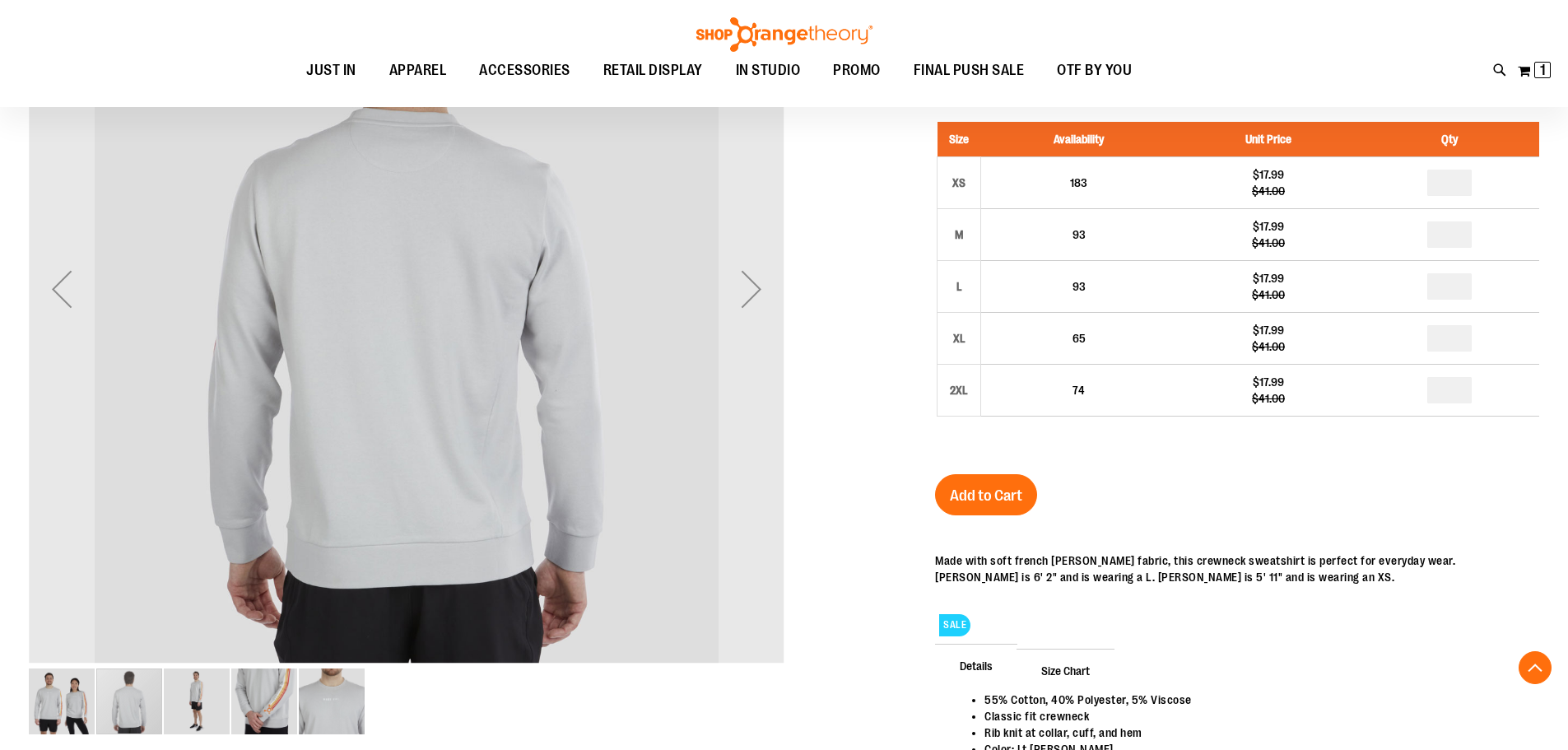
click at [196, 716] on img "image 3 of 5" at bounding box center [197, 701] width 66 height 66
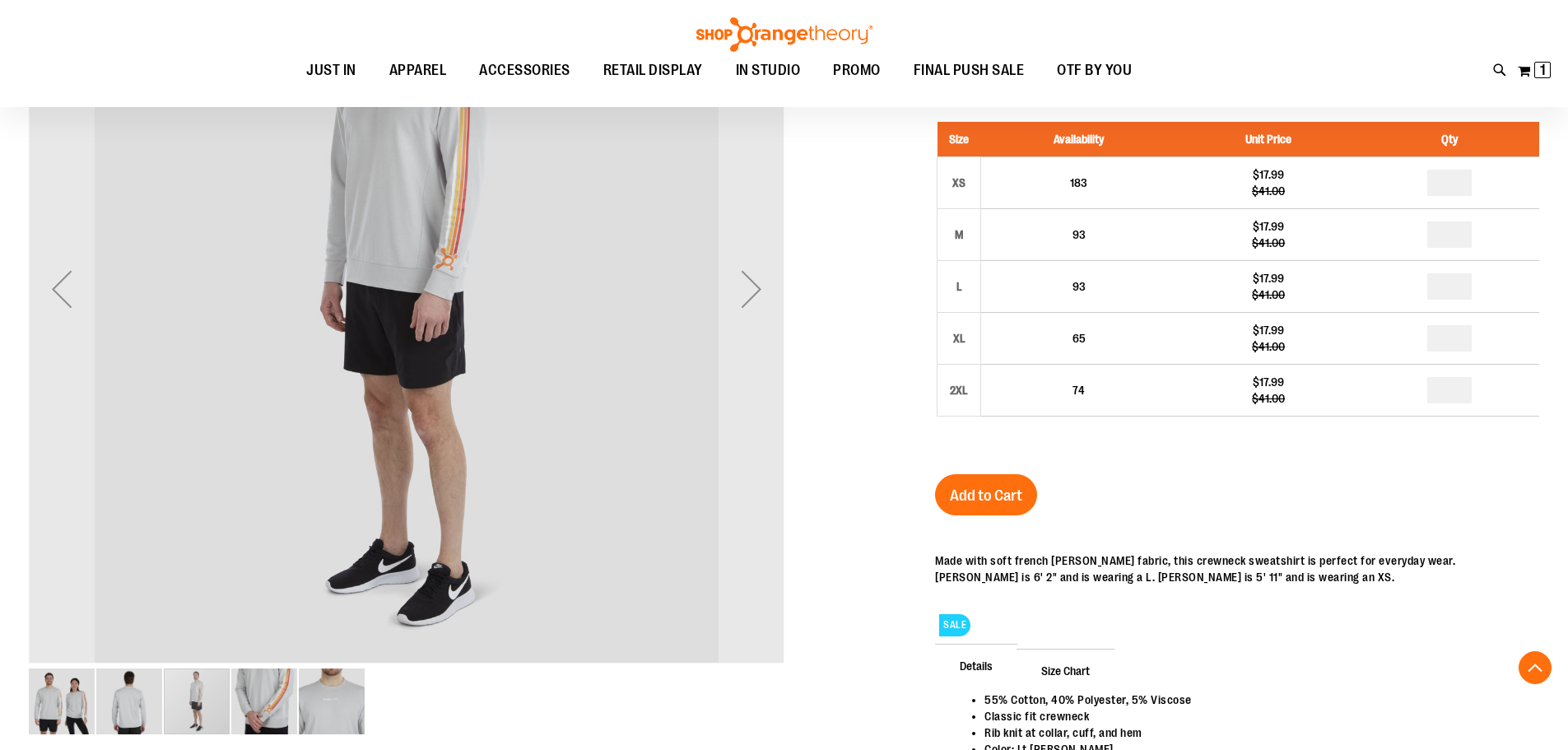
scroll to position [163, 0]
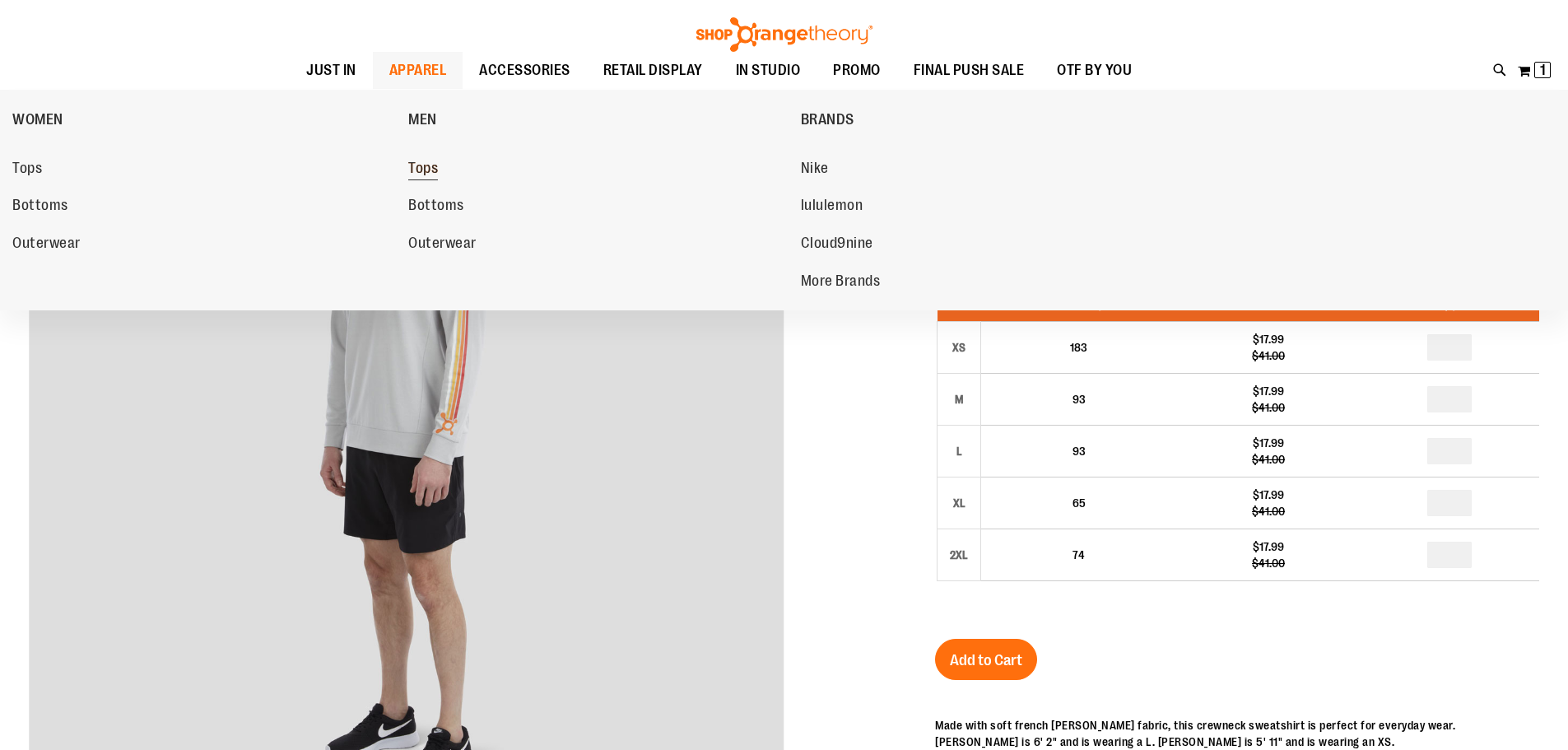
click at [428, 170] on span "Tops" at bounding box center [423, 170] width 30 height 20
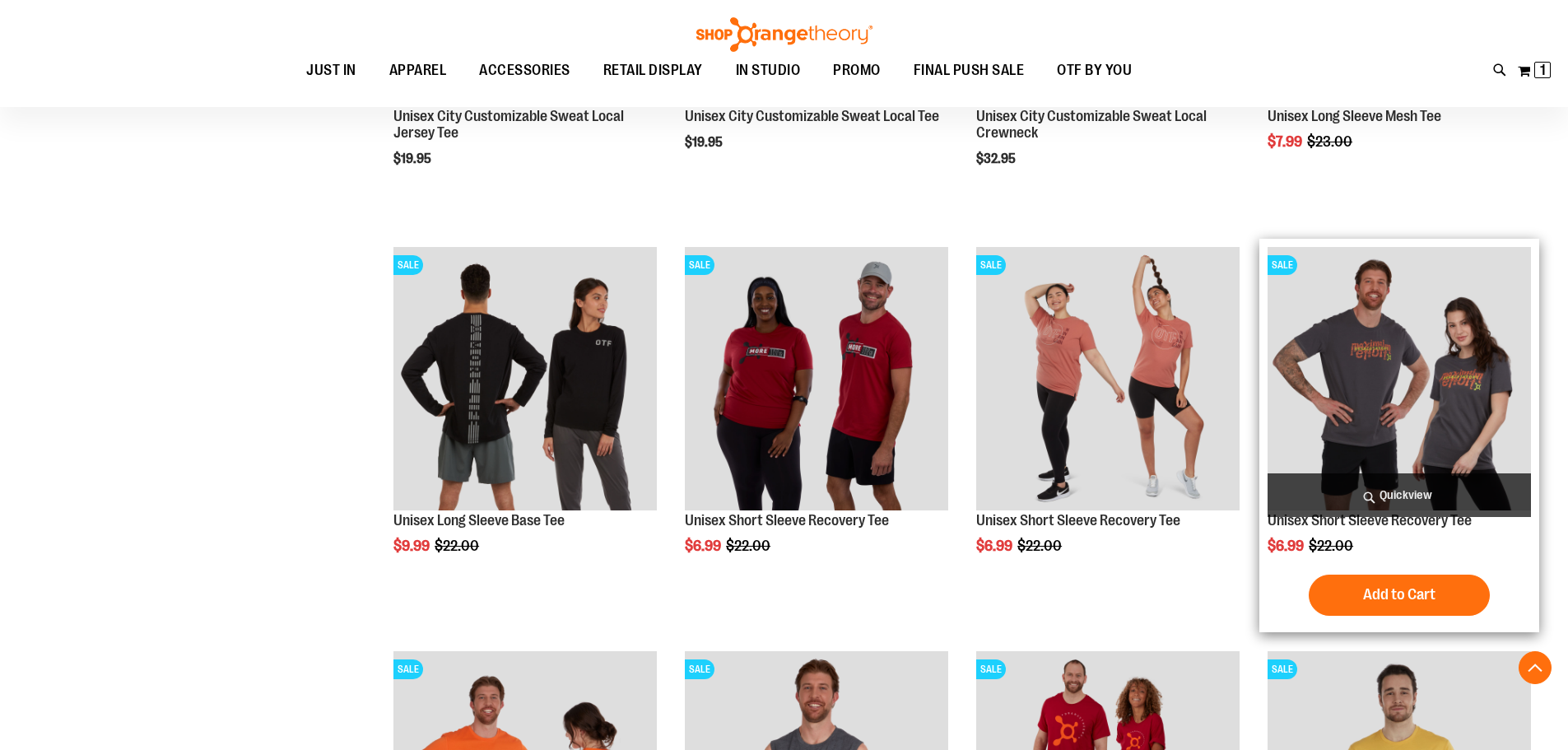
scroll to position [493, 0]
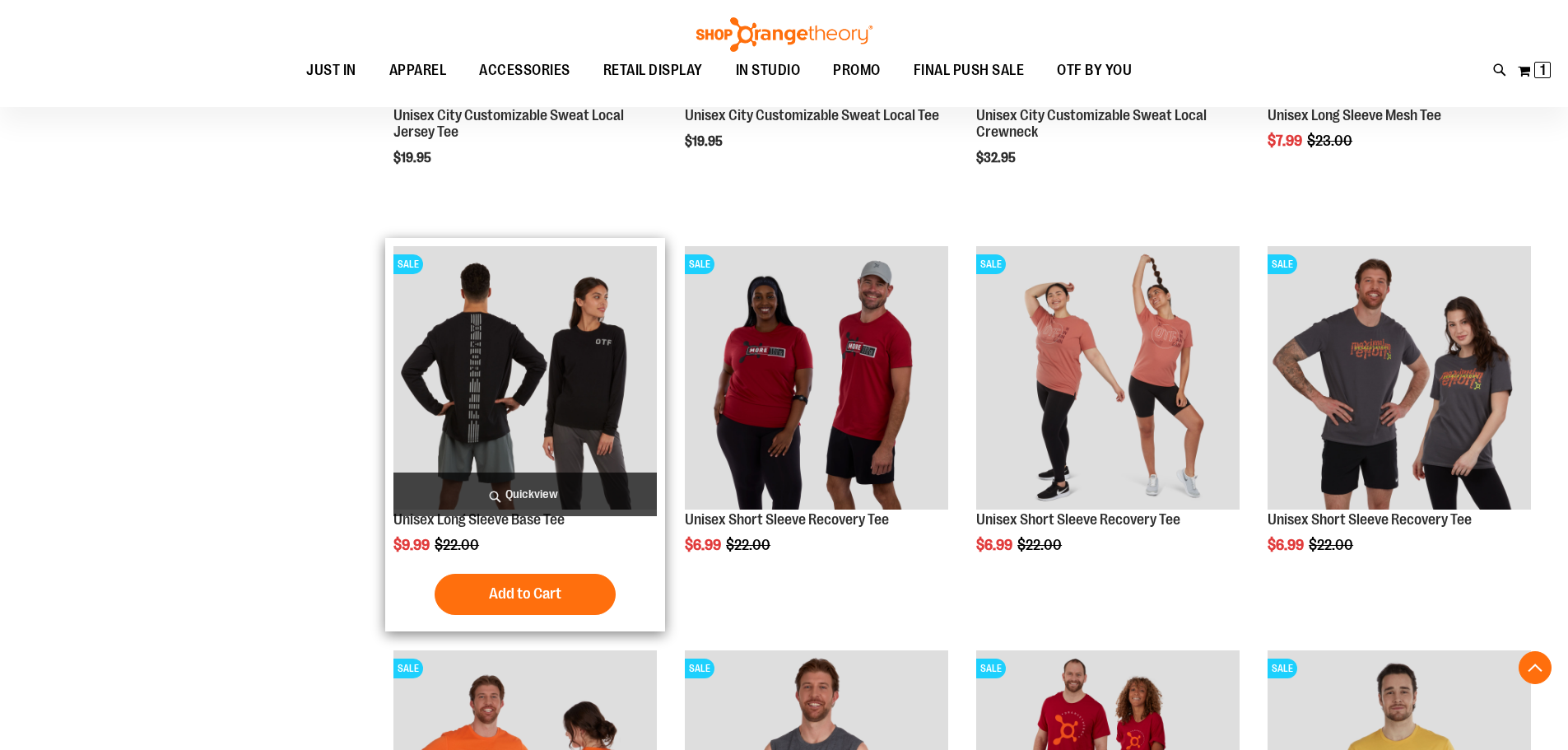
click at [507, 354] on img "product" at bounding box center [525, 377] width 264 height 264
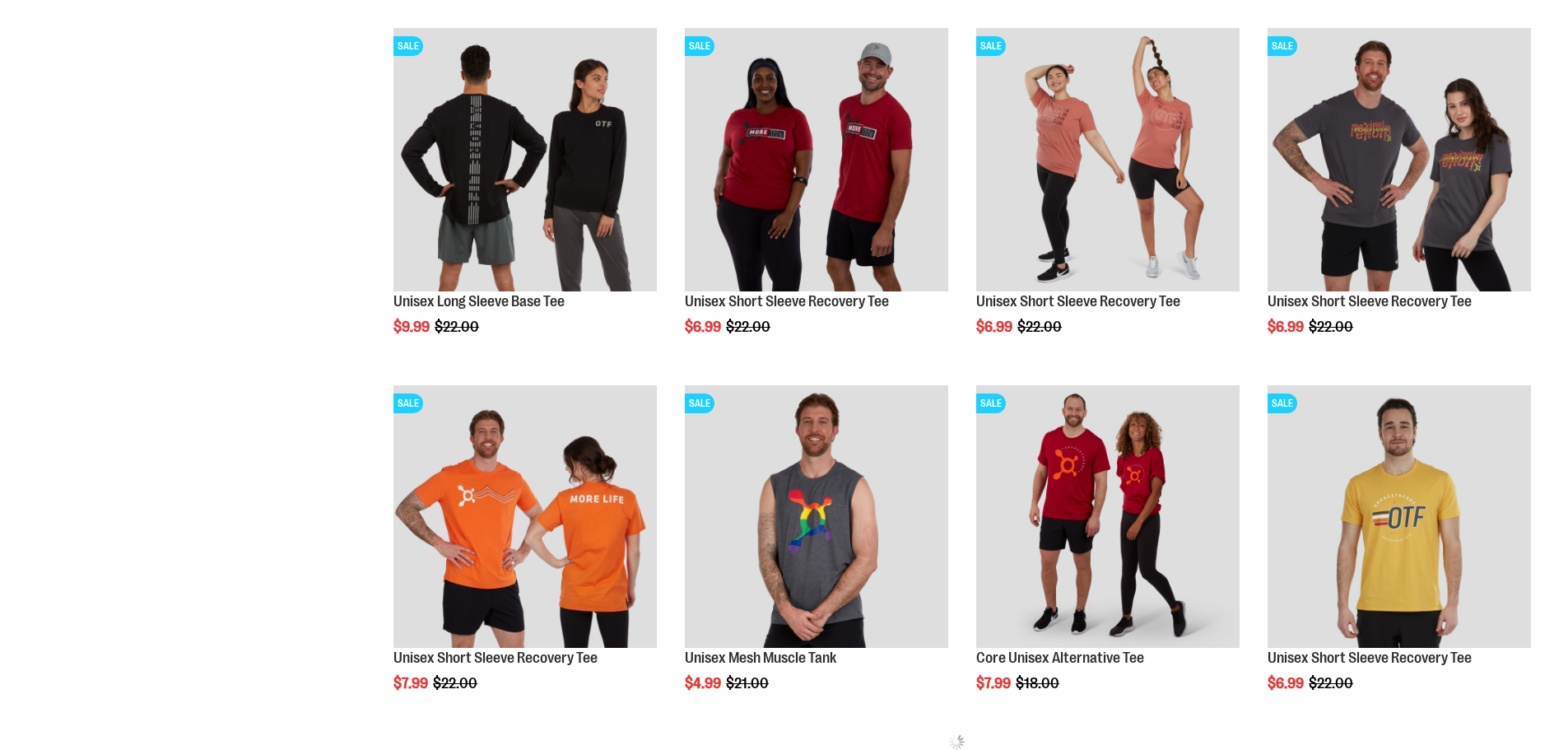
scroll to position [492, 0]
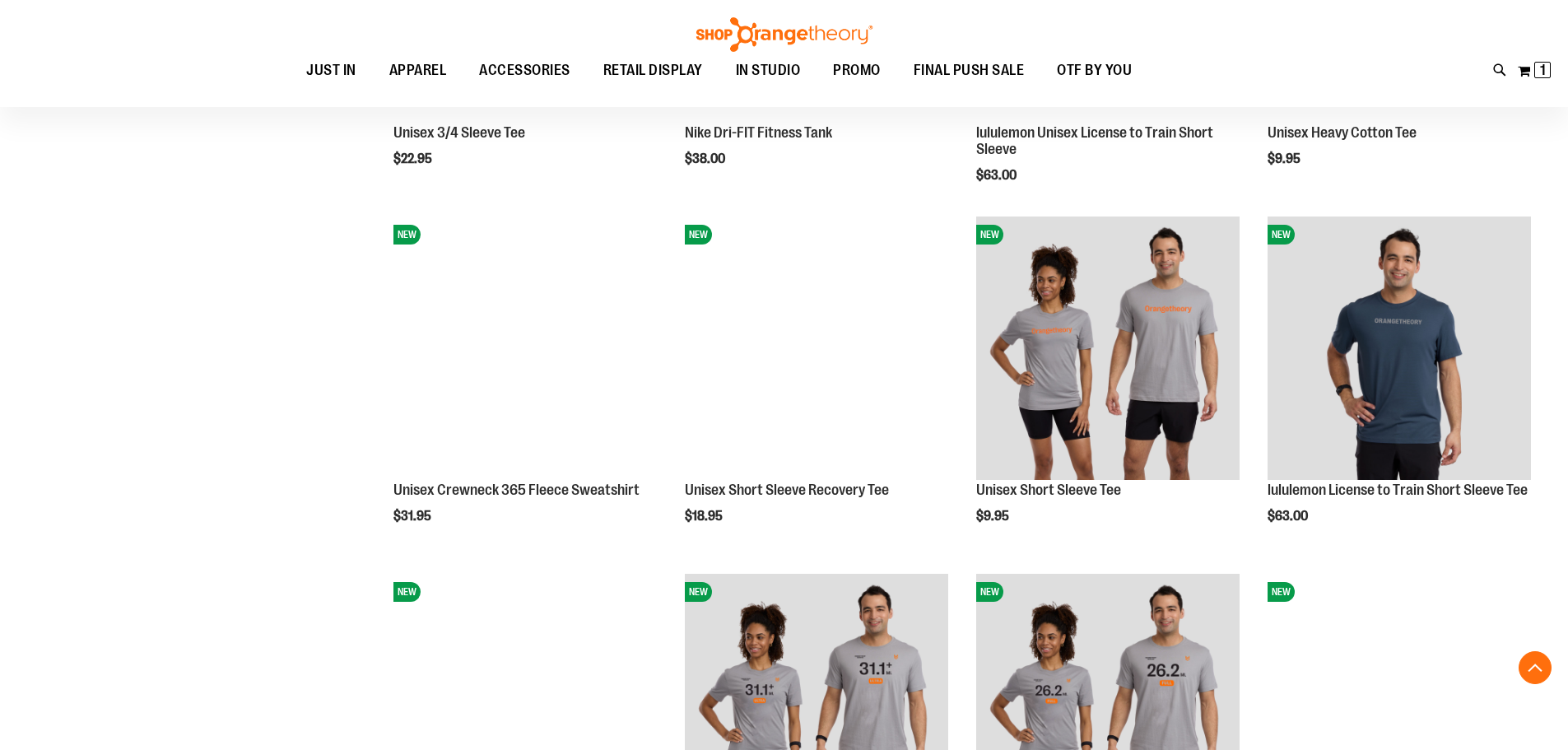
scroll to position [1562, 0]
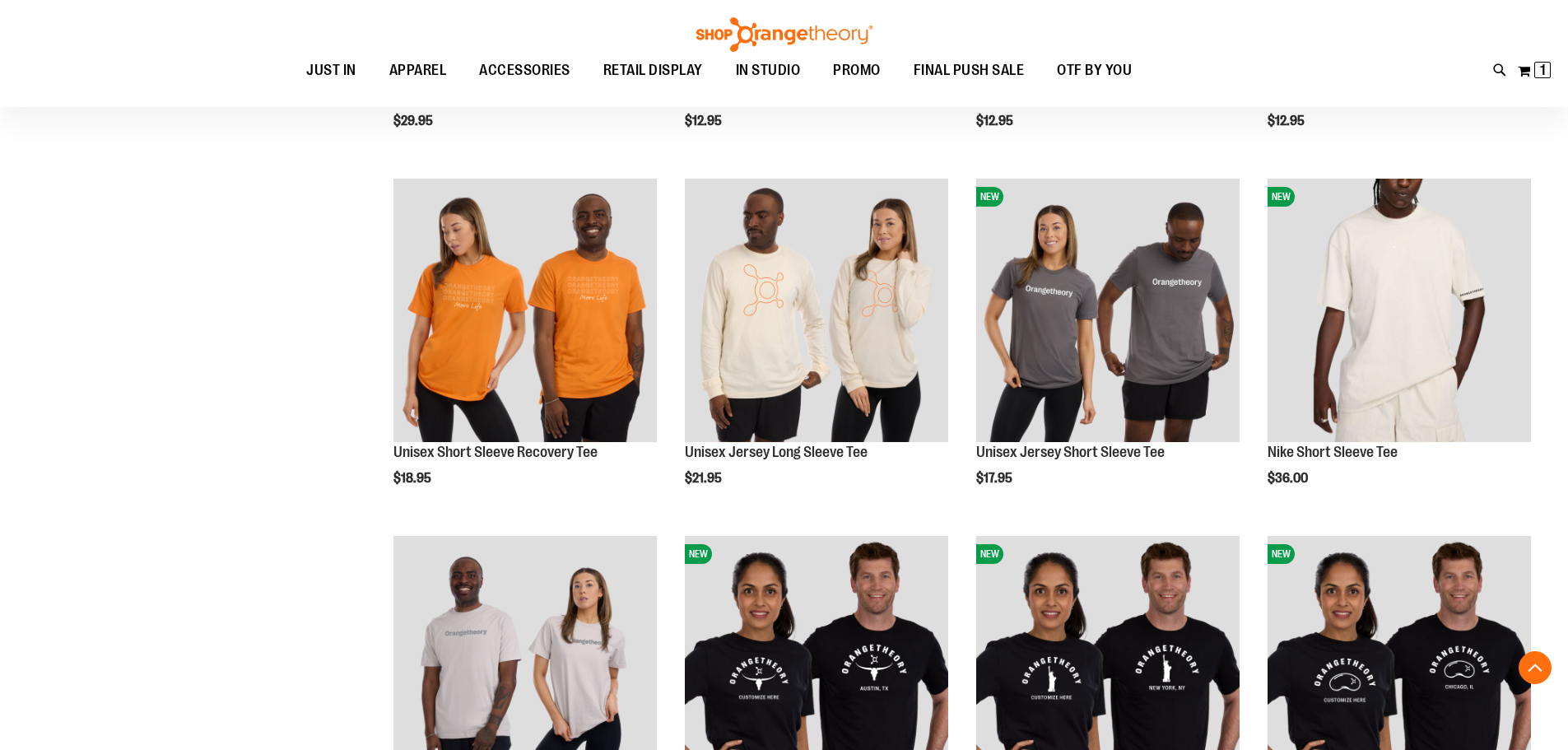
scroll to position [2303, 0]
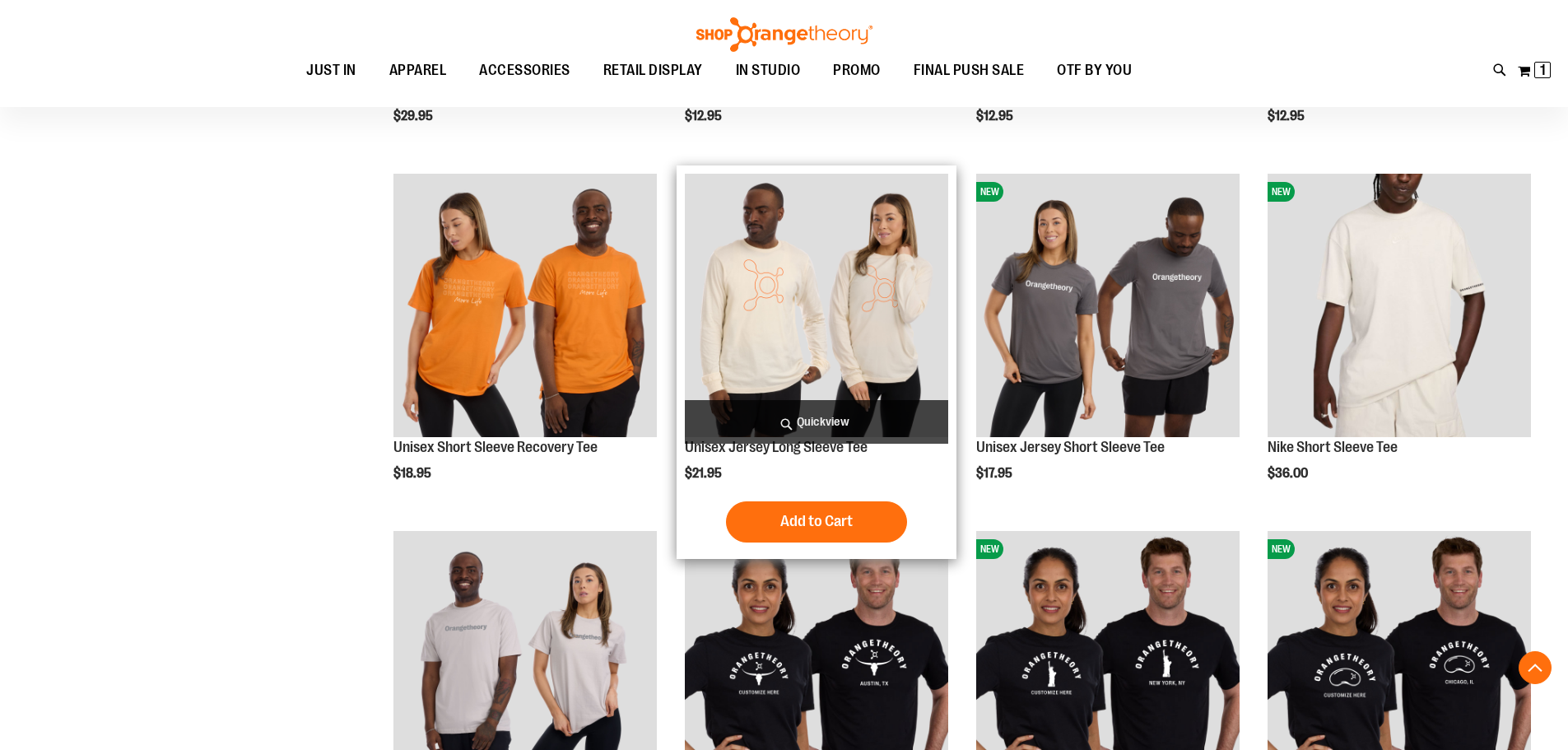
click at [866, 295] on img "product" at bounding box center [816, 305] width 264 height 264
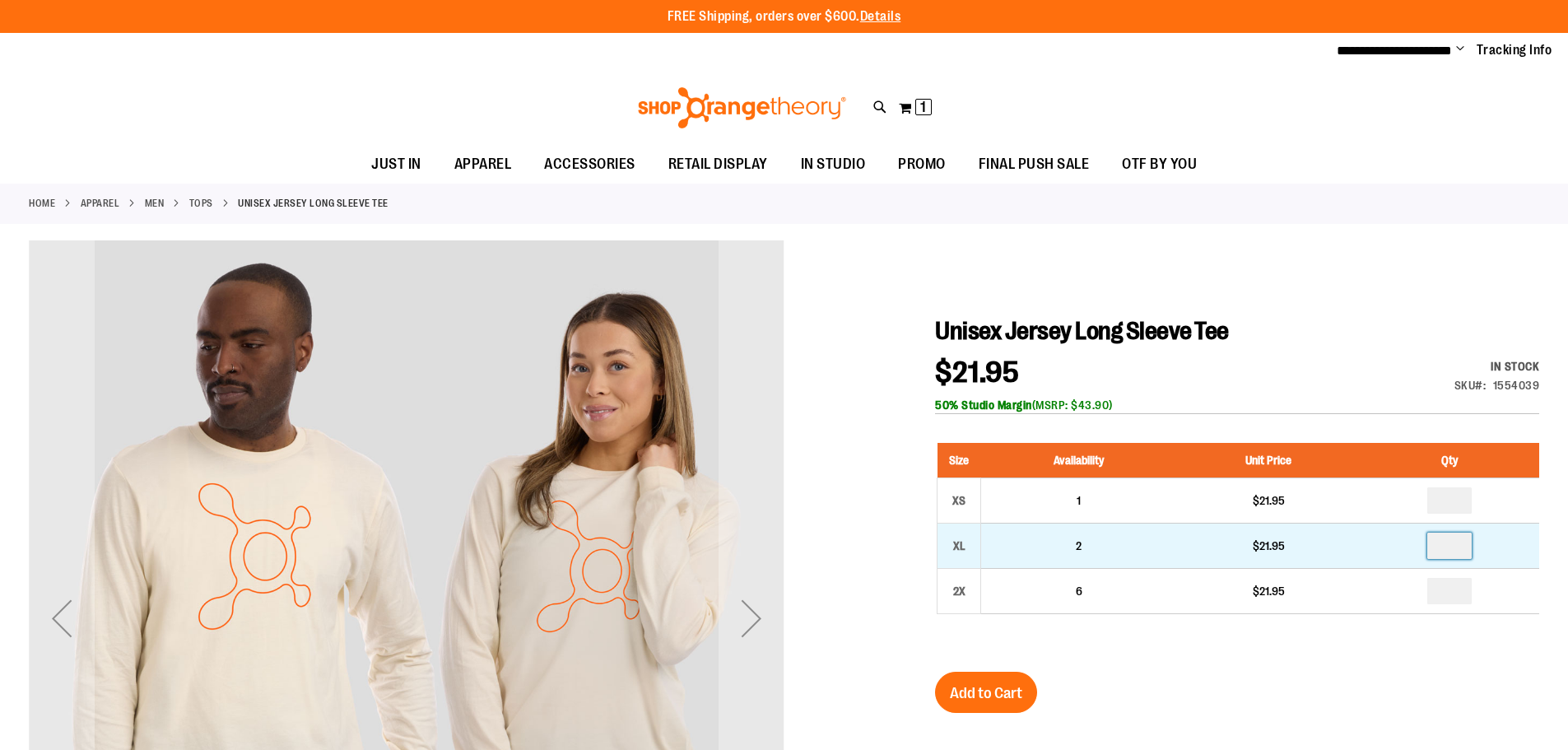
click at [1450, 534] on input "number" at bounding box center [1450, 546] width 45 height 26
type input "*"
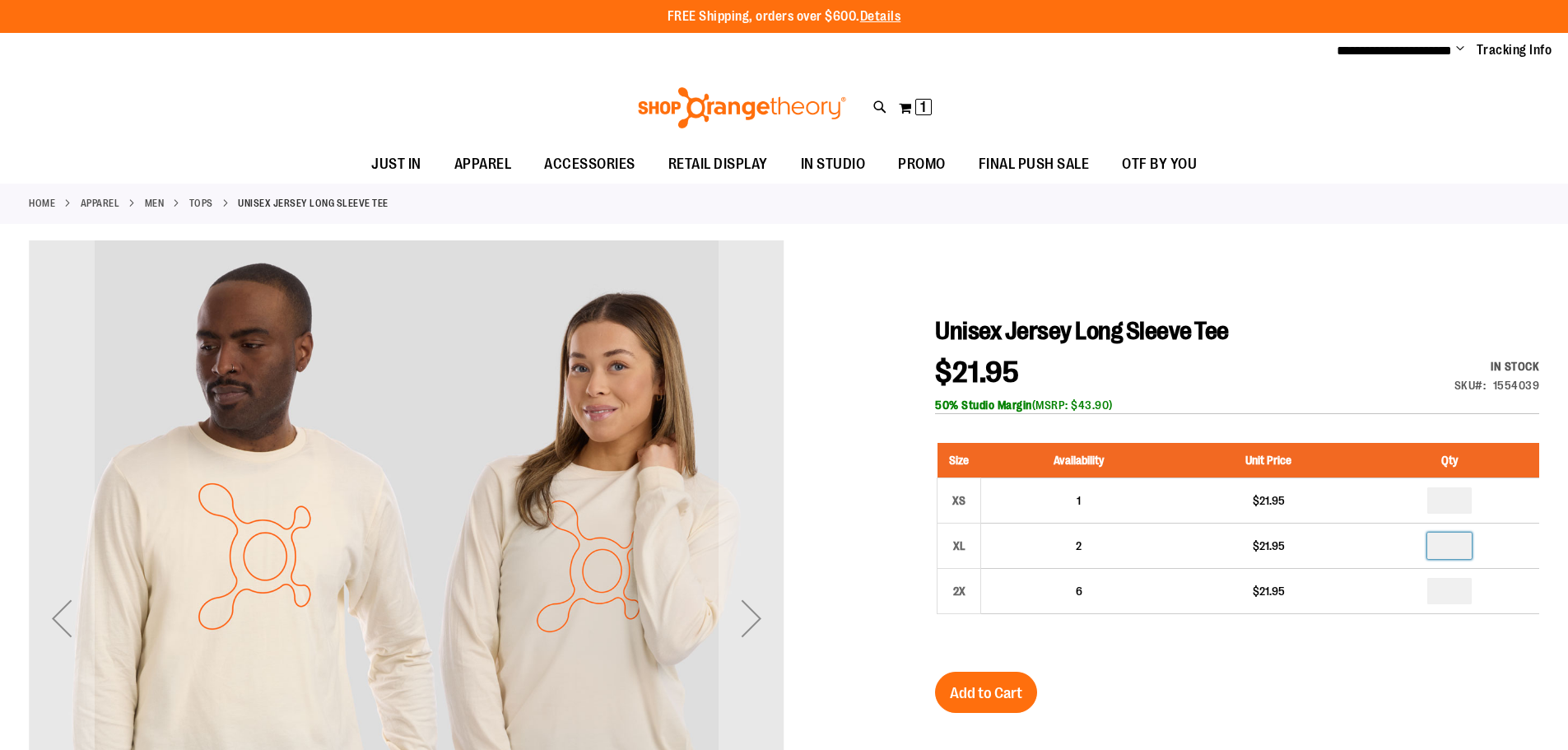
click at [1312, 649] on div "Size Availability Unit Price Qty XS 1 $21.95 * XL 2" at bounding box center [1237, 541] width 604 height 229
click at [932, 711] on div at bounding box center [784, 662] width 1510 height 845
click at [957, 699] on span "Add to Cart" at bounding box center [987, 692] width 73 height 18
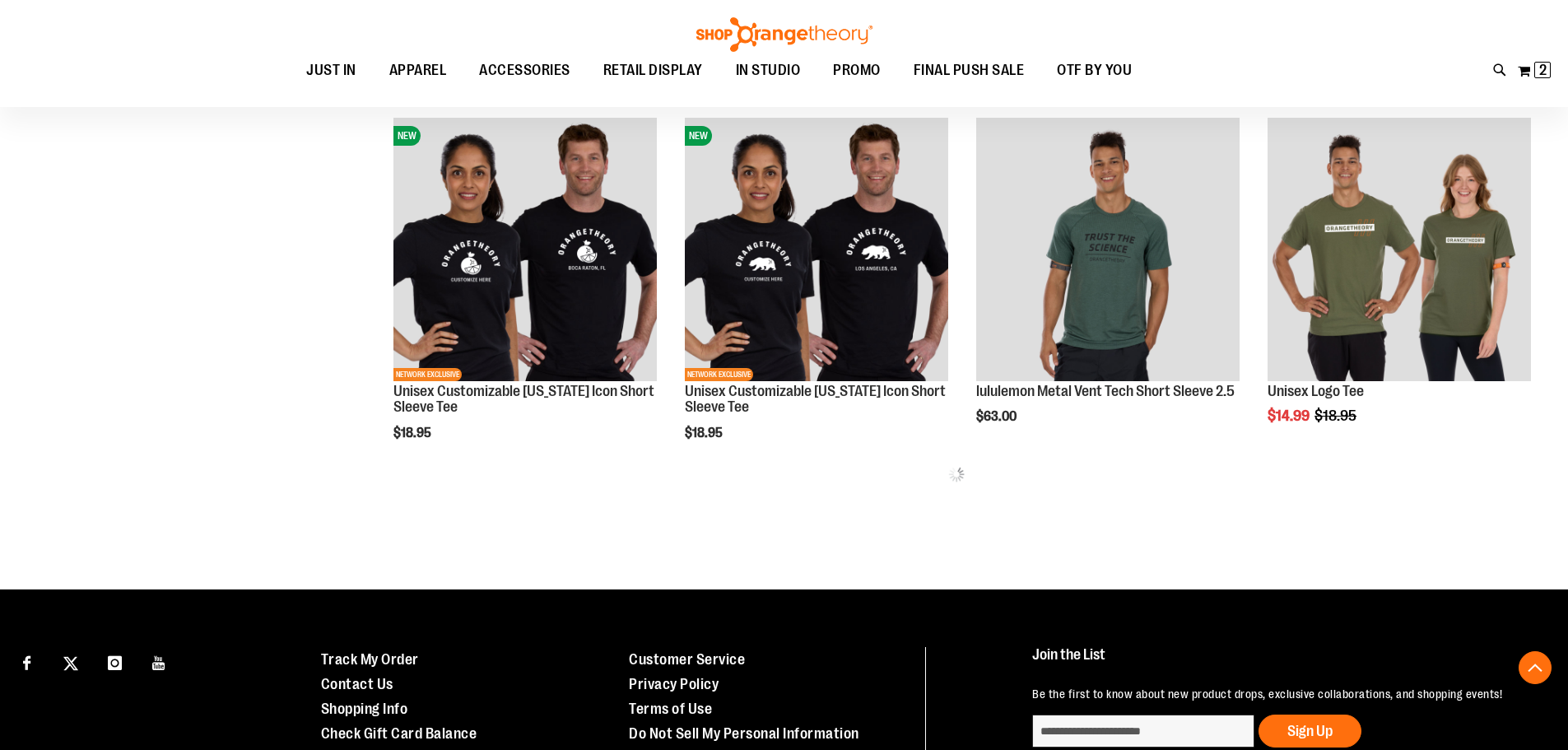
scroll to position [986, 0]
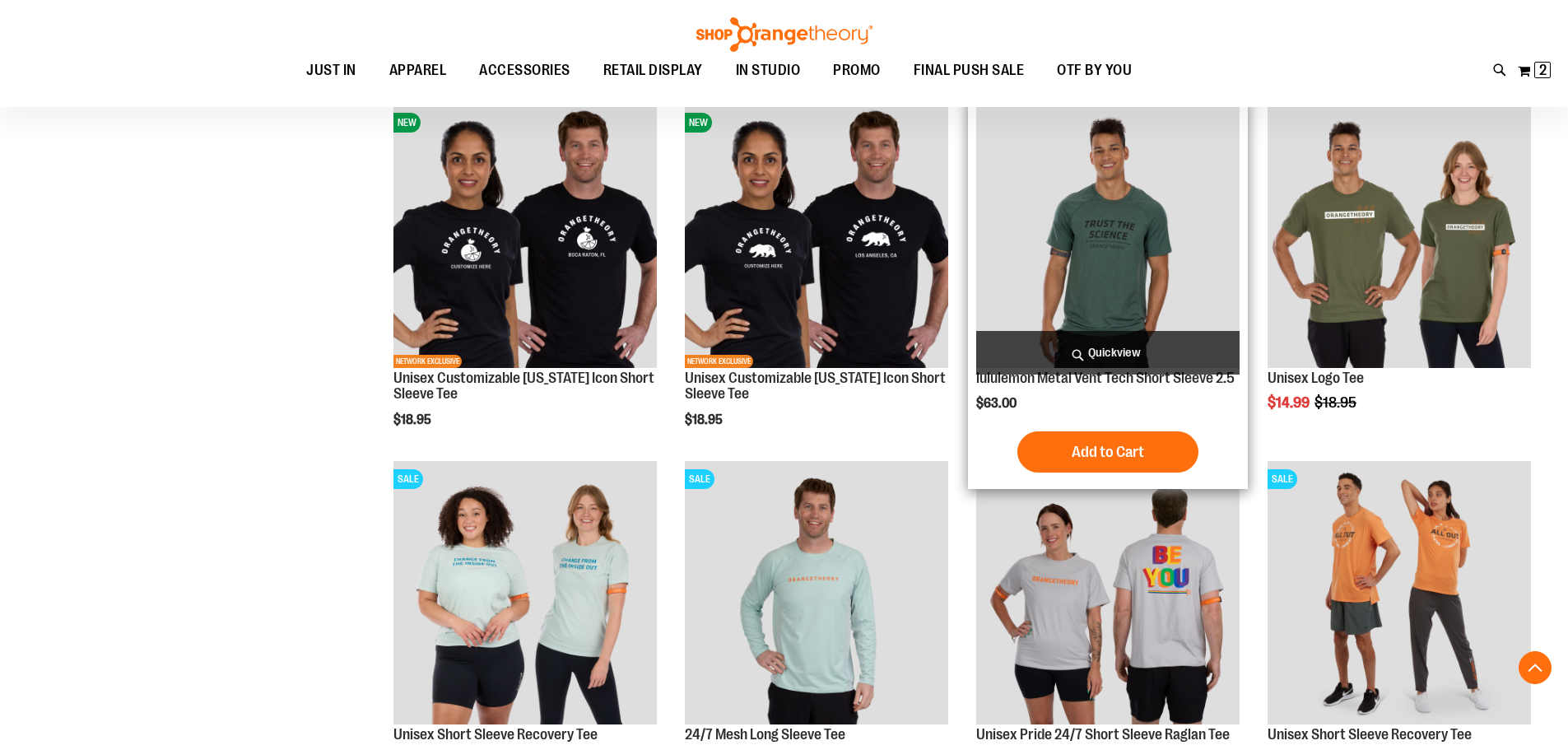
scroll to position [1316, 0]
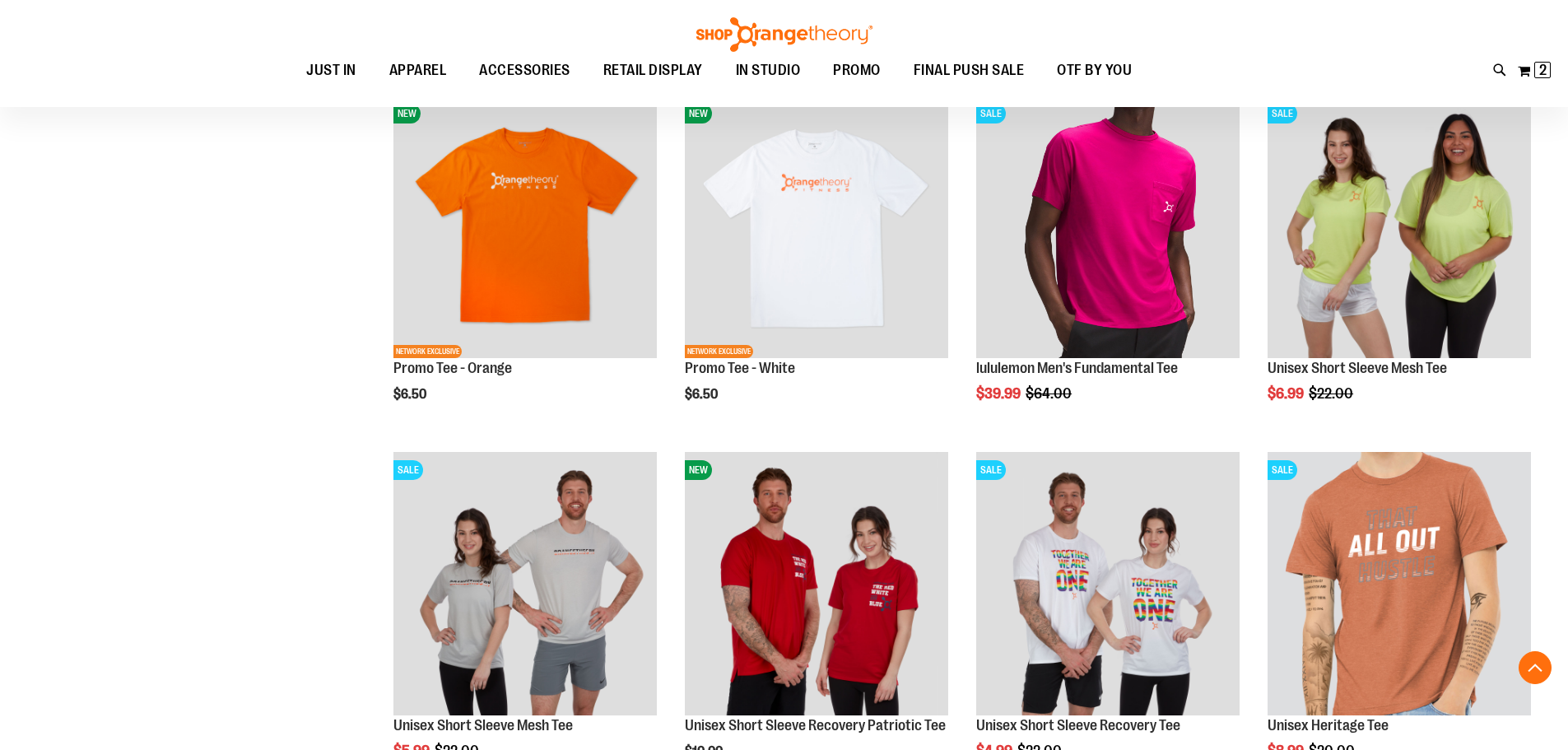
scroll to position [1891, 0]
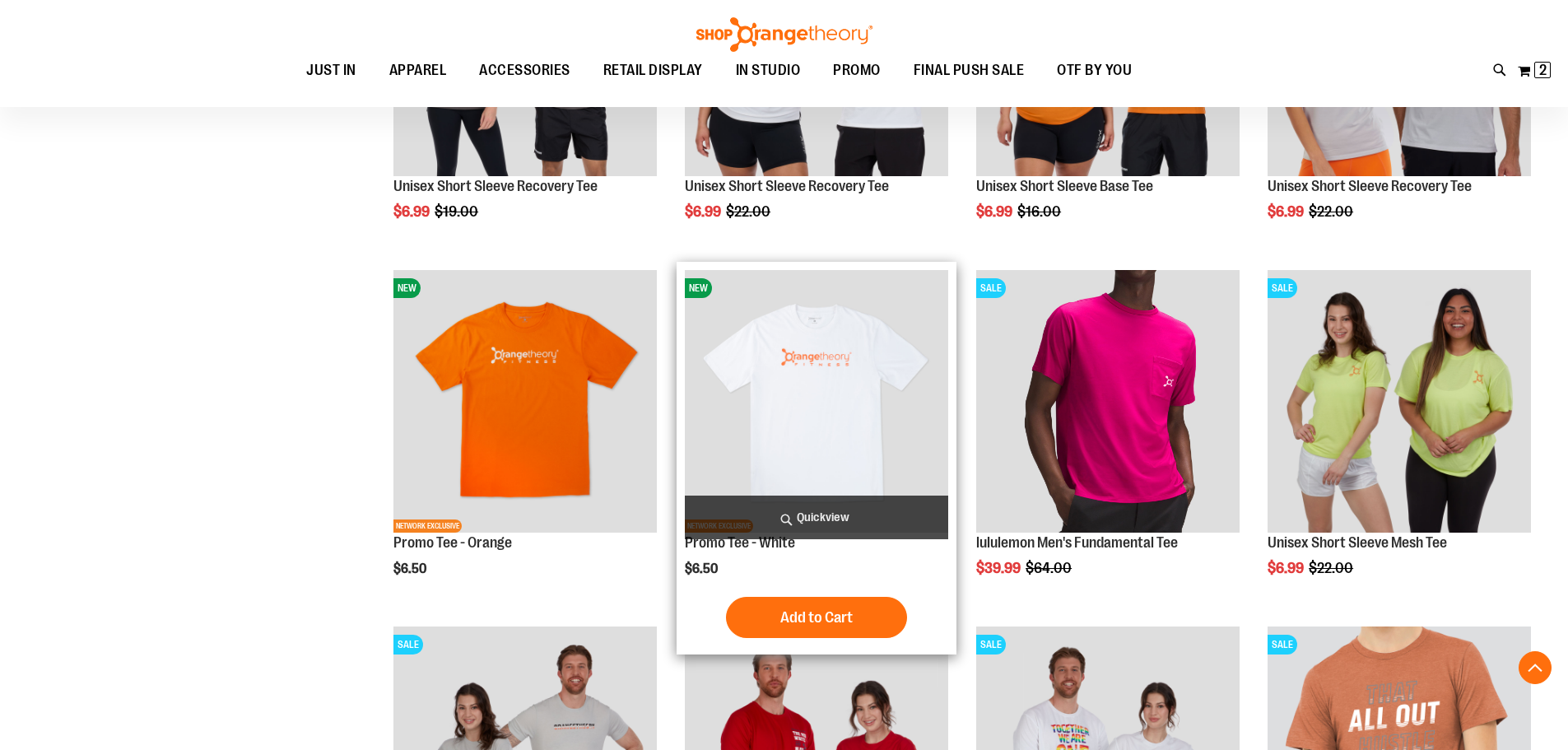
scroll to position [1644, 0]
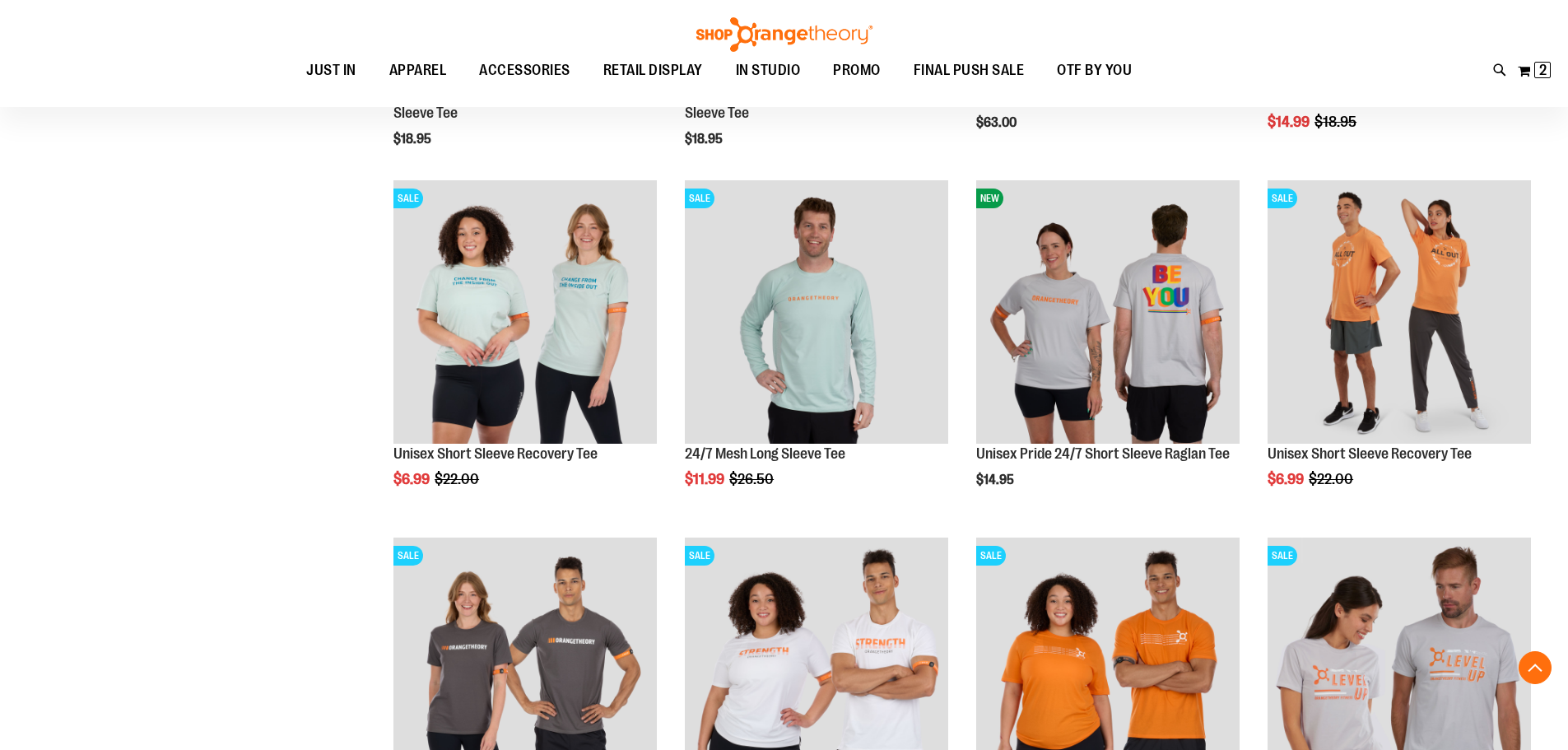
scroll to position [1151, 0]
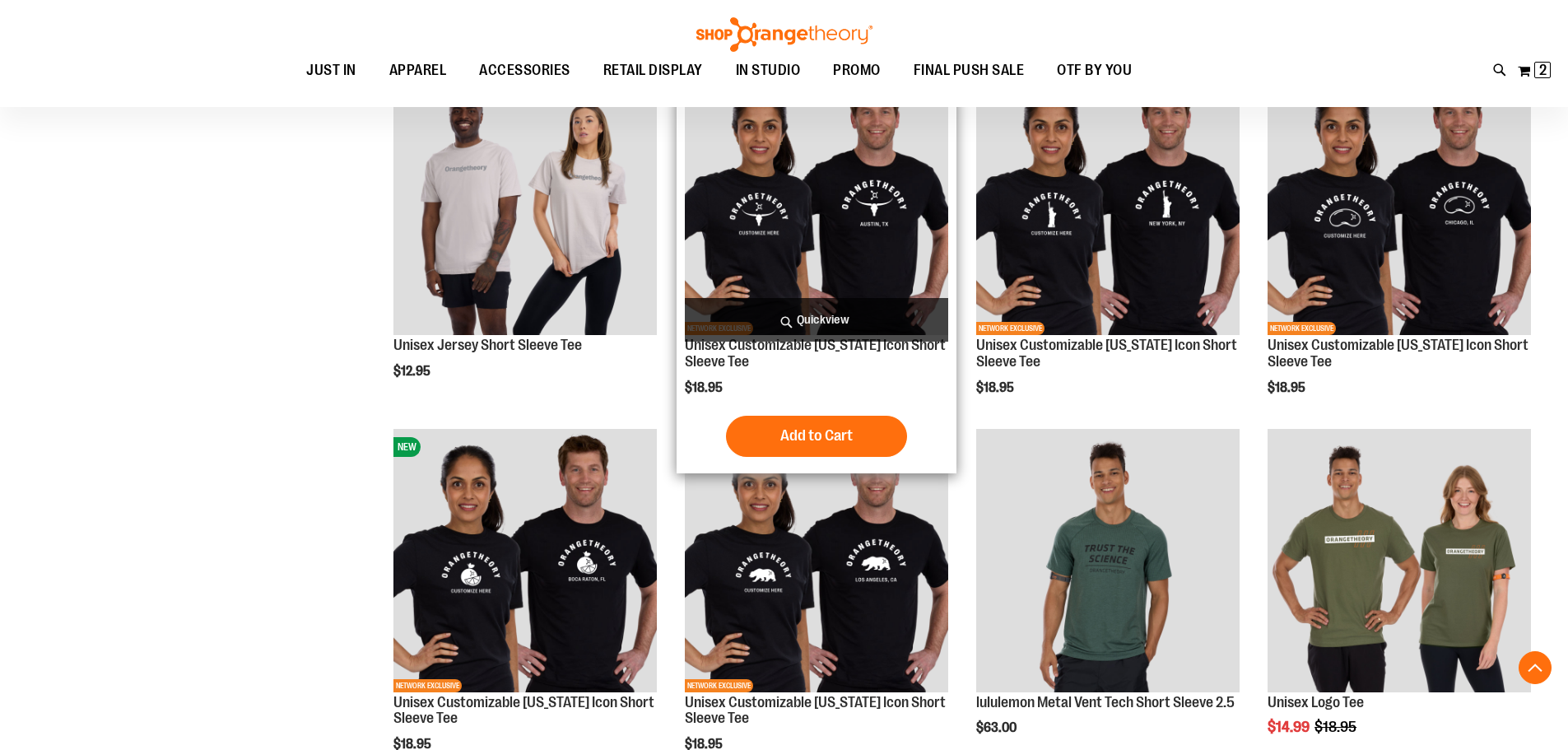
scroll to position [740, 0]
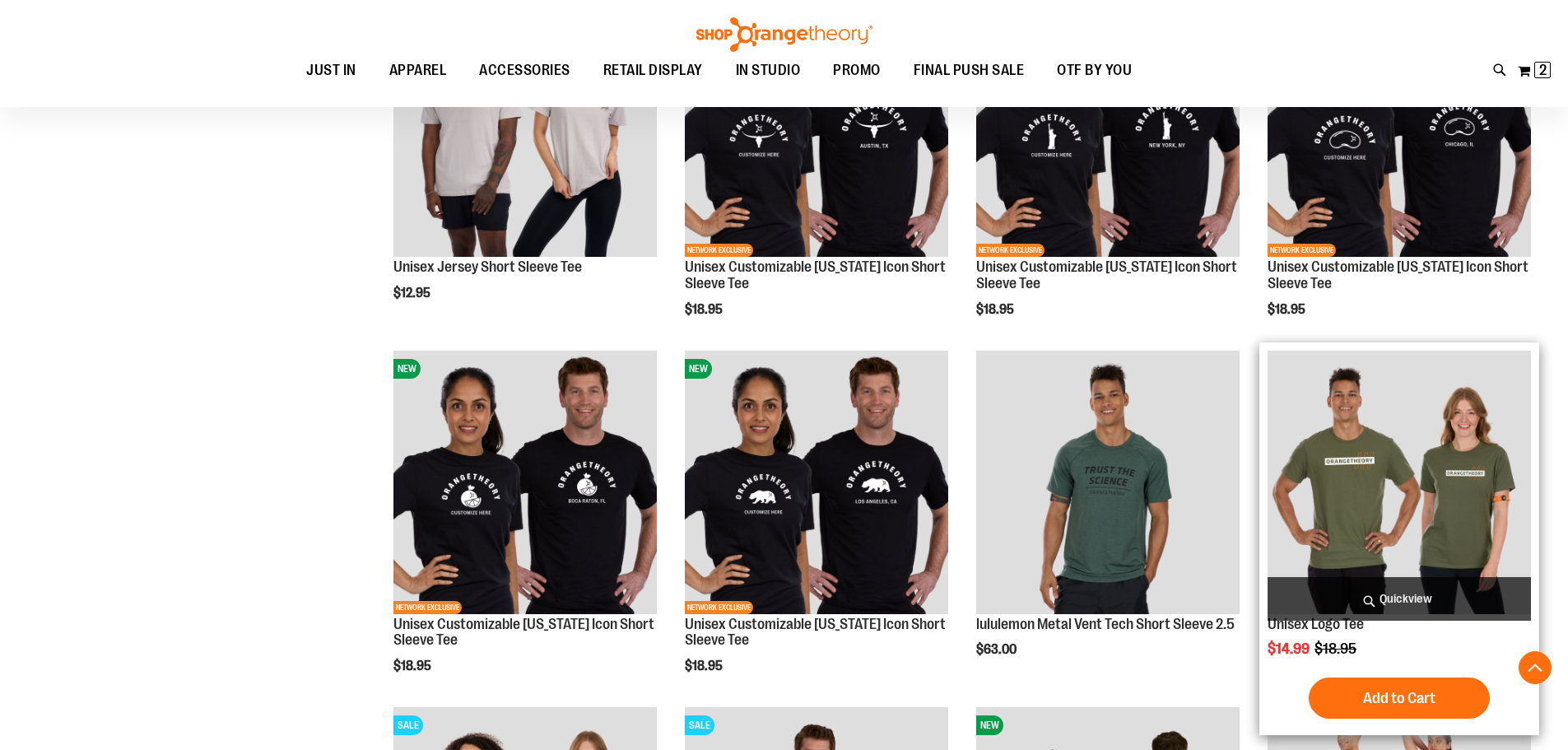
click at [1394, 449] on img "product" at bounding box center [1399, 482] width 264 height 264
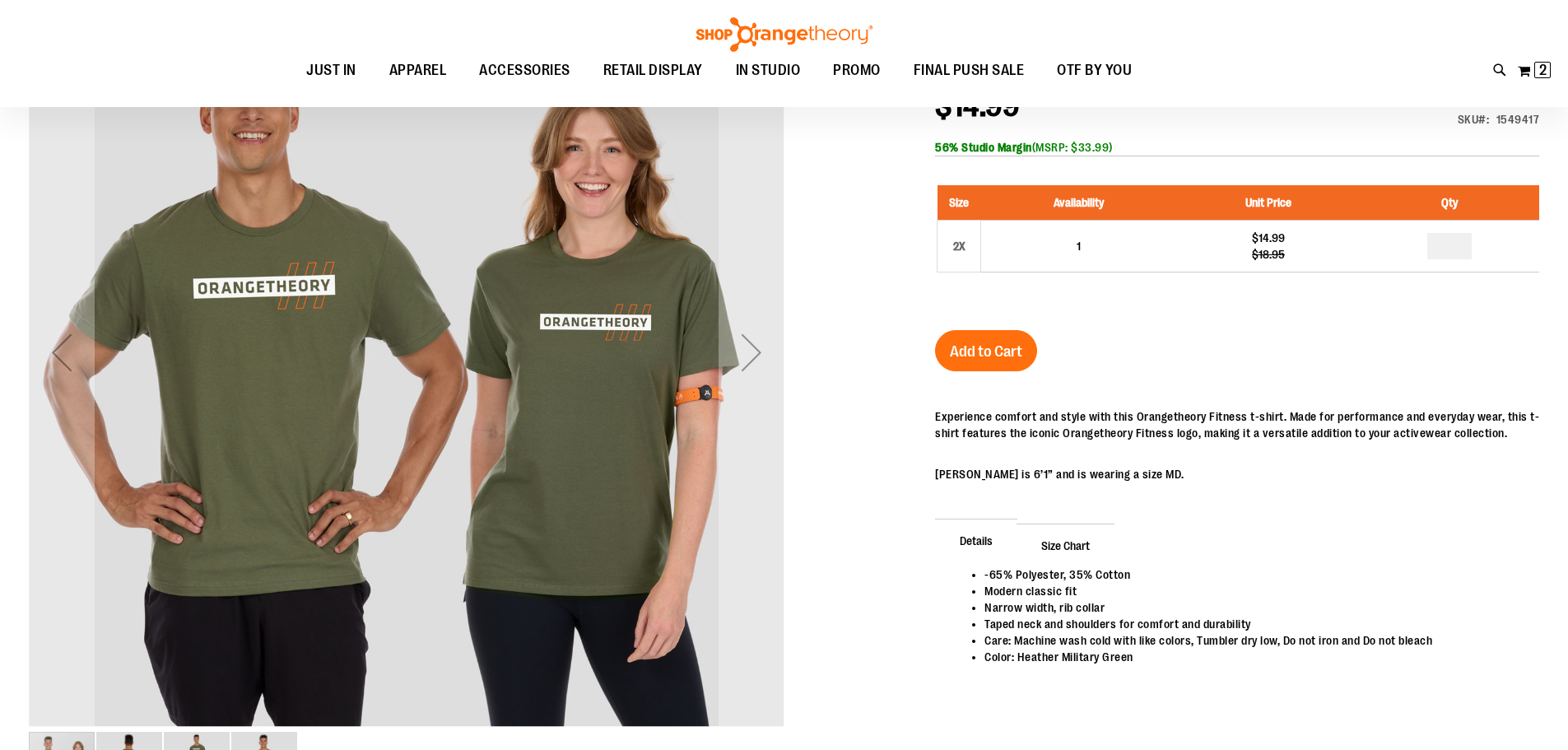
scroll to position [81, 0]
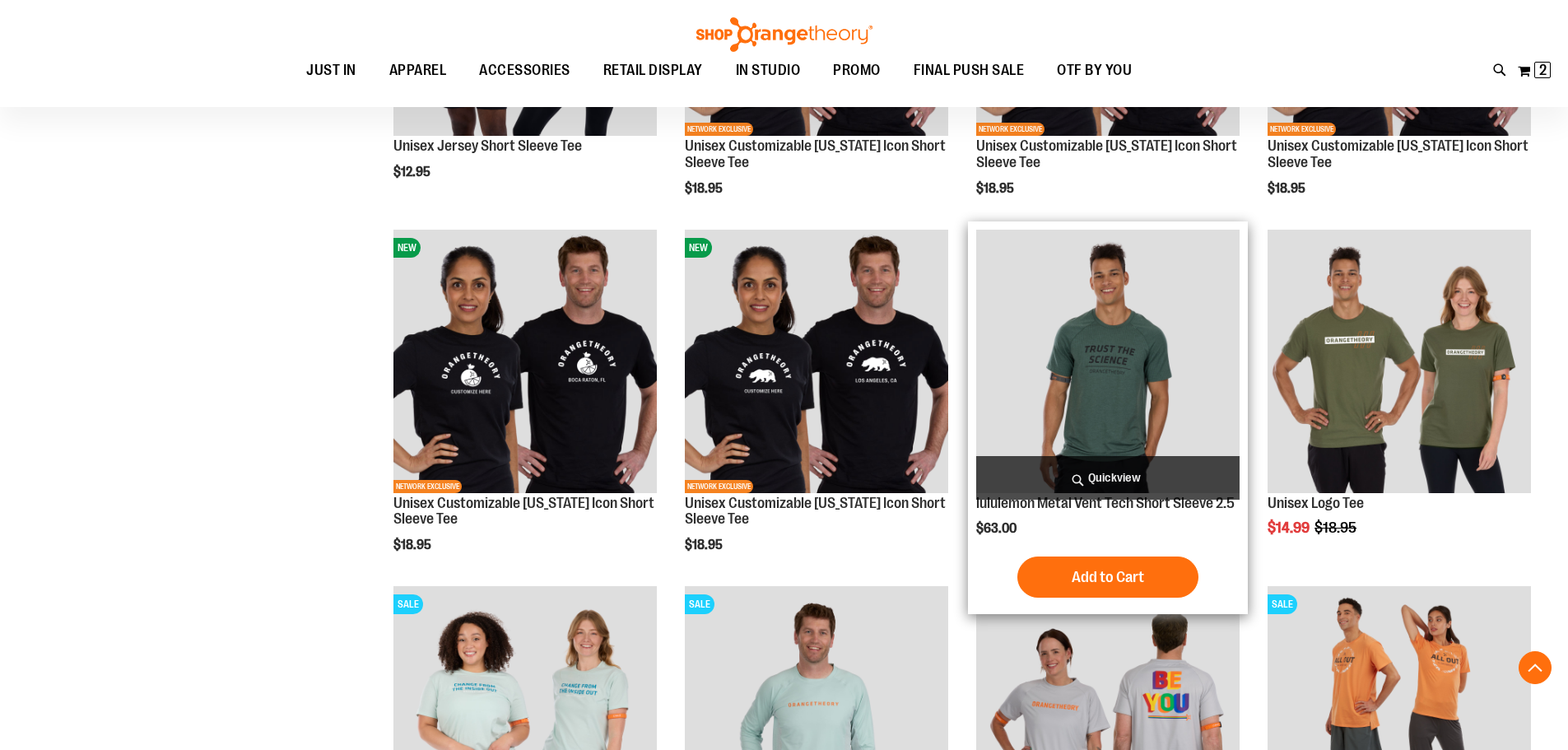
scroll to position [682, 0]
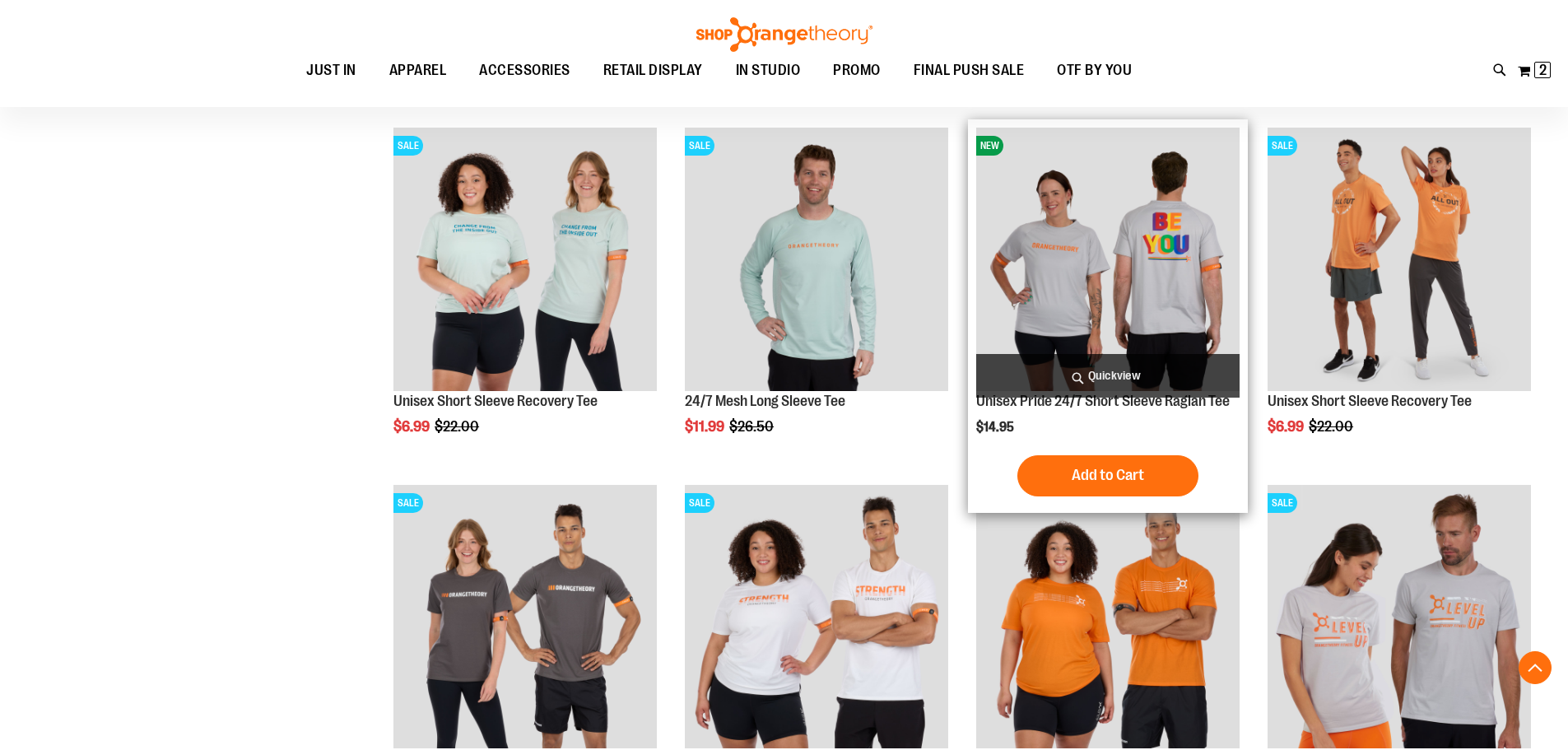
scroll to position [1258, 0]
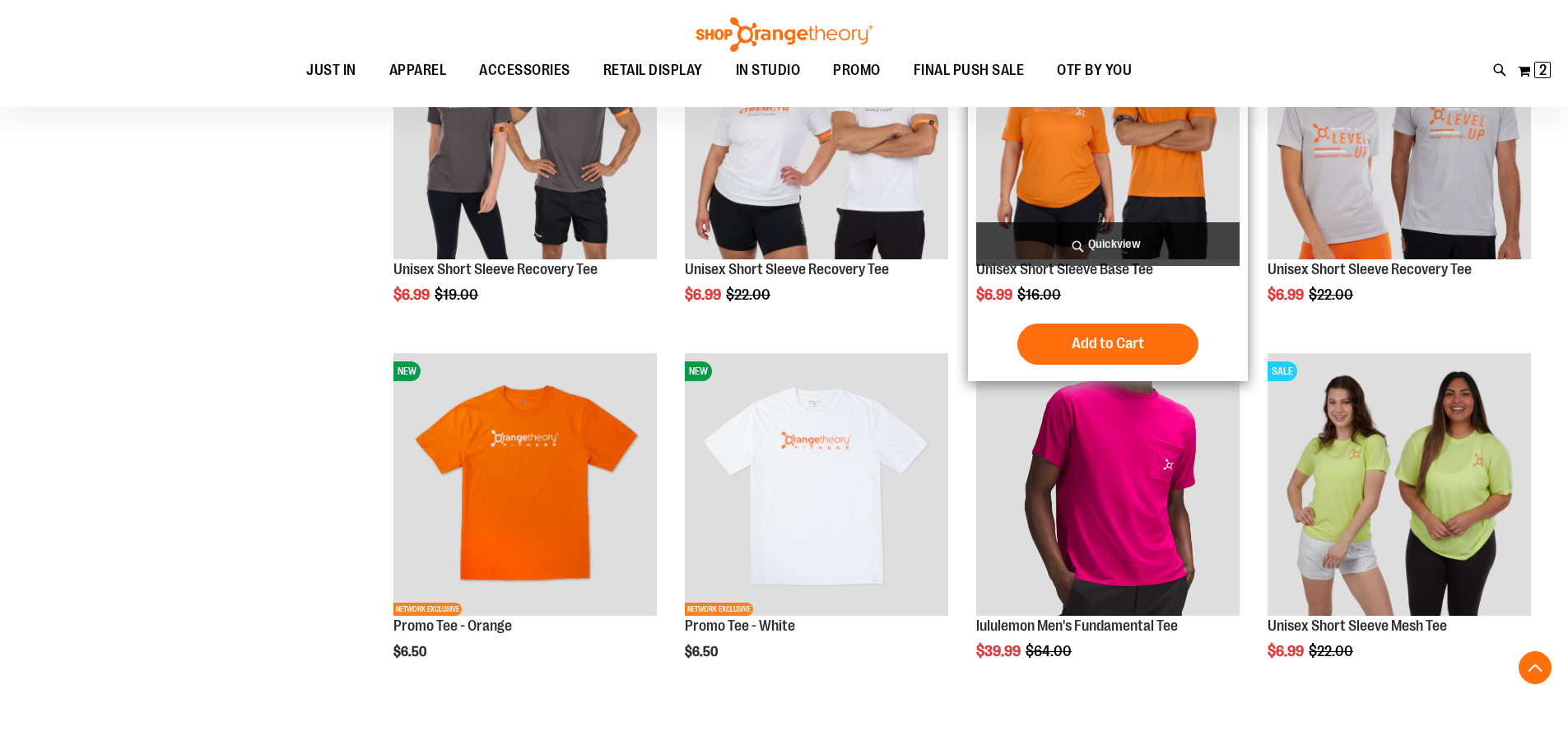
scroll to position [1752, 0]
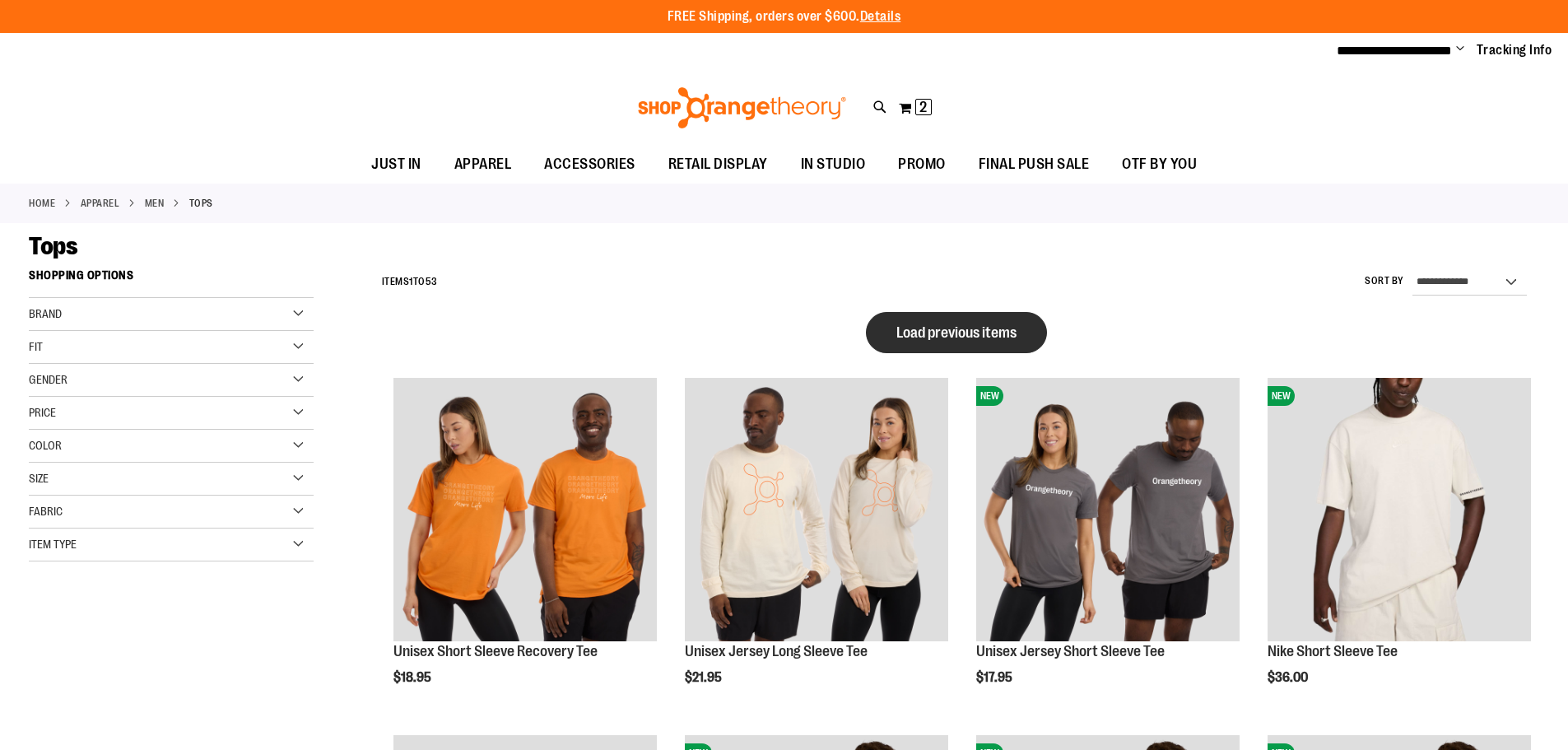
click at [964, 334] on span "Load previous items" at bounding box center [956, 333] width 120 height 17
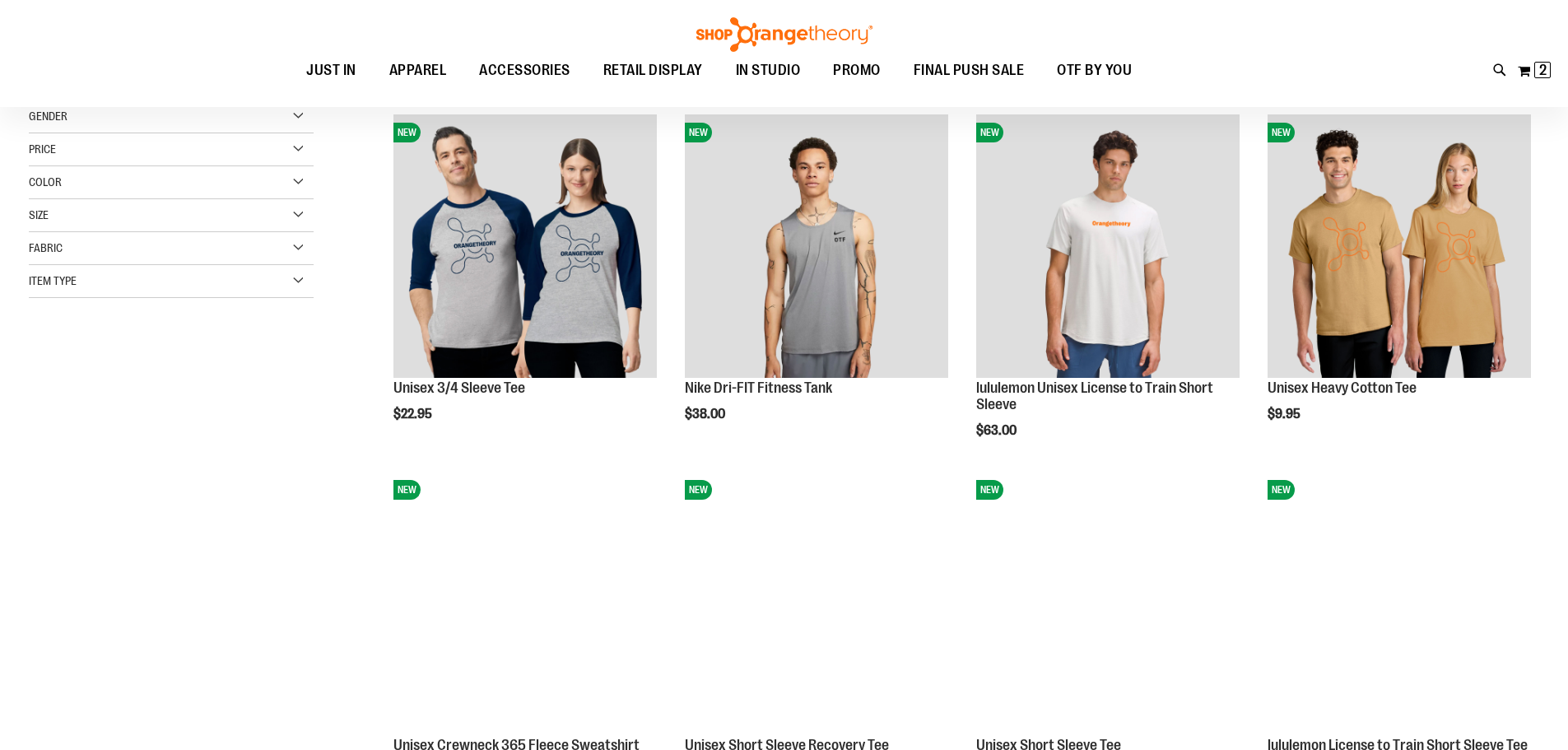
scroll to position [161, 0]
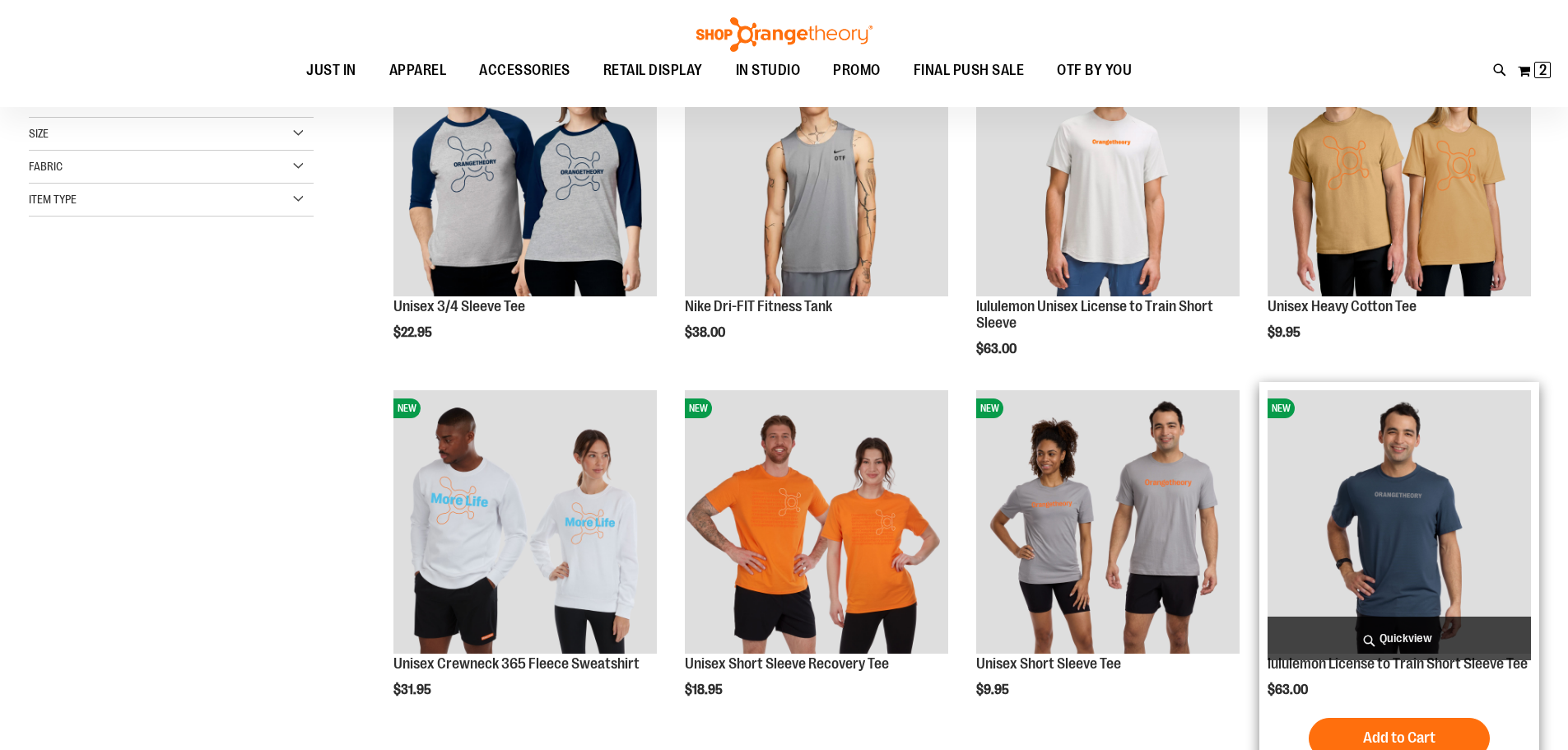
click at [1388, 484] on img "product" at bounding box center [1399, 522] width 264 height 264
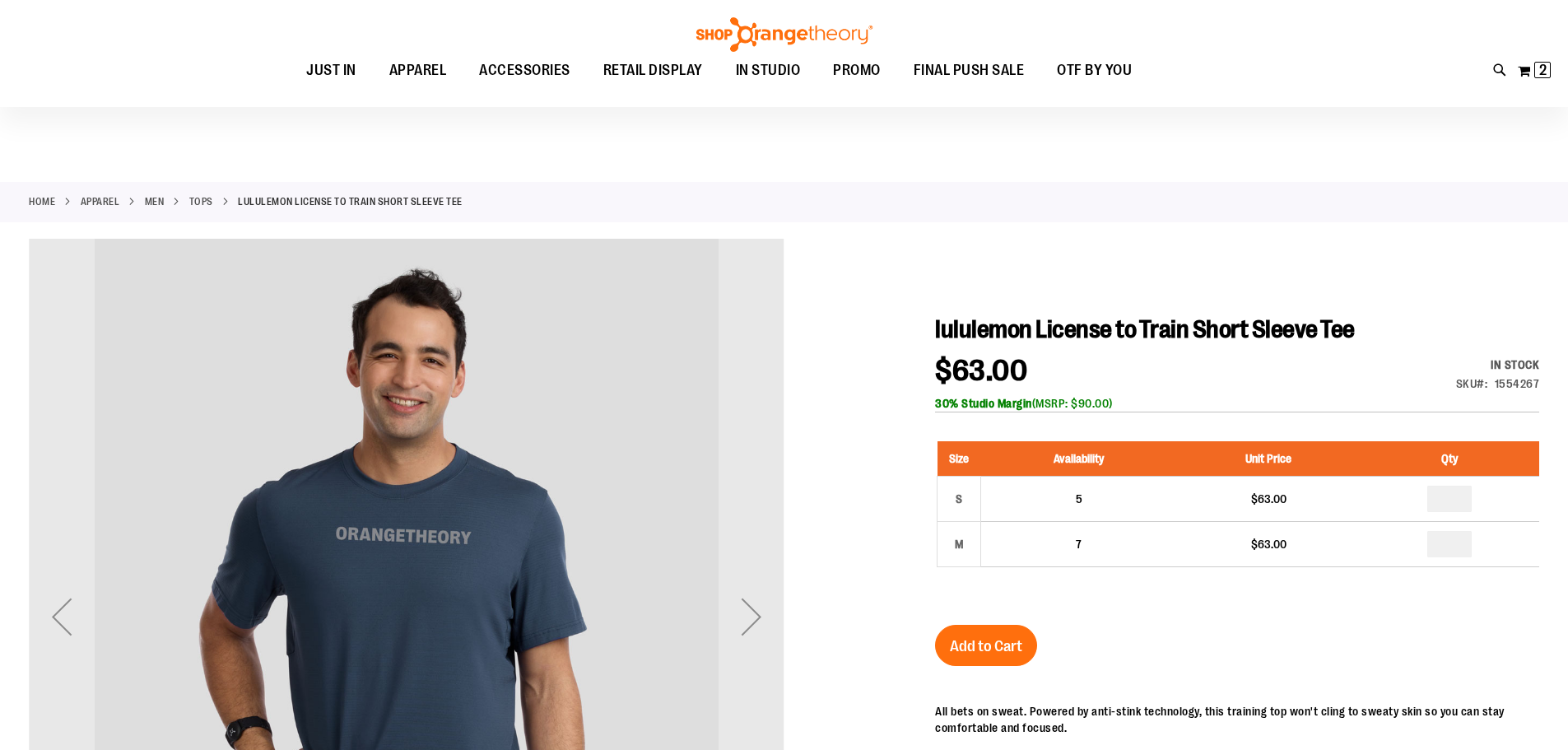
scroll to position [164, 0]
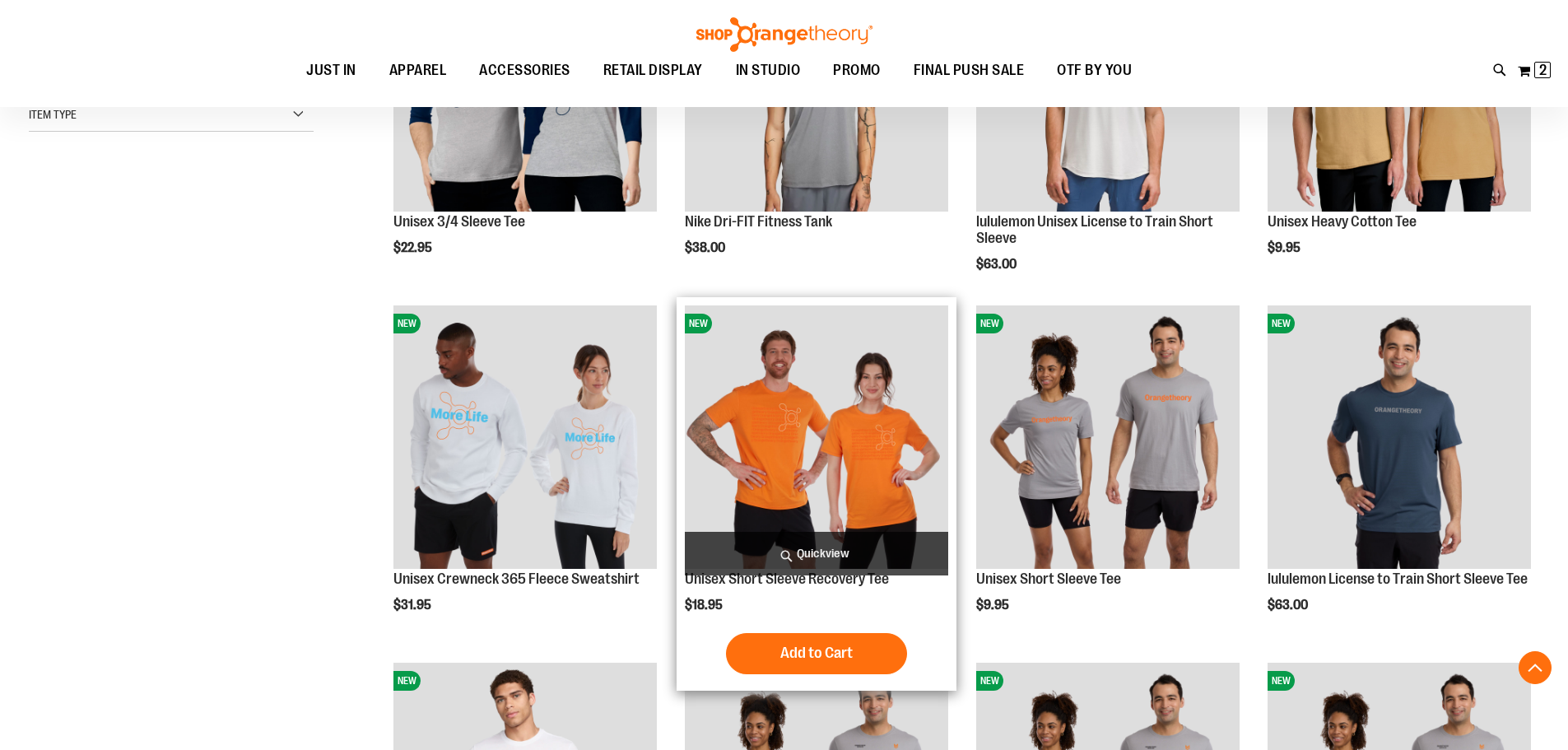
scroll to position [411, 0]
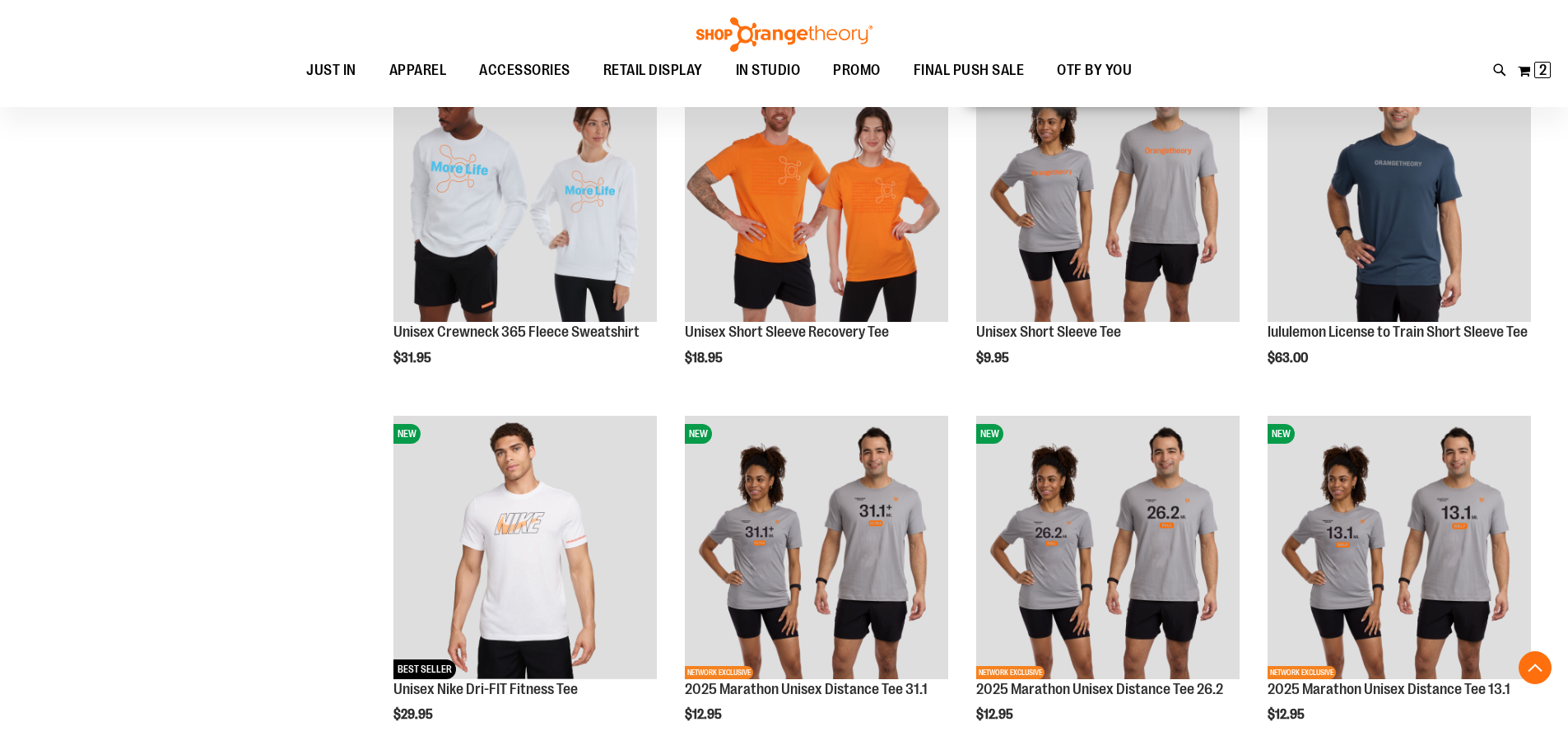
scroll to position [81, 0]
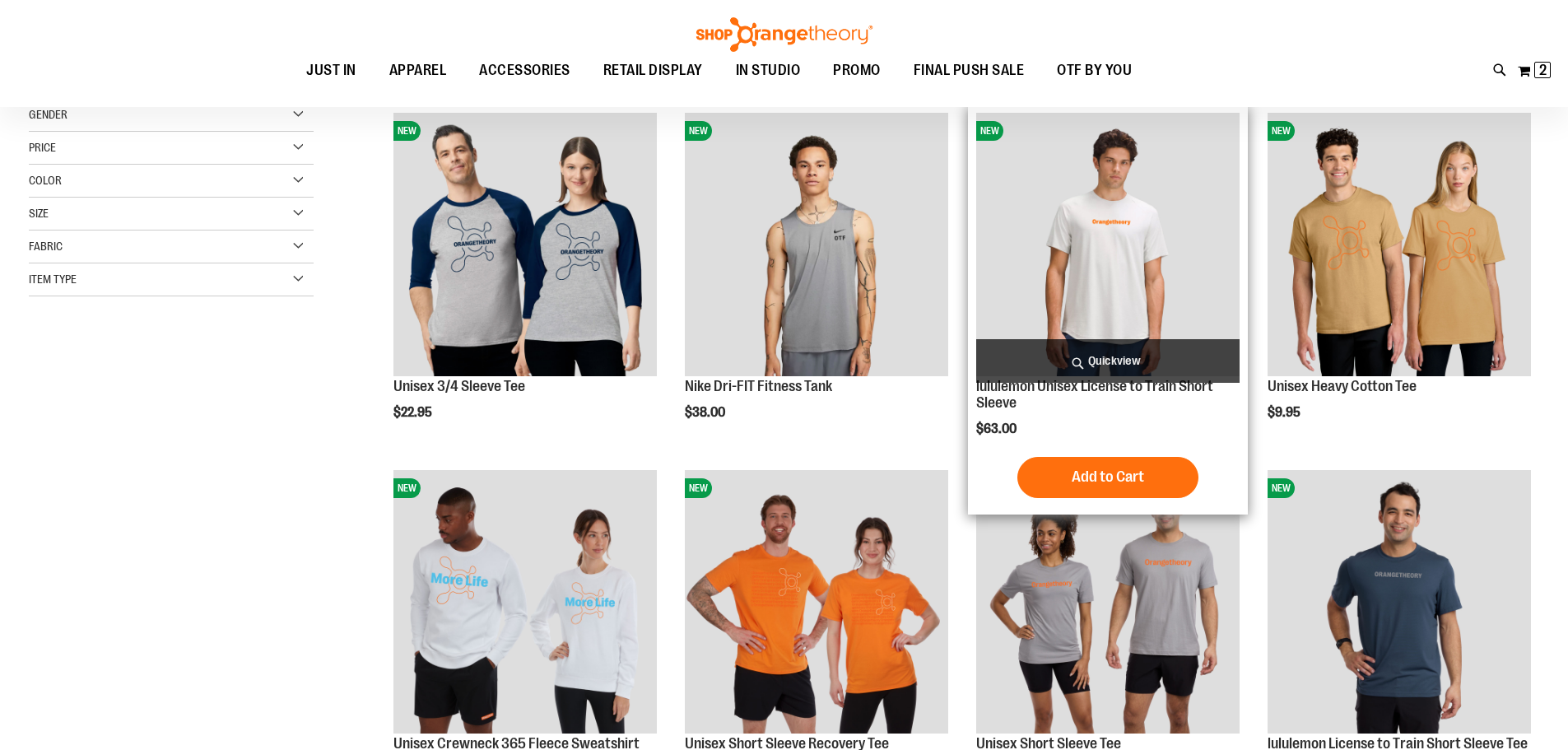
click at [1049, 263] on img "product" at bounding box center [1108, 244] width 264 height 264
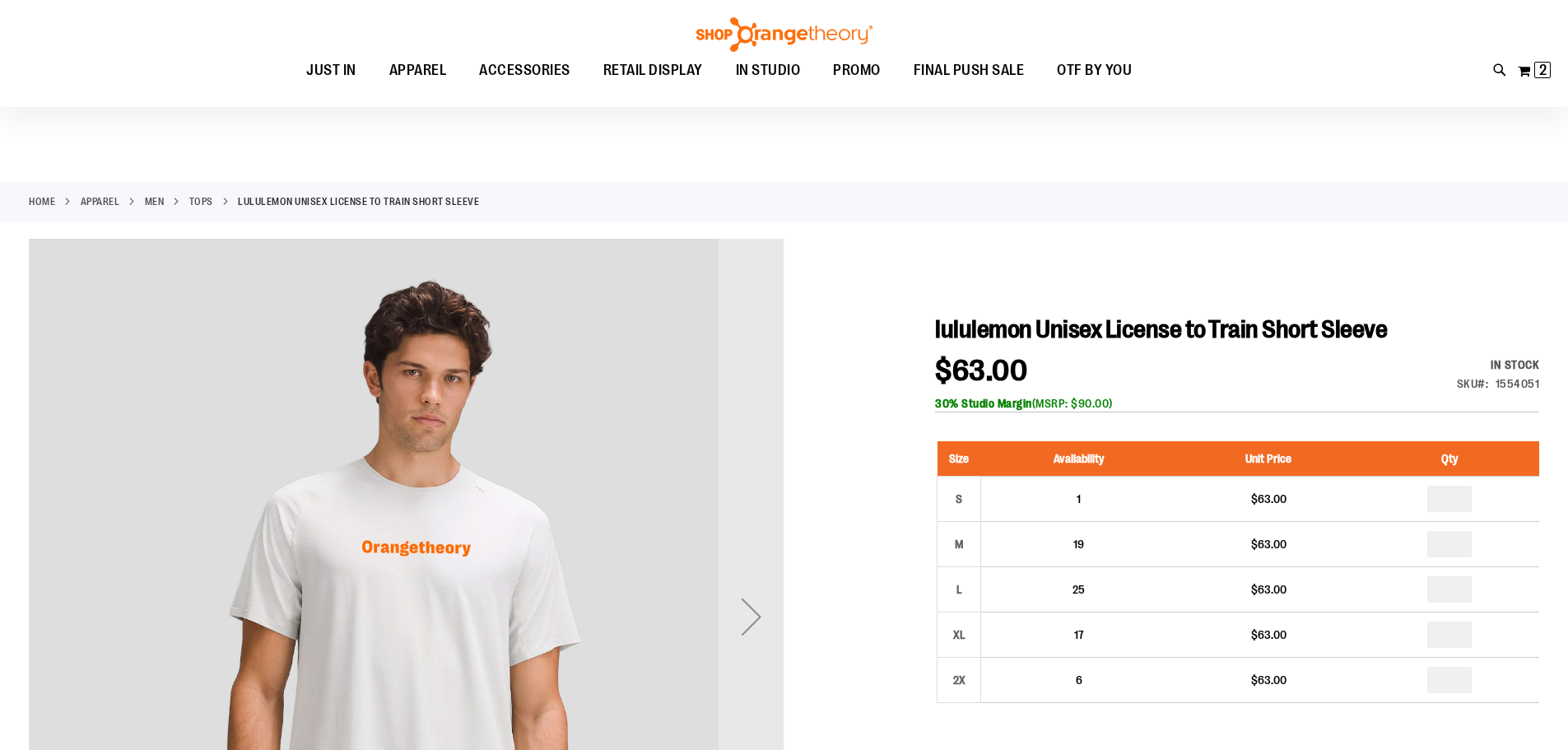
scroll to position [164, 0]
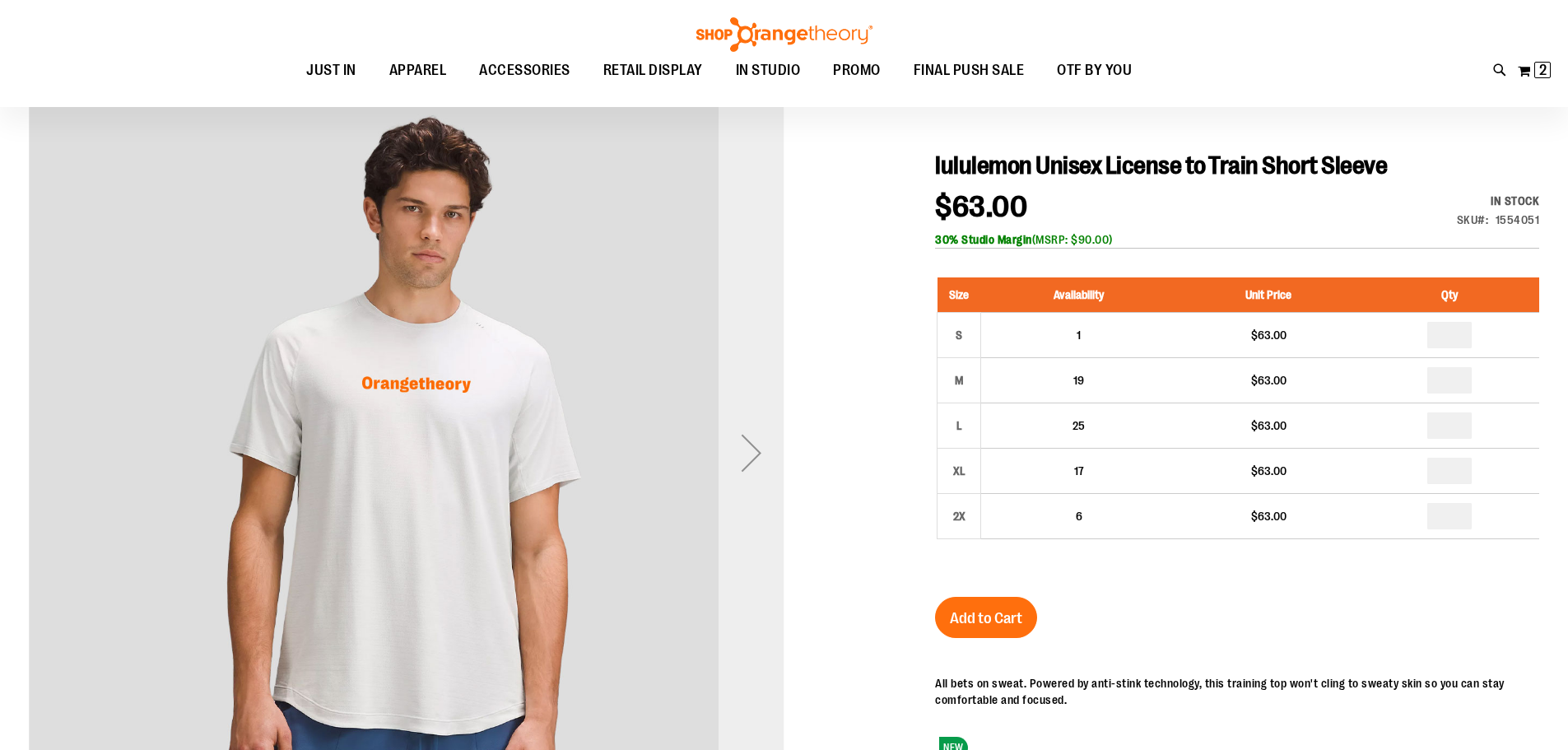
click at [767, 443] on div "Next" at bounding box center [751, 453] width 66 height 66
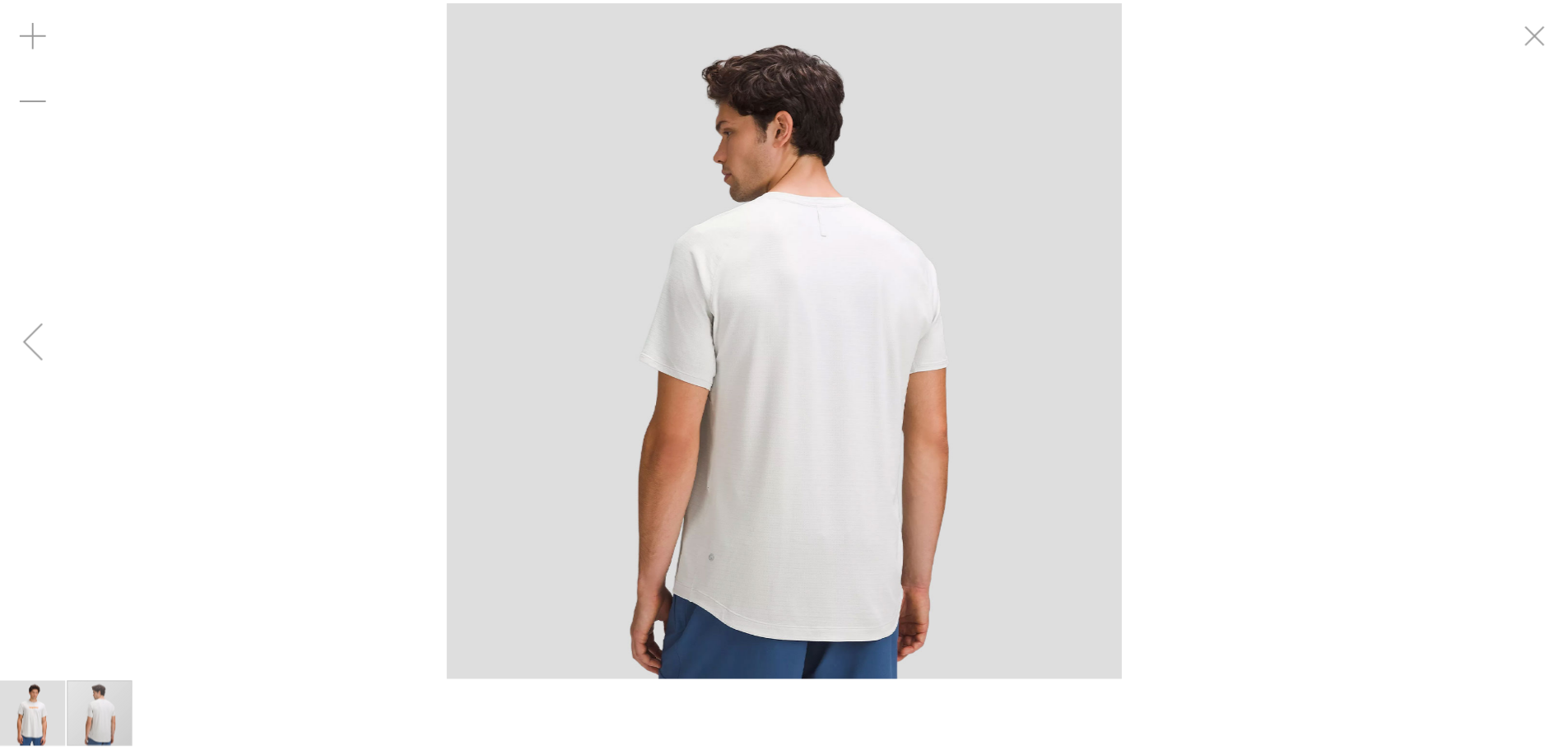
scroll to position [163, 0]
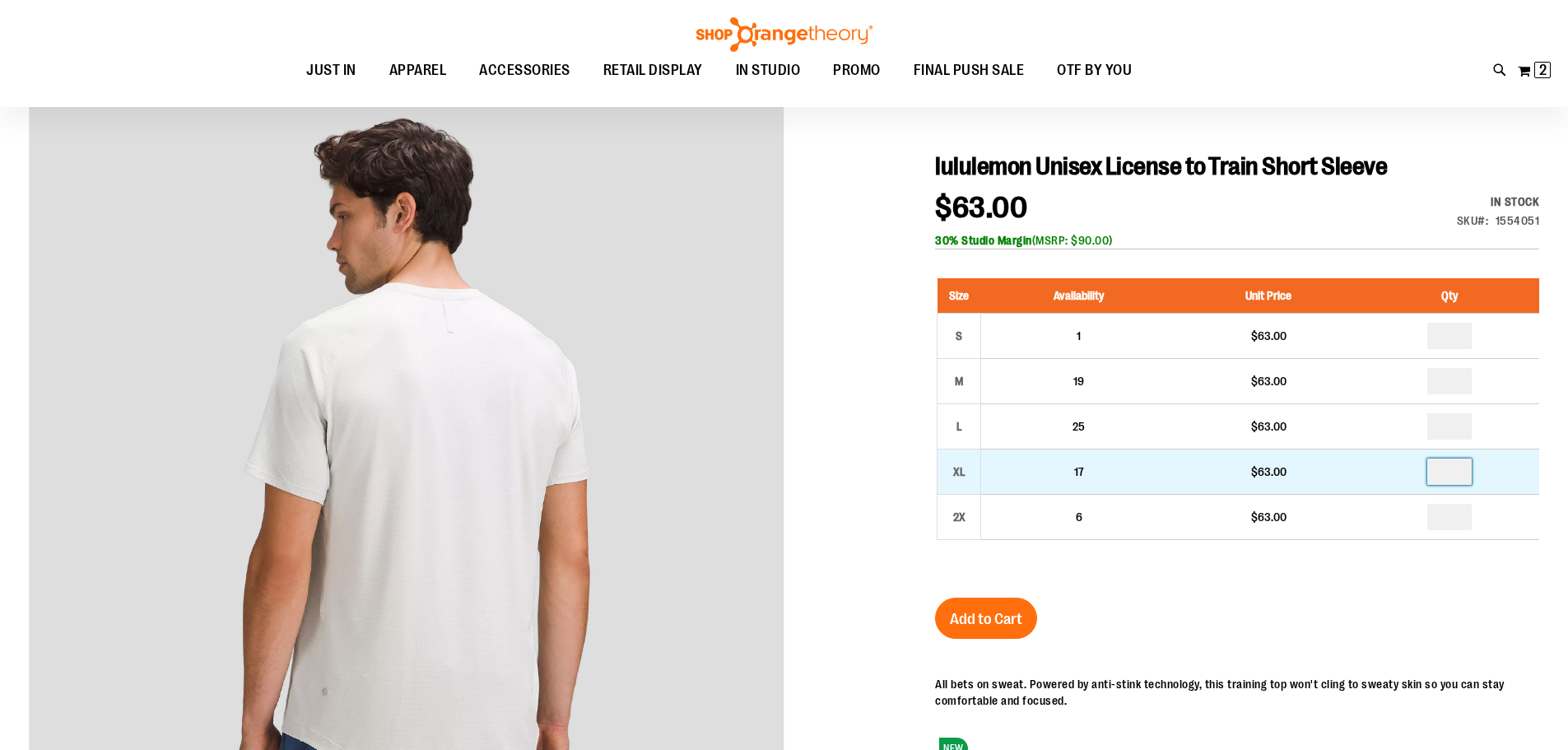
click at [1459, 474] on input "number" at bounding box center [1450, 471] width 45 height 26
type input "*"
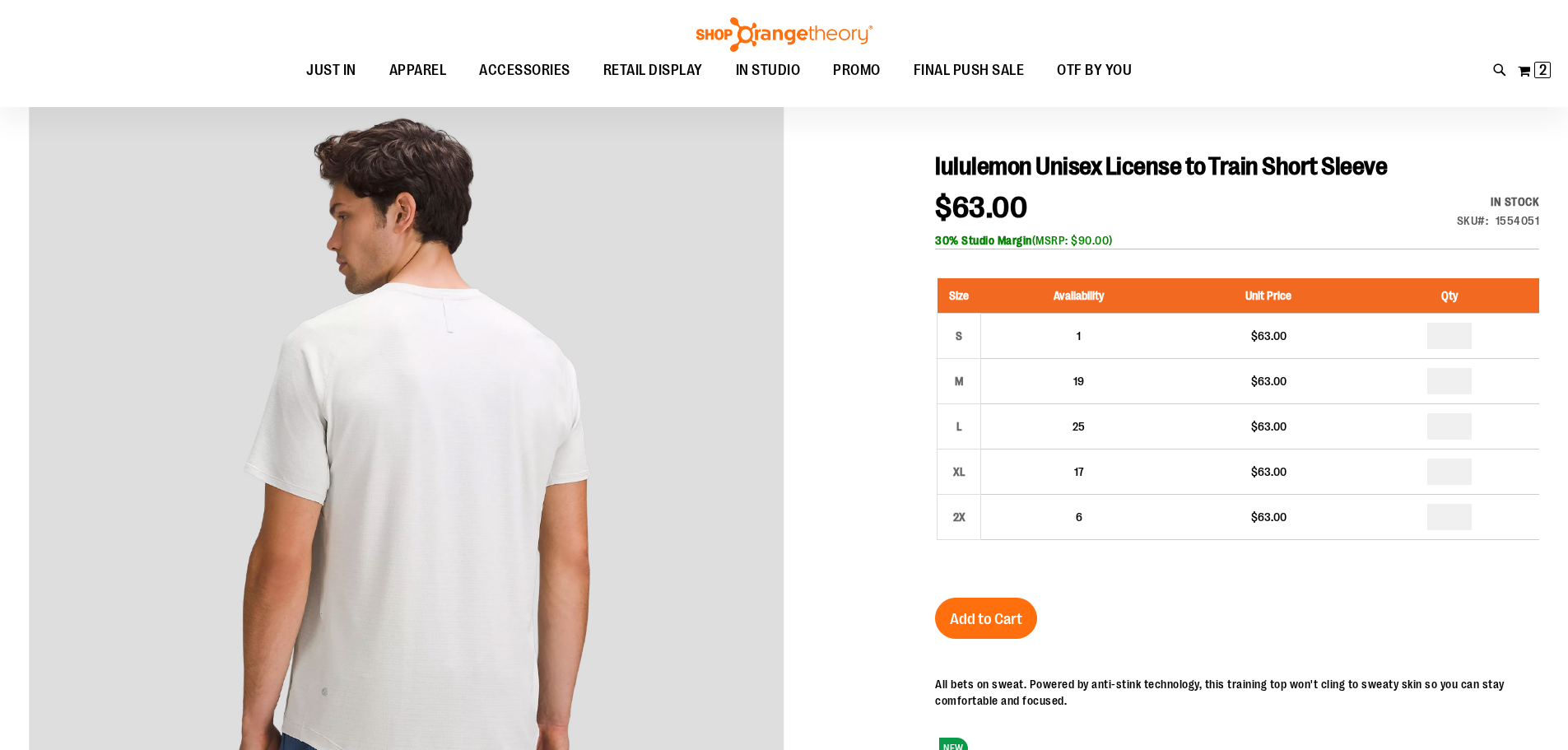
drag, startPoint x: 1310, startPoint y: 598, endPoint x: 1121, endPoint y: 624, distance: 190.8
click at [1309, 598] on div "lululemon Unisex License to Train Short Sleeve $63.00 In stock Only %1 left SKU…" at bounding box center [1237, 616] width 604 height 928
click at [1004, 619] on span "Add to Cart" at bounding box center [987, 619] width 73 height 18
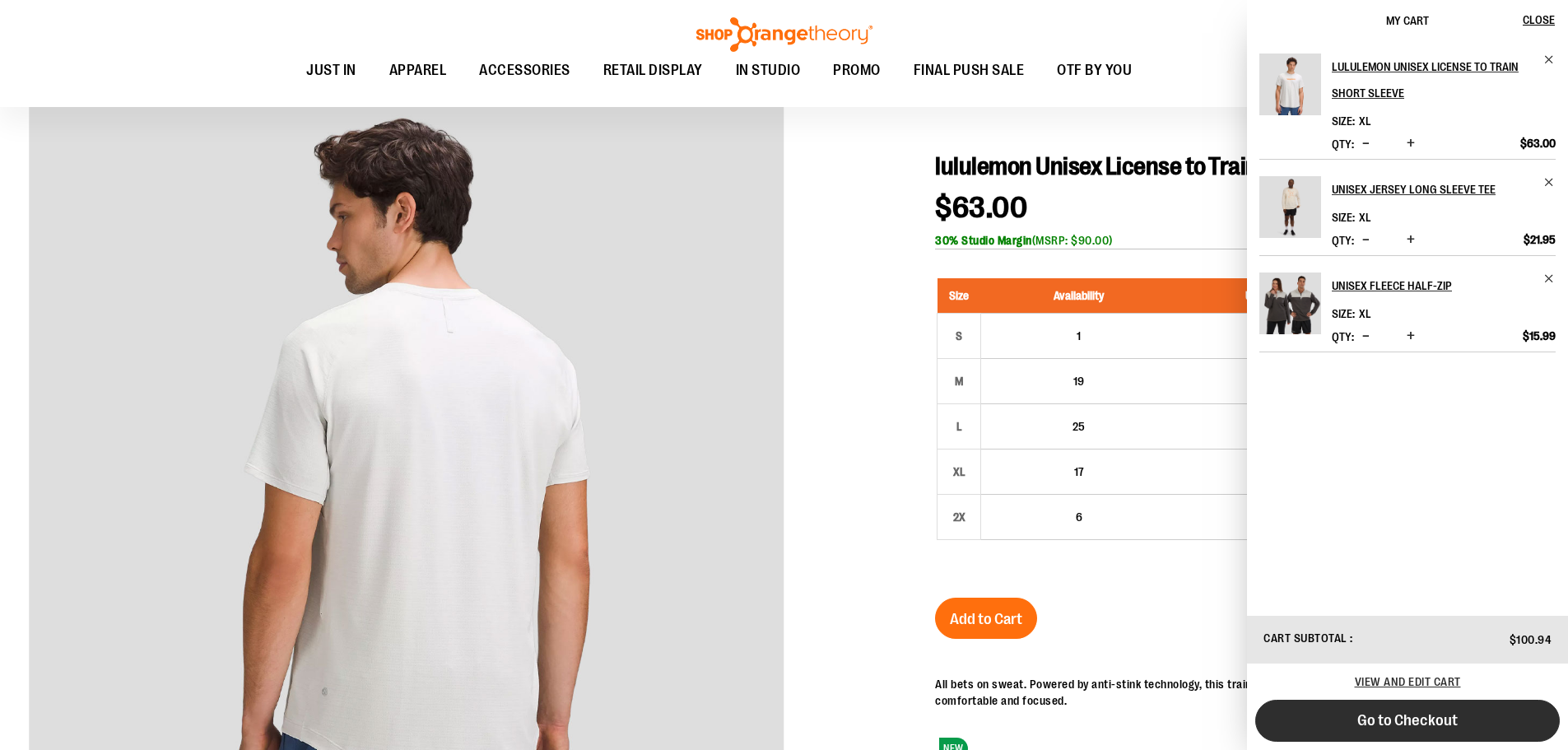
click at [1412, 721] on span "Go to Checkout" at bounding box center [1408, 719] width 101 height 18
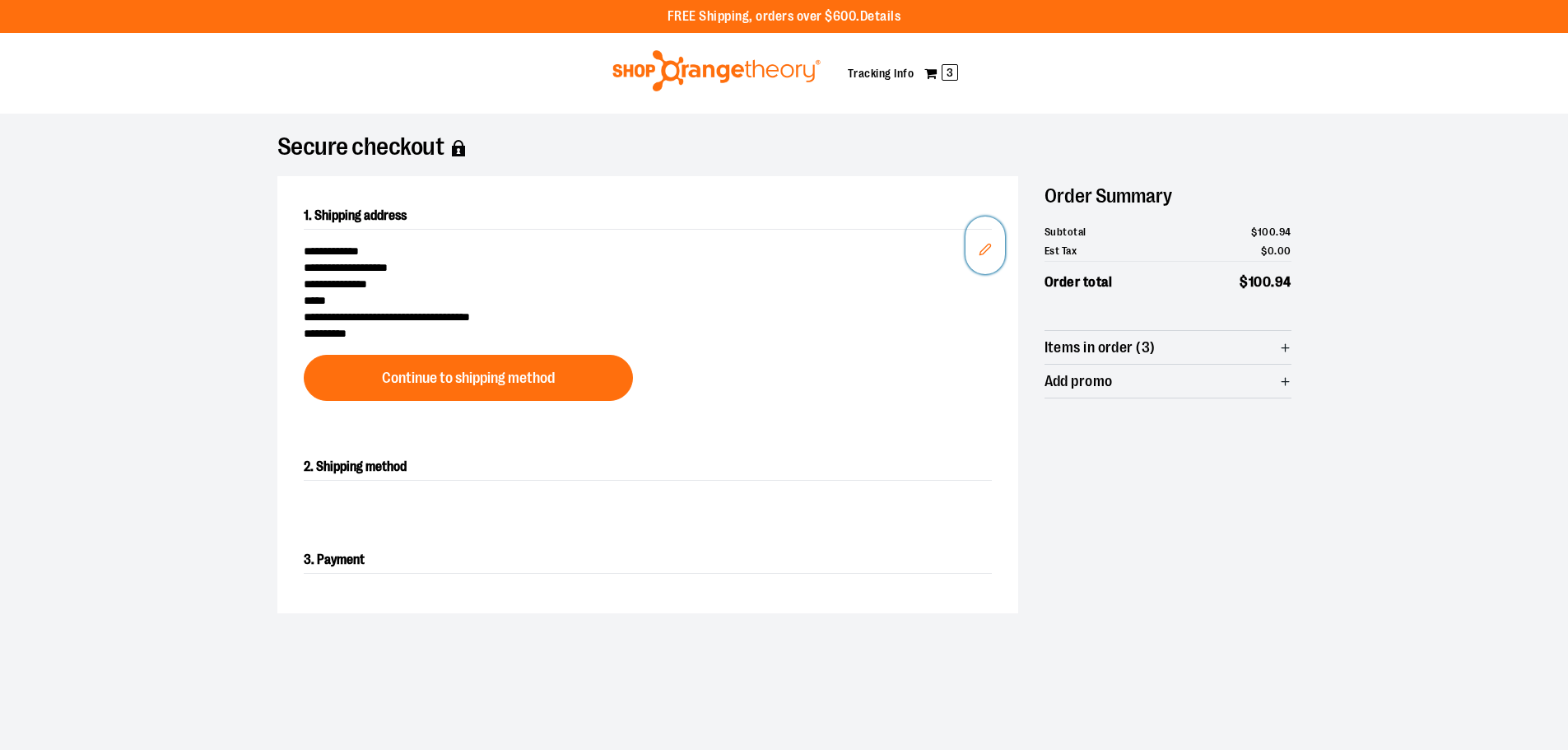
click at [982, 244] on icon "Edit" at bounding box center [985, 250] width 13 height 13
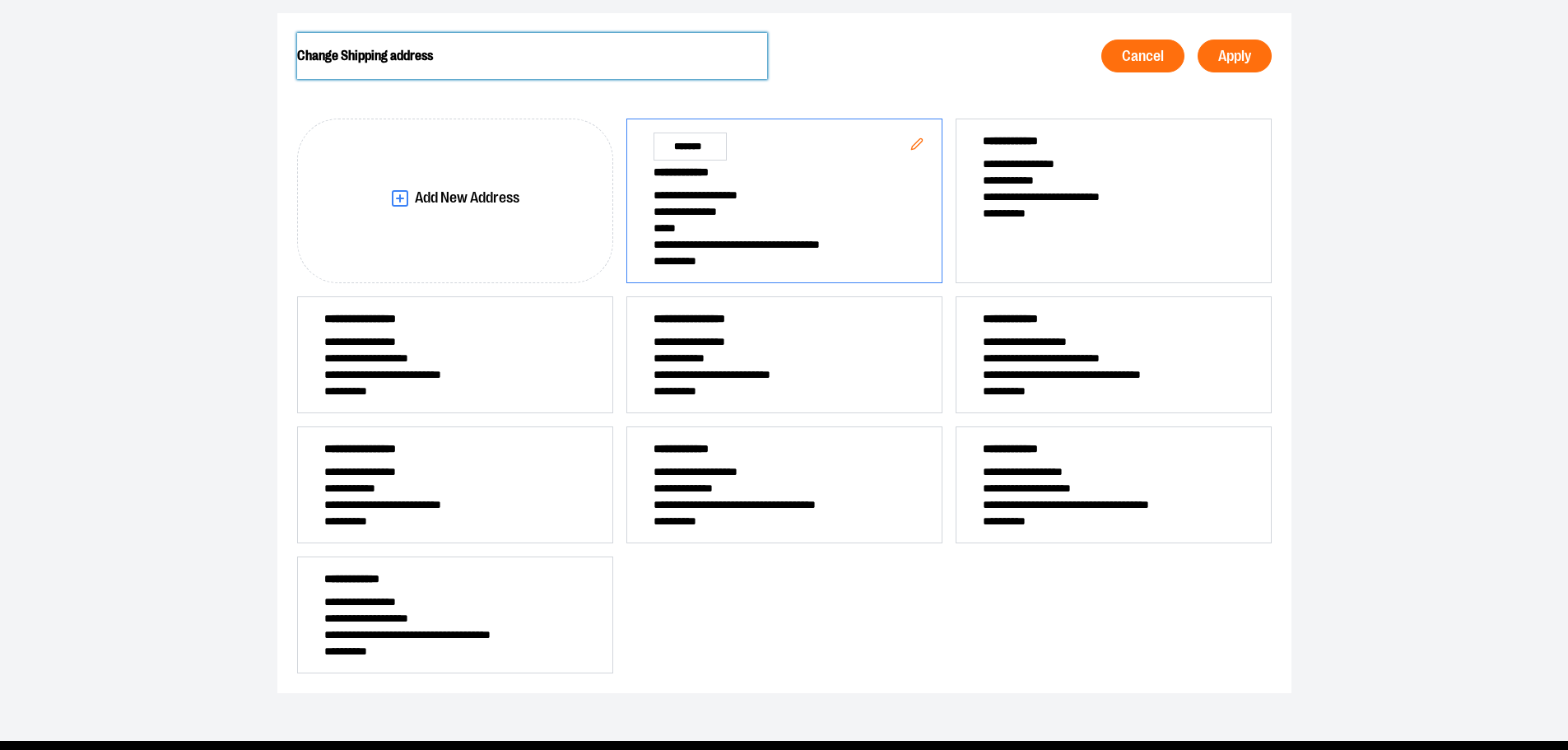
scroll to position [165, 0]
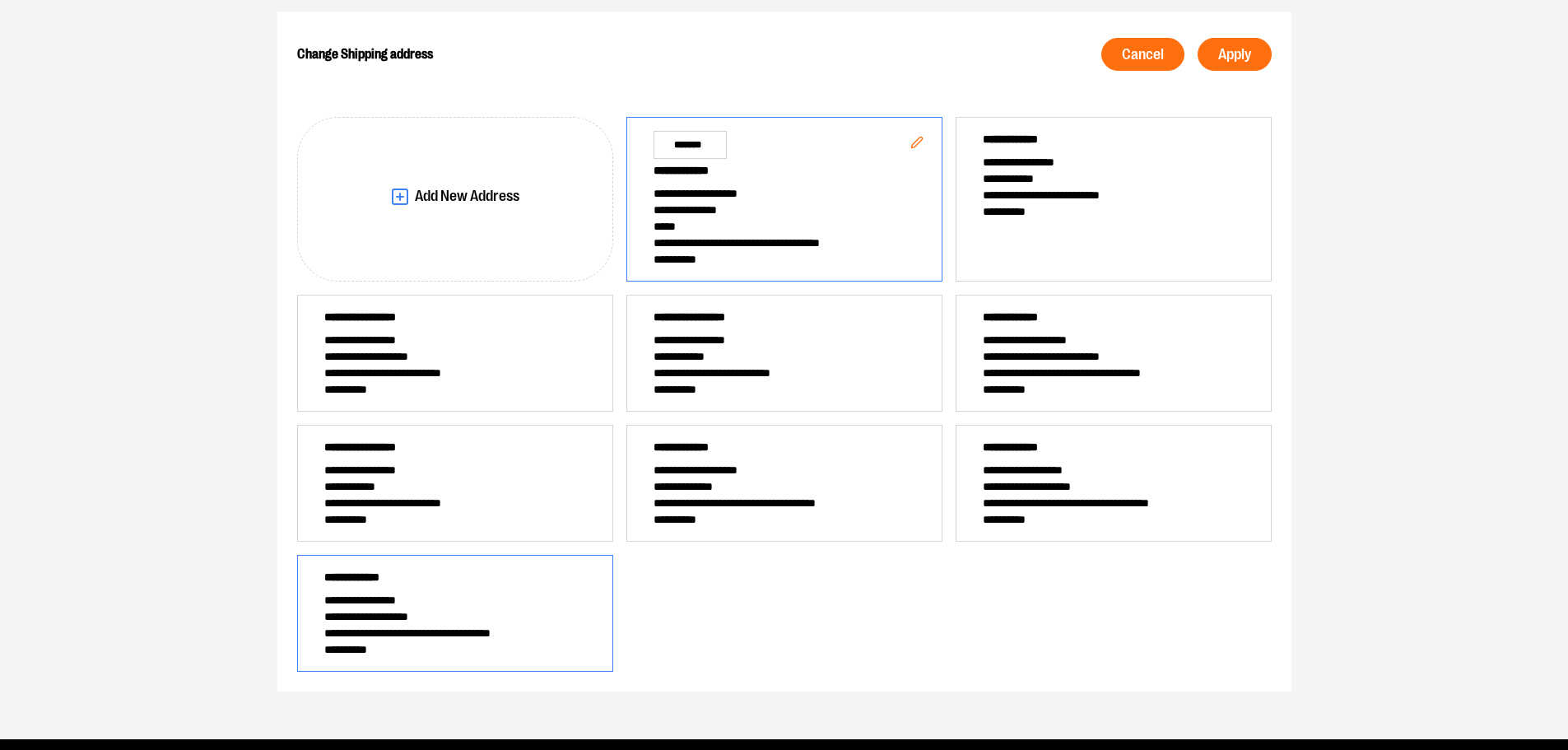
click at [421, 616] on span "**********" at bounding box center [455, 617] width 262 height 17
click at [1242, 54] on span "Apply" at bounding box center [1234, 54] width 33 height 16
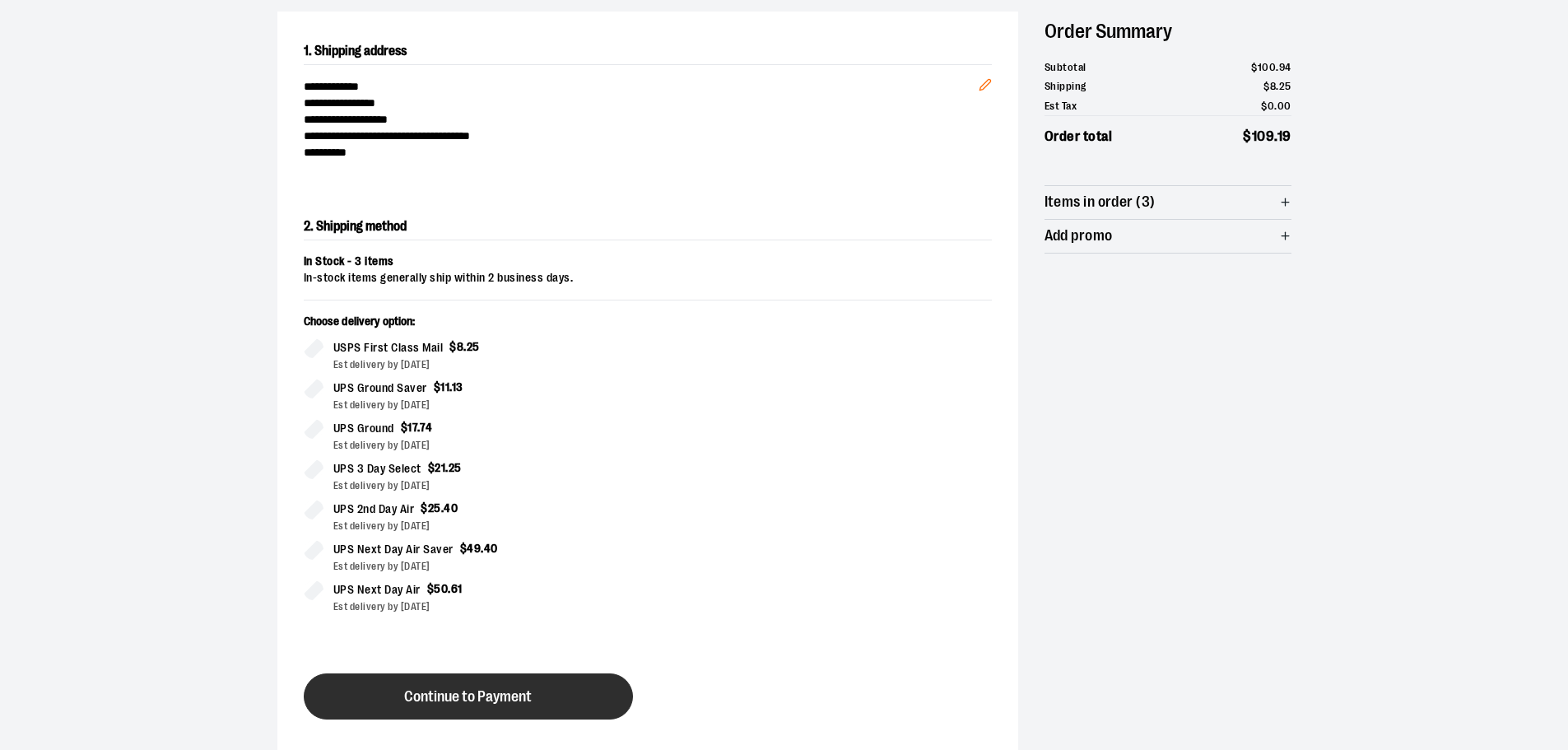
click at [521, 702] on span "Continue to Payment" at bounding box center [468, 696] width 128 height 16
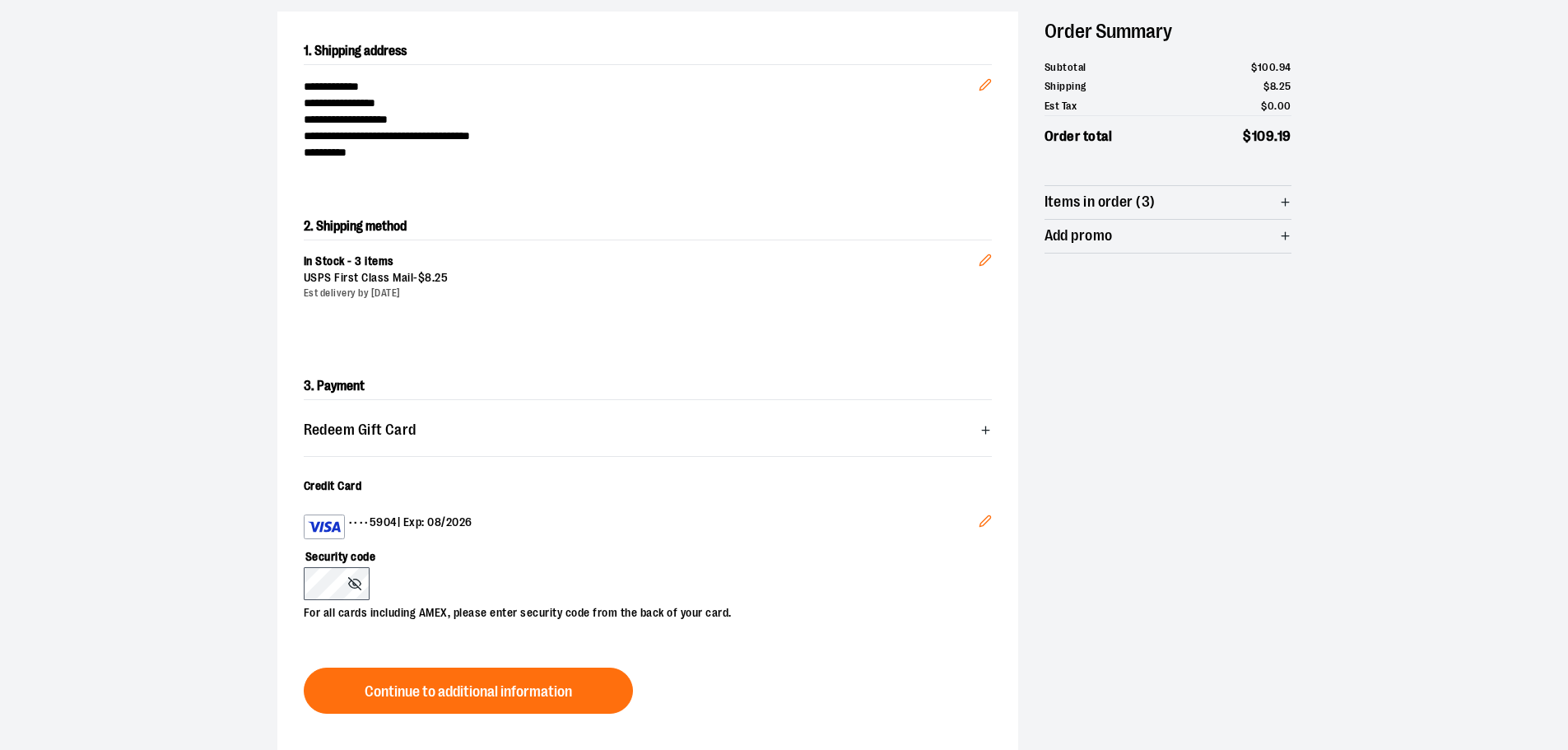
click at [501, 570] on div "Security code For all cards including AMEX, please enter security code from the…" at bounding box center [639, 580] width 672 height 82
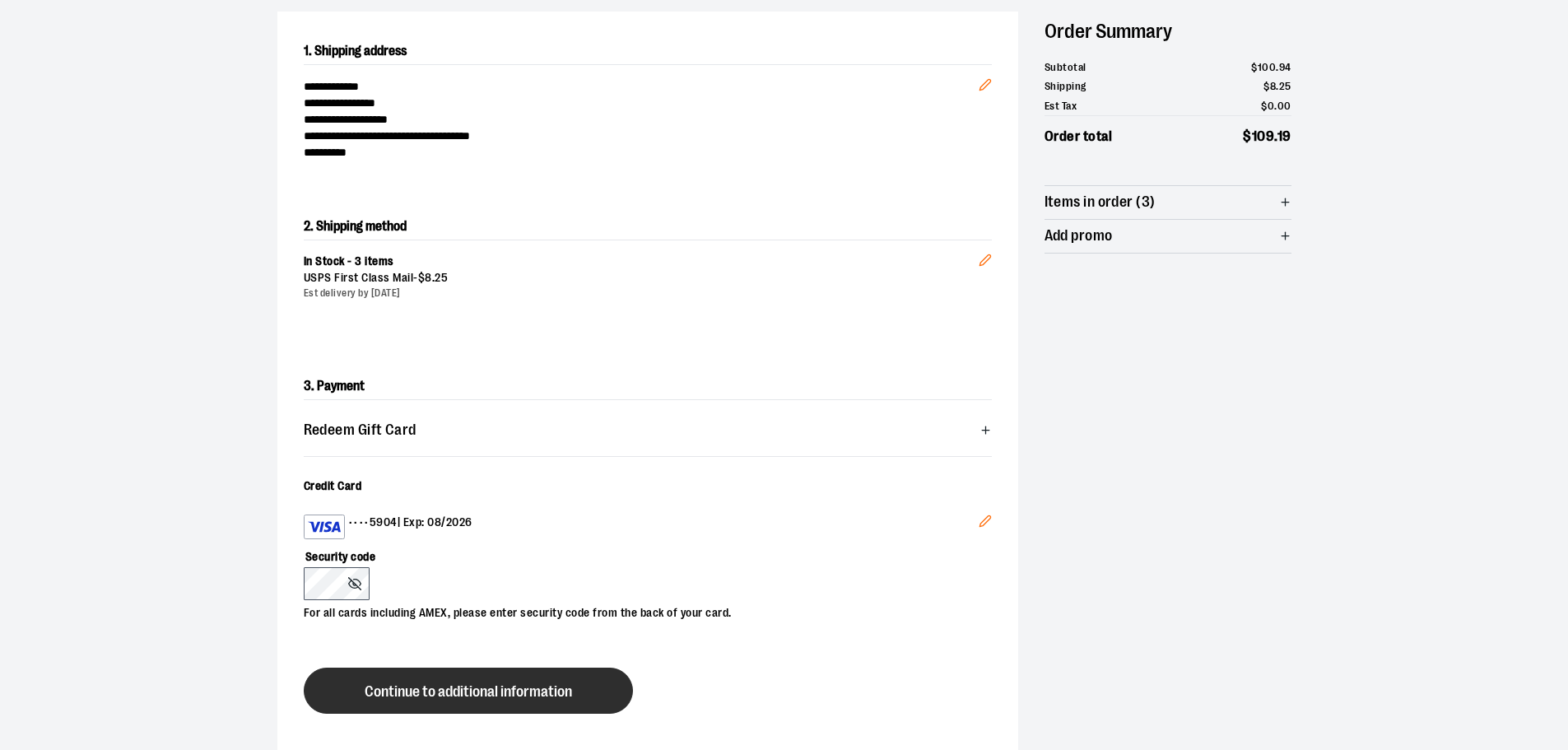
click at [484, 688] on span "Continue to additional information" at bounding box center [468, 691] width 208 height 16
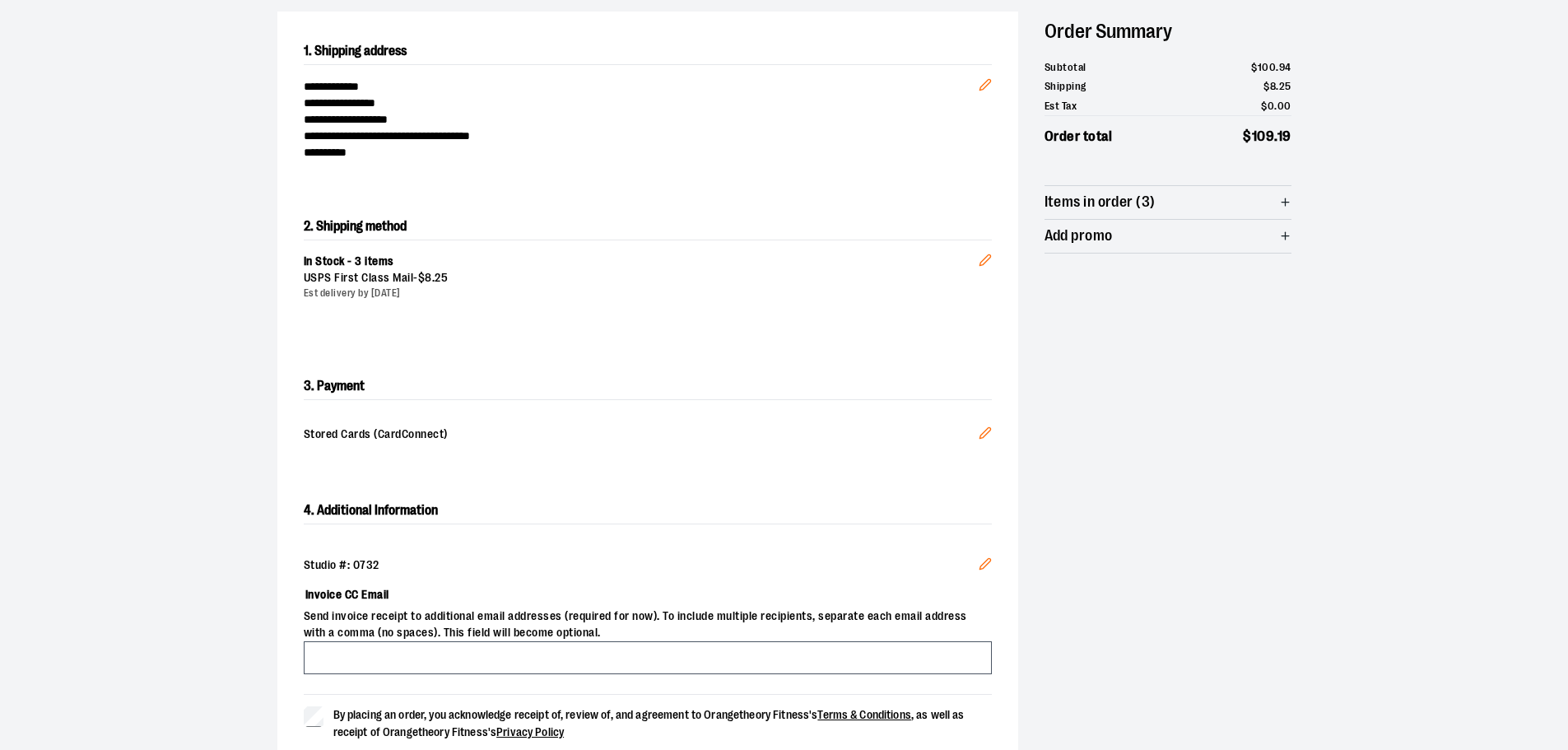
click at [984, 558] on icon "Edit" at bounding box center [985, 564] width 13 height 13
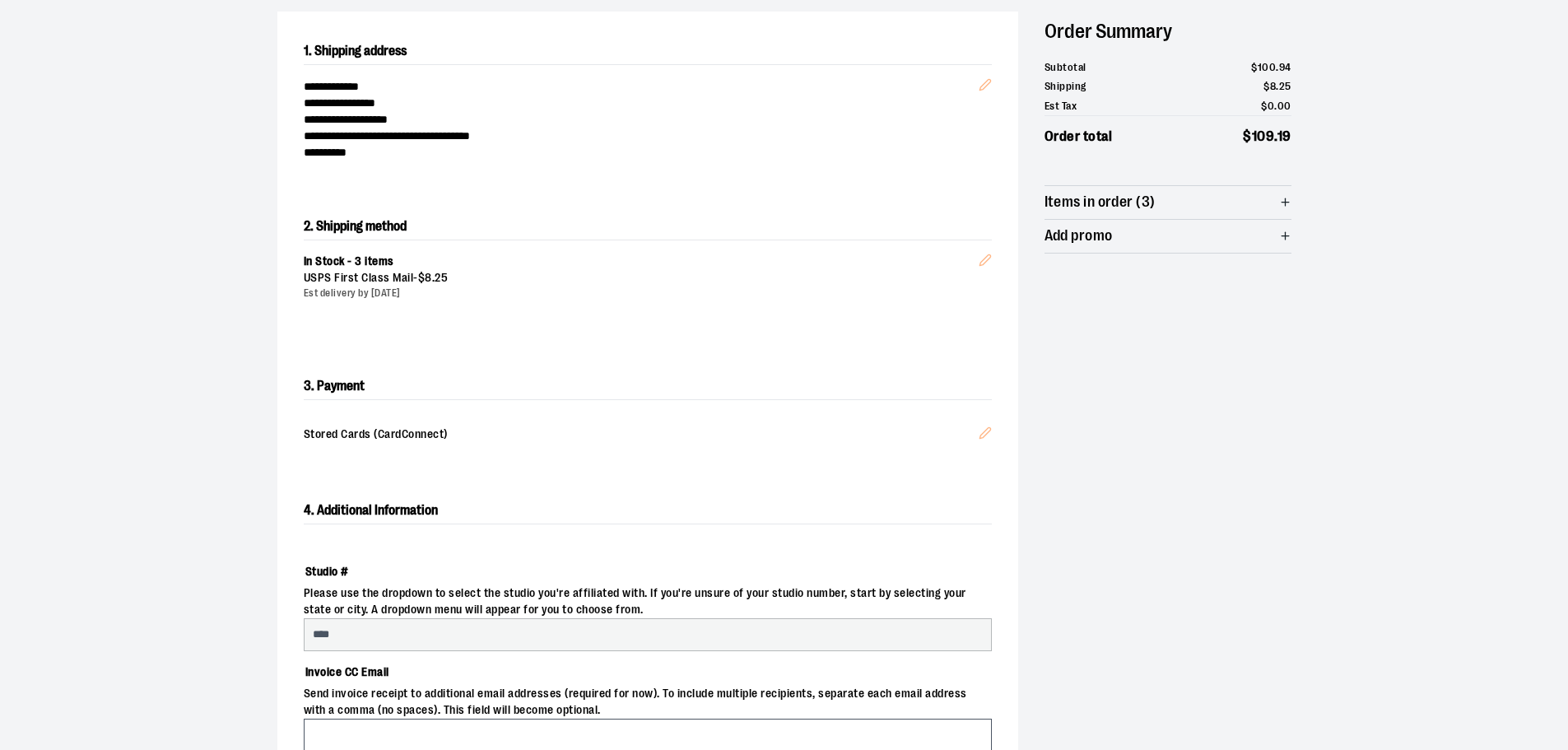
click at [404, 631] on input "****" at bounding box center [648, 634] width 689 height 33
select select "***"
select select "**********"
select select "****"
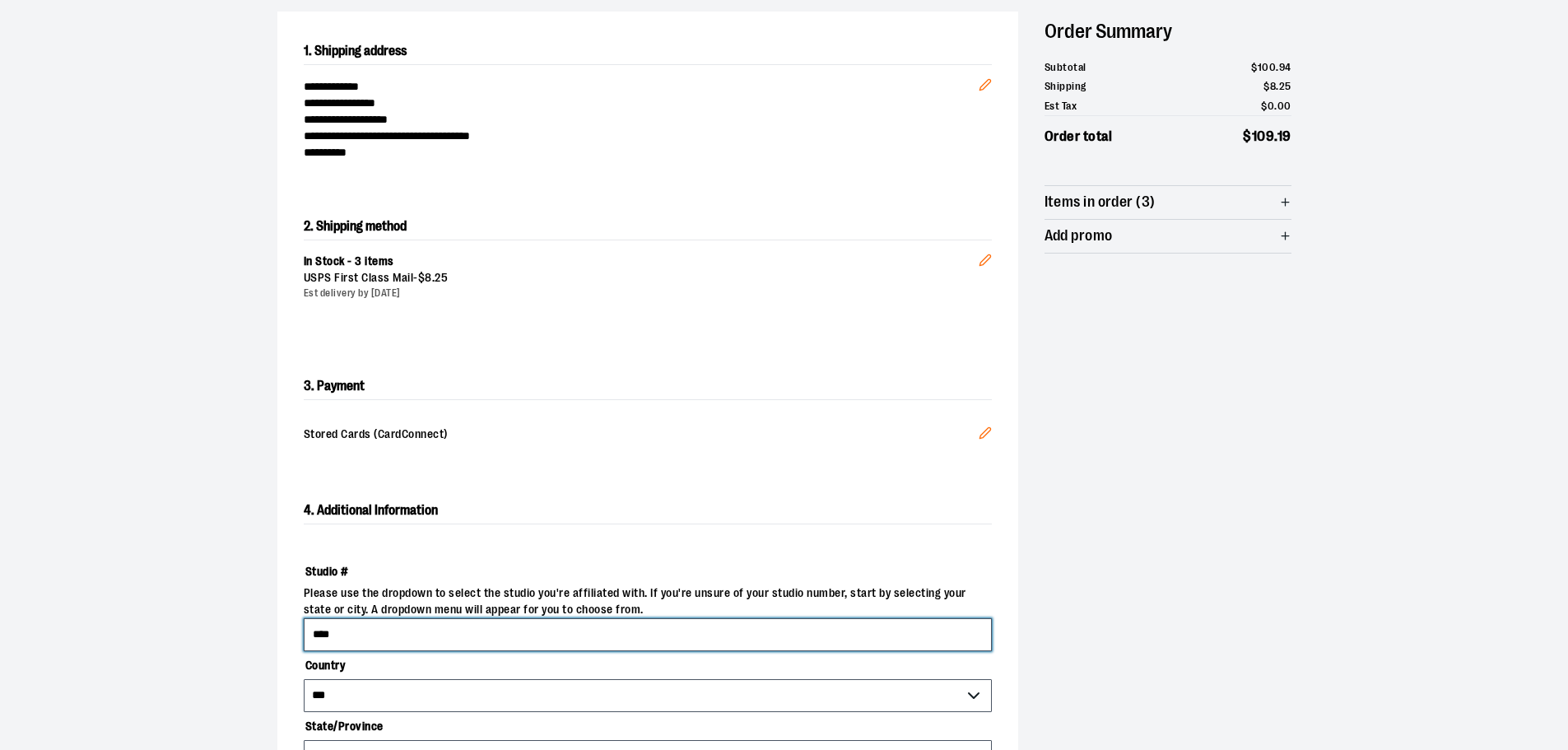
type input "****"
click at [221, 617] on div "**********" at bounding box center [784, 561] width 1185 height 1225
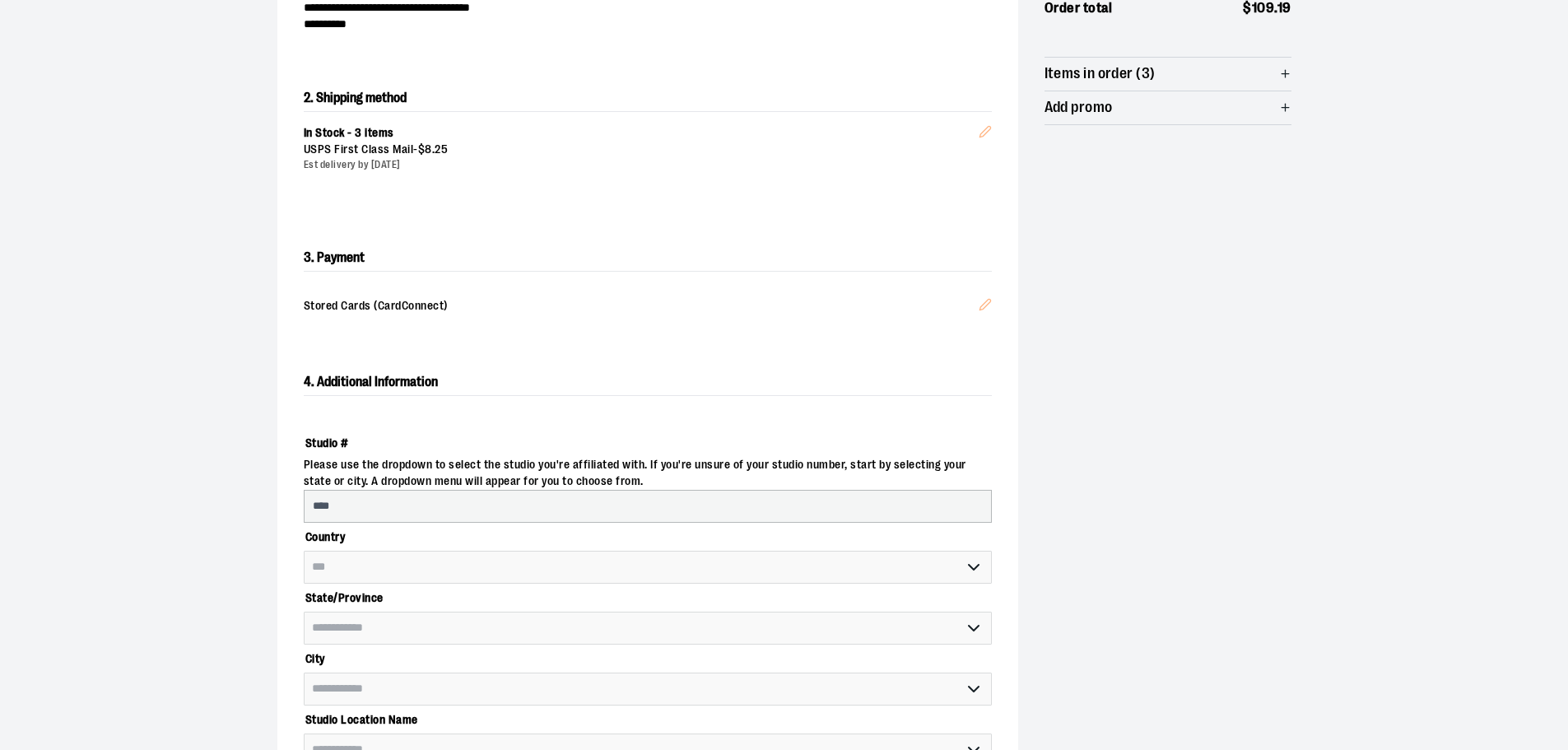
scroll to position [576, 0]
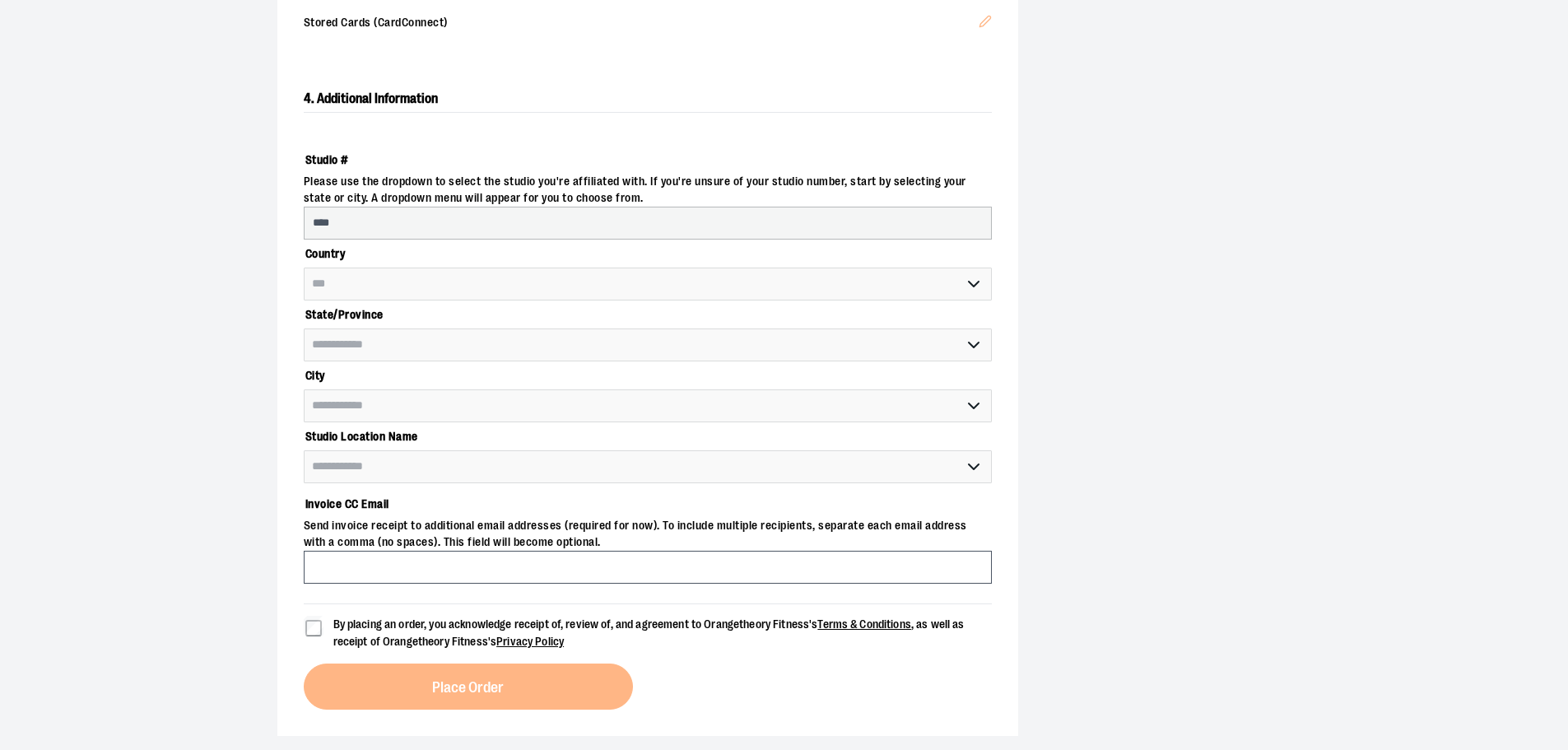
select select "**********"
select select "****"
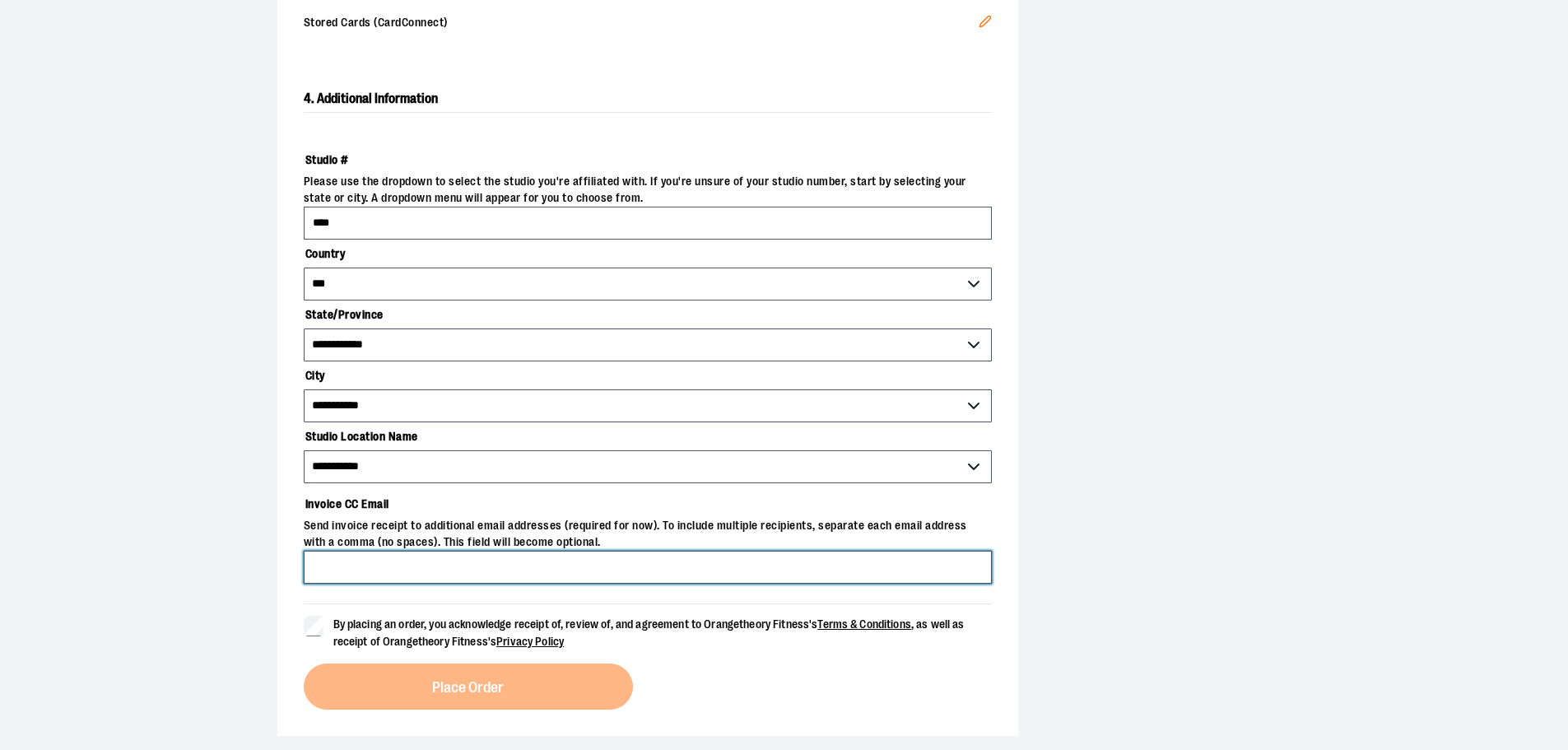
click at [387, 574] on input "Invoice CC Email" at bounding box center [648, 566] width 689 height 33
type input "**********"
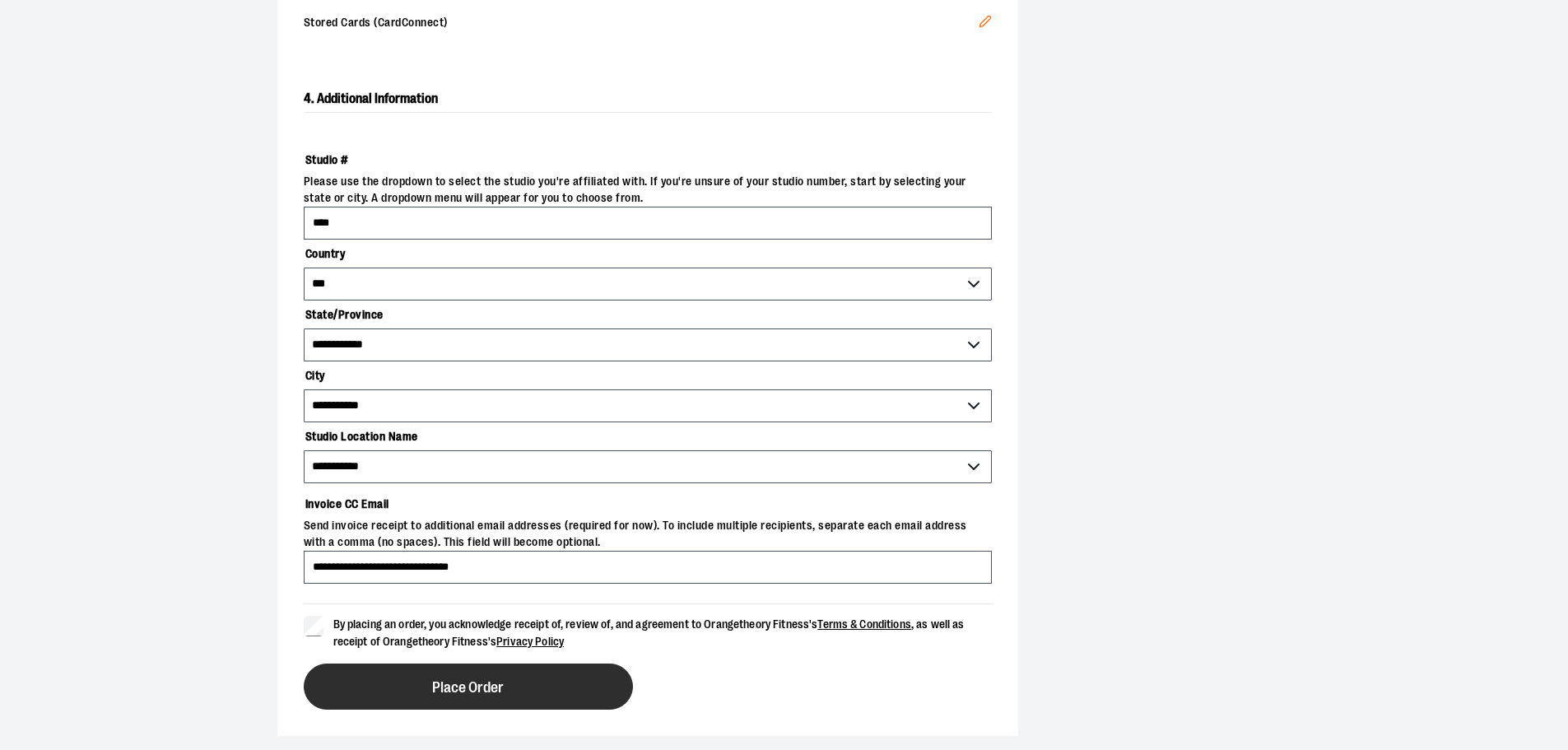
click at [394, 675] on button "Place Order" at bounding box center [468, 686] width 329 height 46
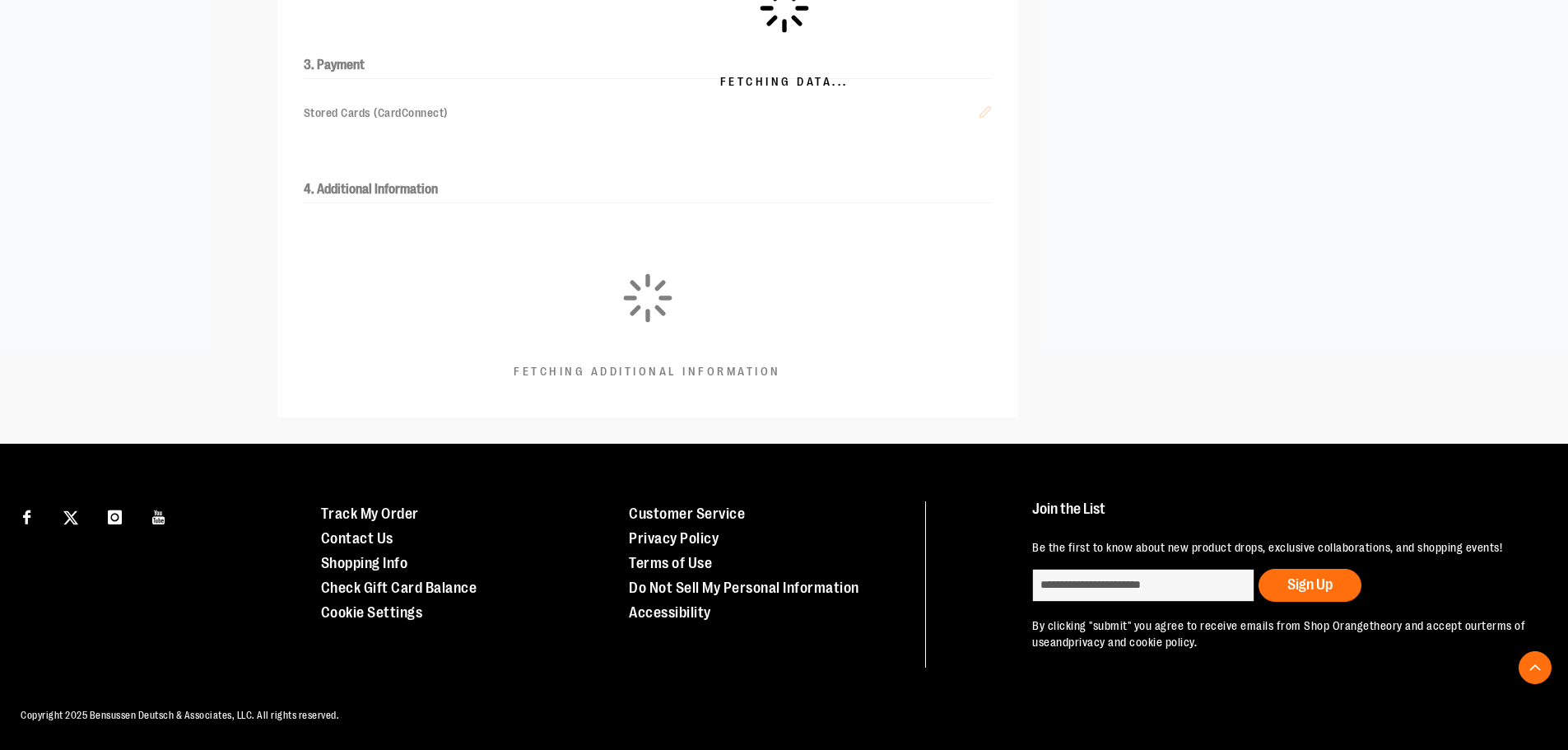
scroll to position [461, 0]
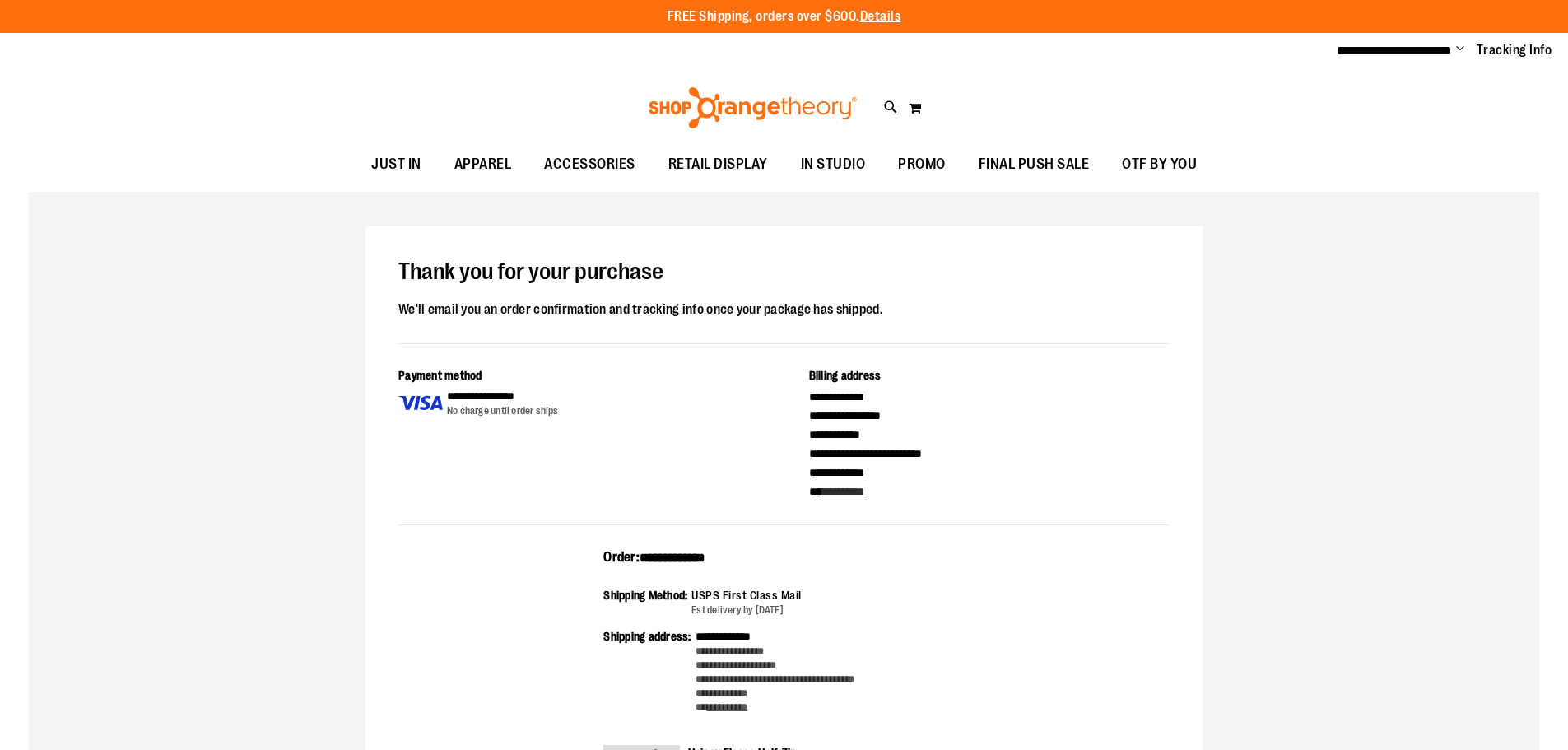
click at [1459, 48] on span "Change" at bounding box center [1460, 49] width 8 height 16
click at [1379, 110] on link "Sign Out" at bounding box center [1401, 111] width 144 height 32
